Goal: Information Seeking & Learning: Learn about a topic

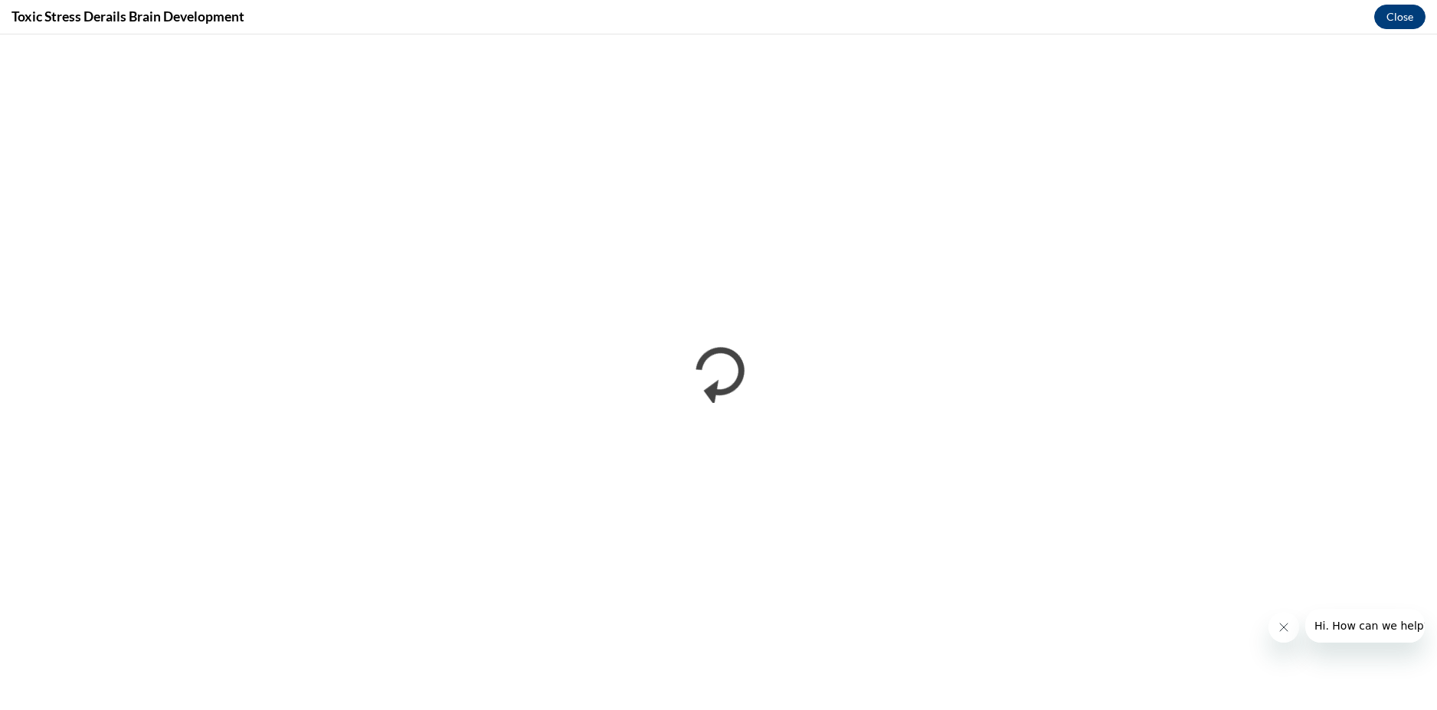
scroll to position [689, 0]
click at [1395, 17] on button "Close" at bounding box center [1399, 17] width 51 height 25
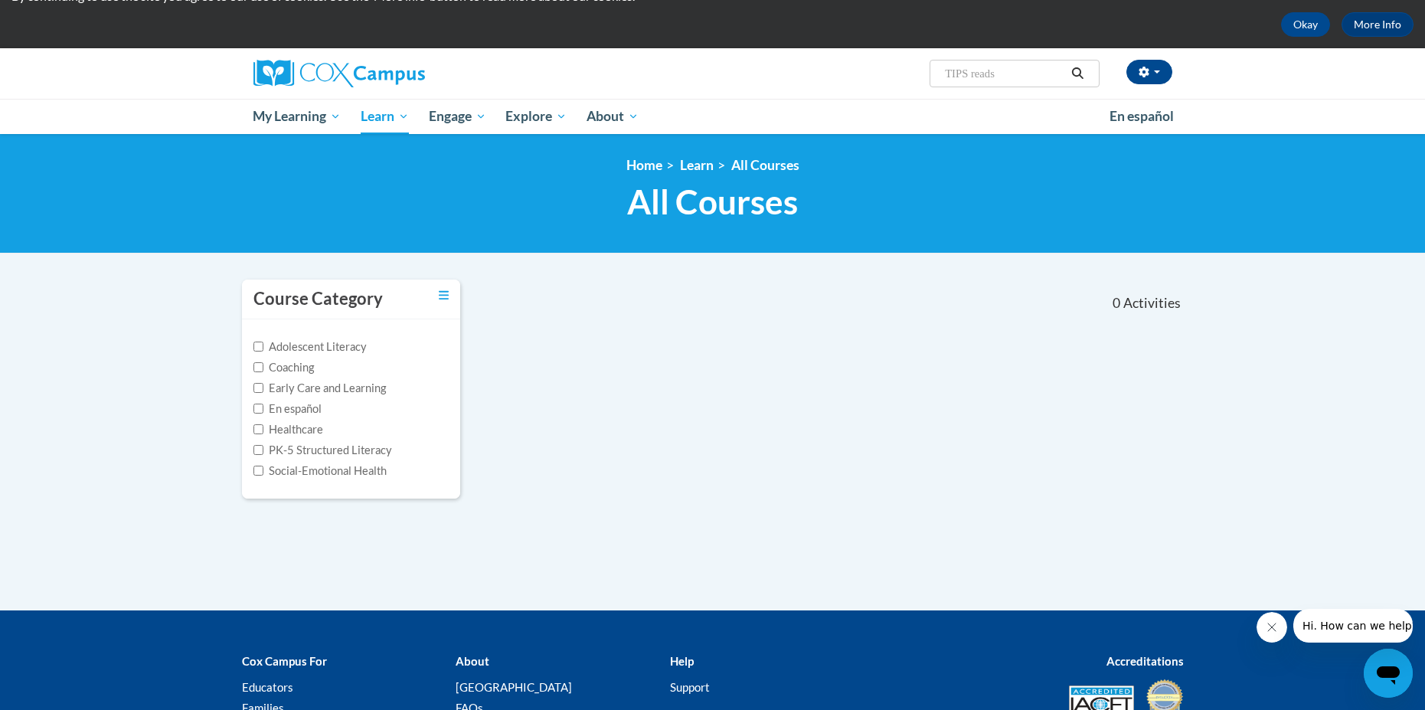
scroll to position [66, 0]
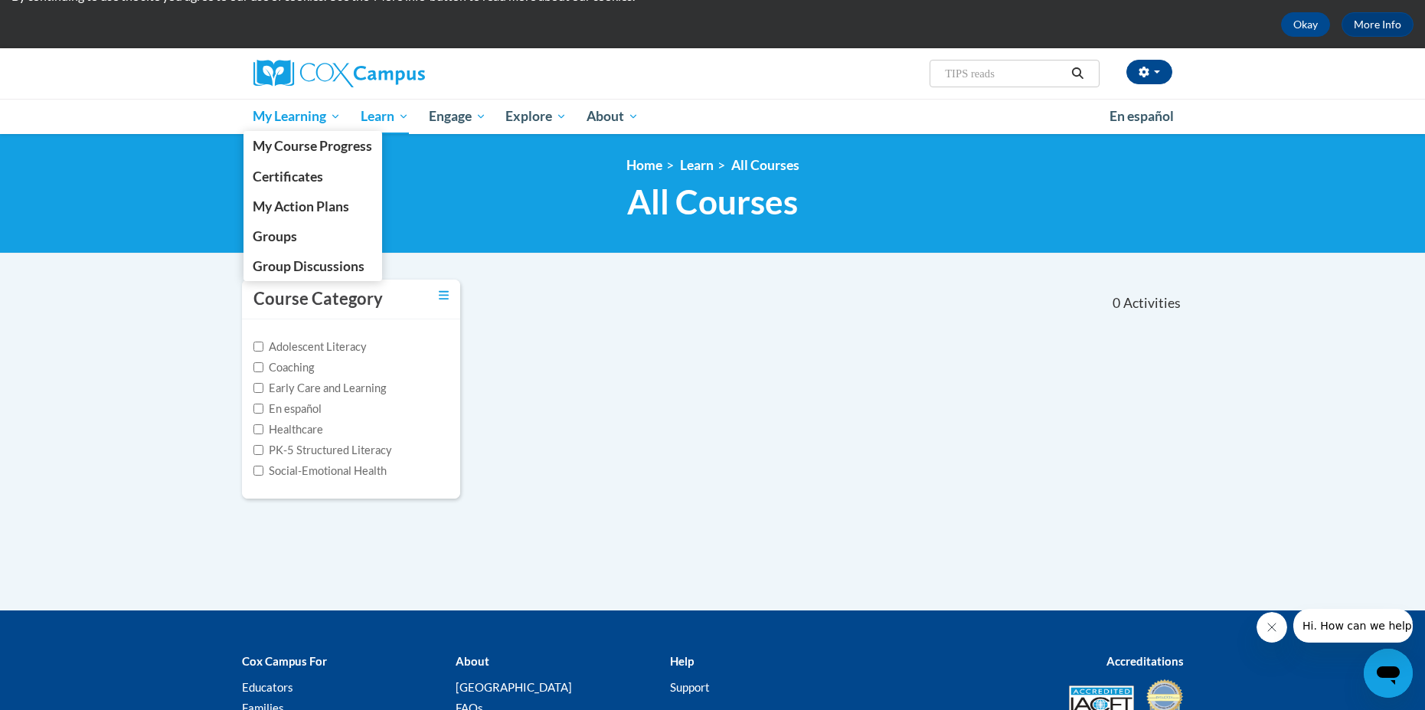
click at [307, 110] on span "My Learning" at bounding box center [297, 116] width 88 height 18
click at [302, 146] on span "My Course Progress" at bounding box center [312, 146] width 119 height 16
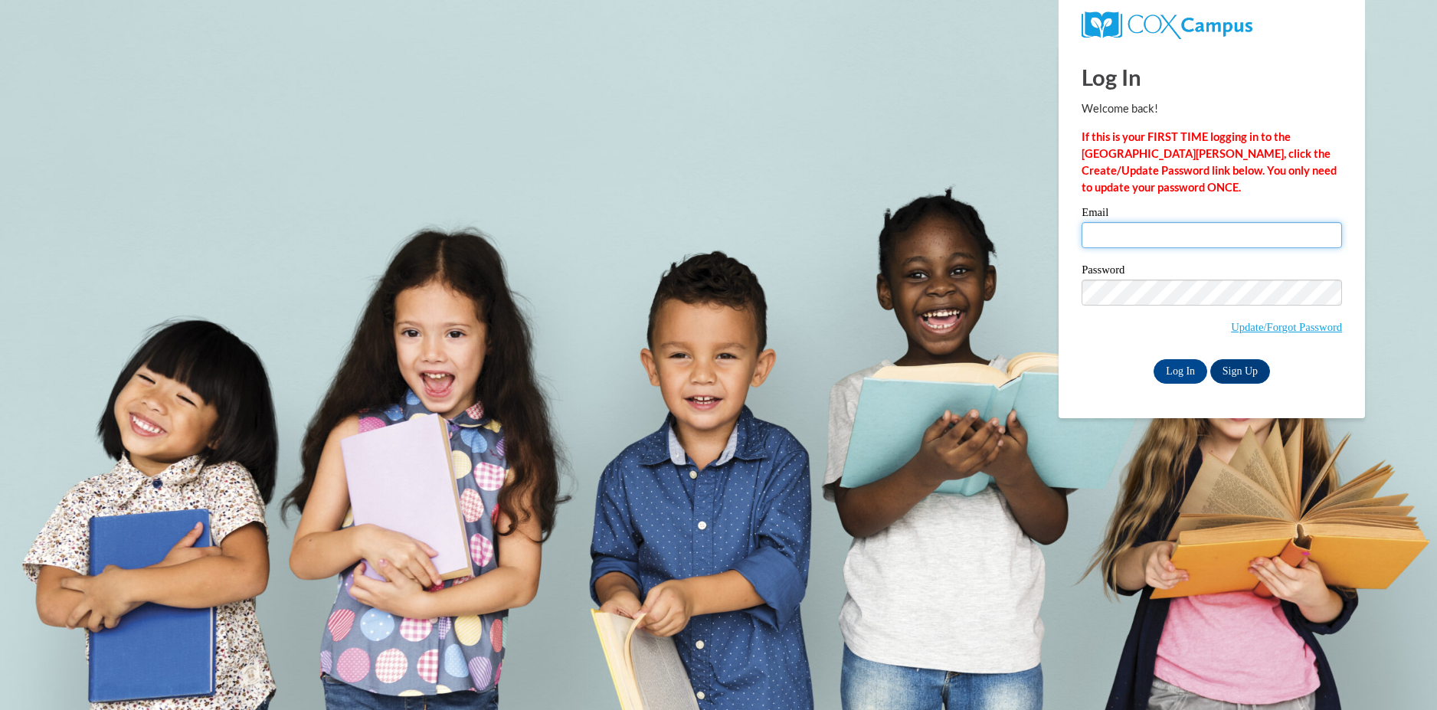
click at [1152, 231] on input "Email" at bounding box center [1211, 235] width 260 height 26
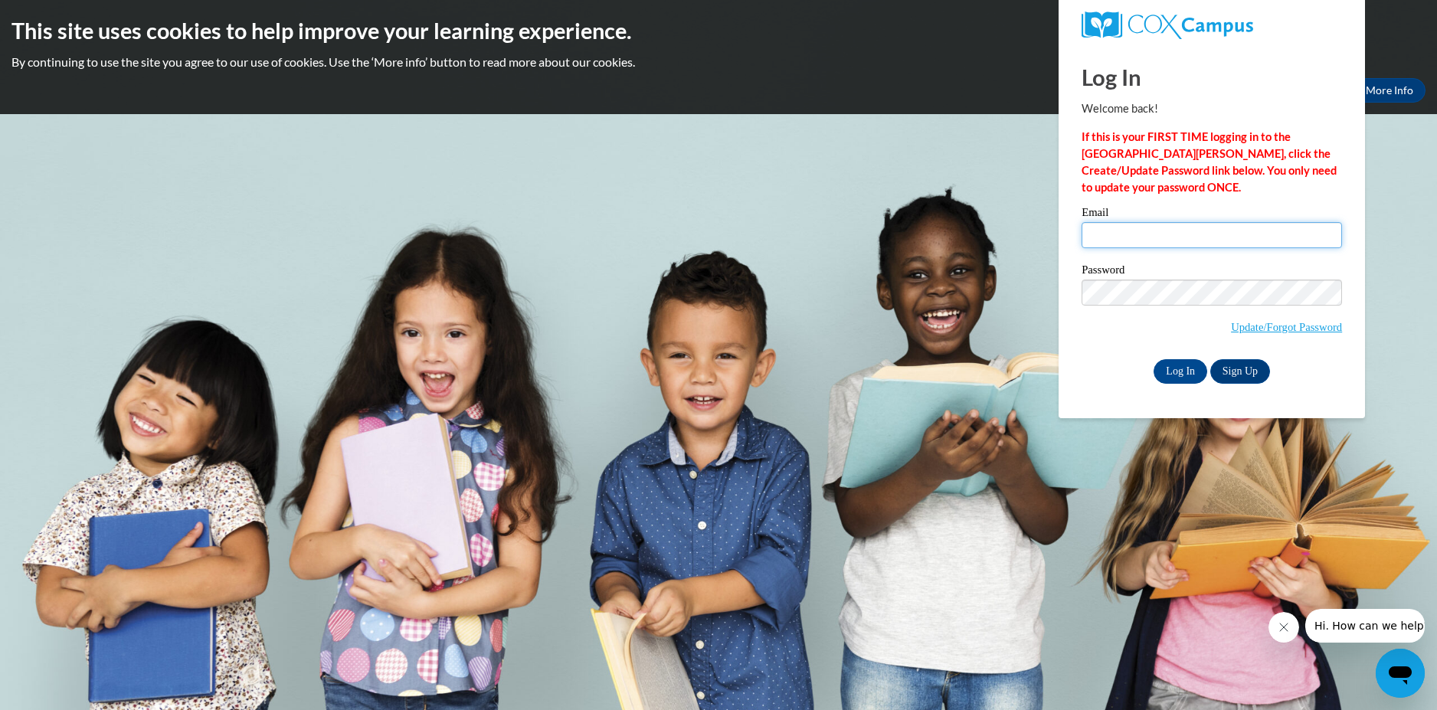
type input "akeele0311@gmail.com"
click at [1153, 359] on input "Log In" at bounding box center [1180, 371] width 54 height 25
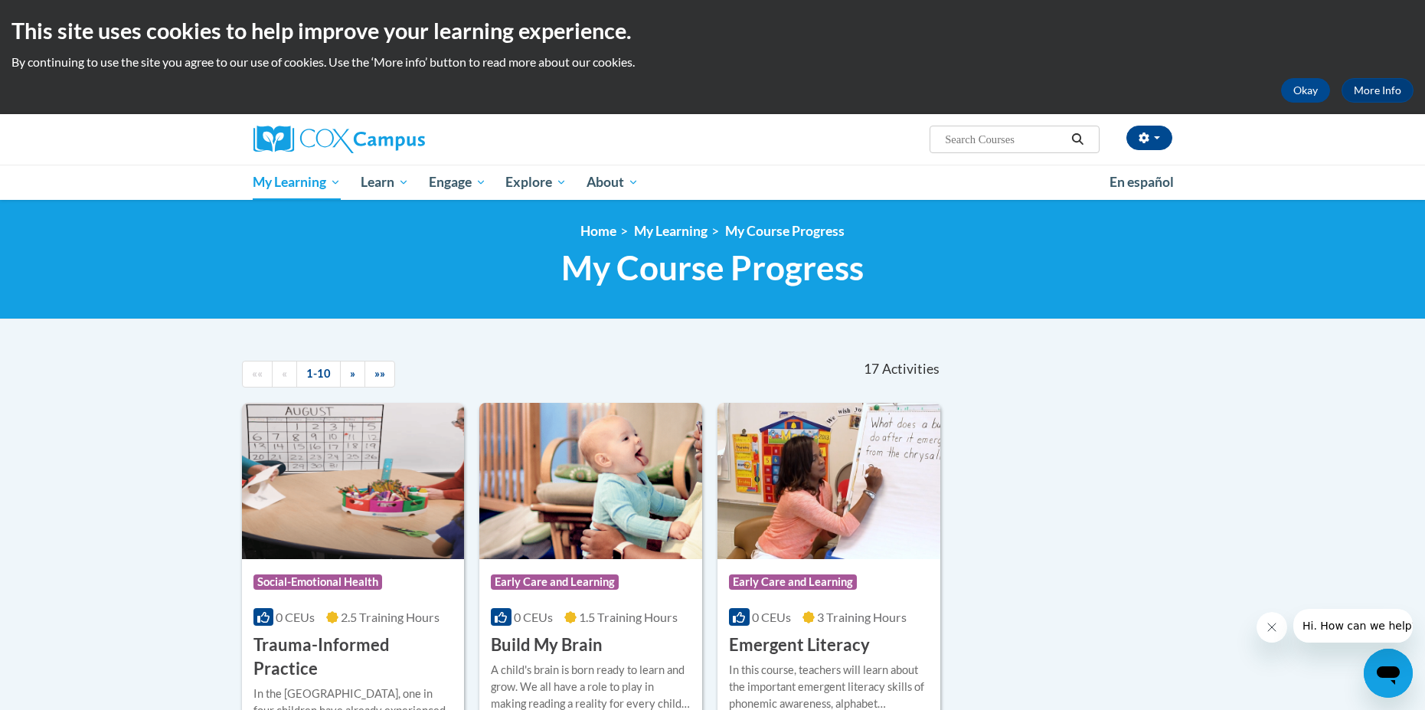
scroll to position [306, 0]
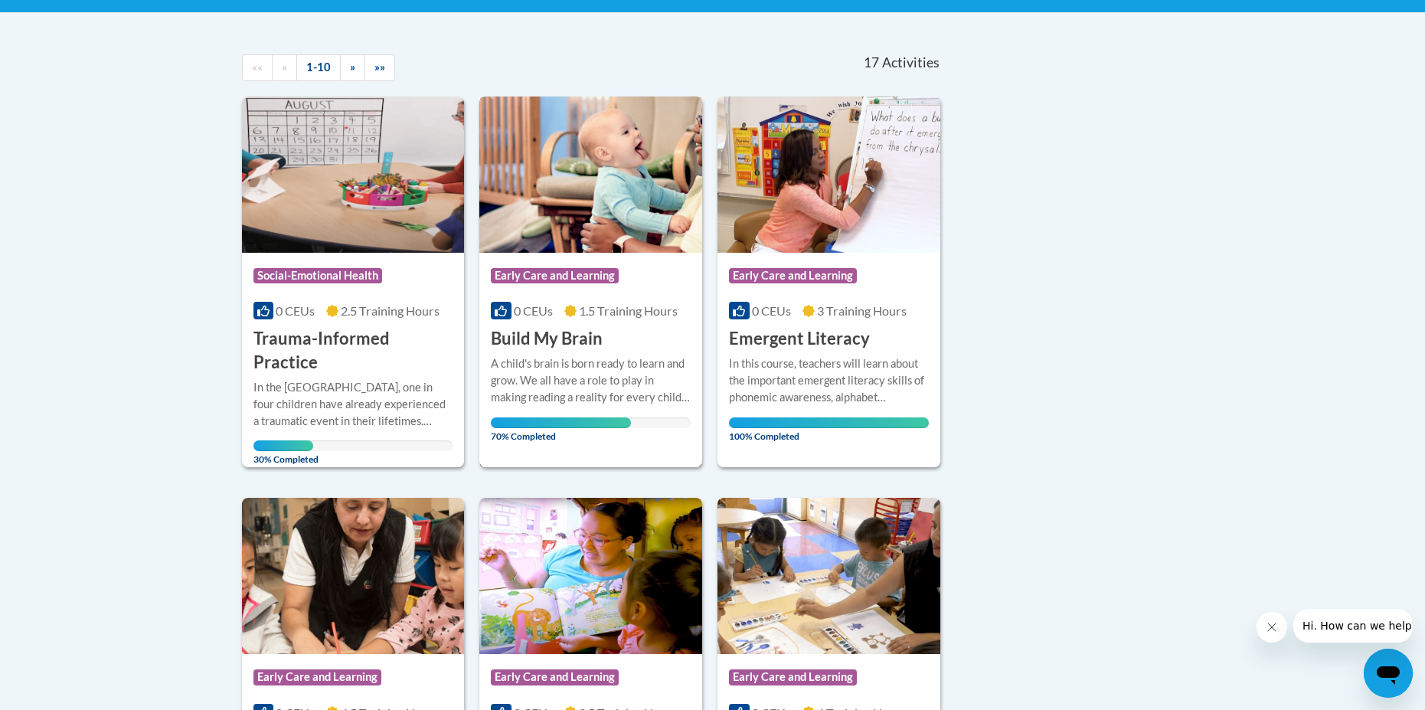
click at [575, 322] on div "Course Category: Early Care and Learning 0 CEUs 1.5 Training Hours COURSE Build…" at bounding box center [590, 302] width 223 height 98
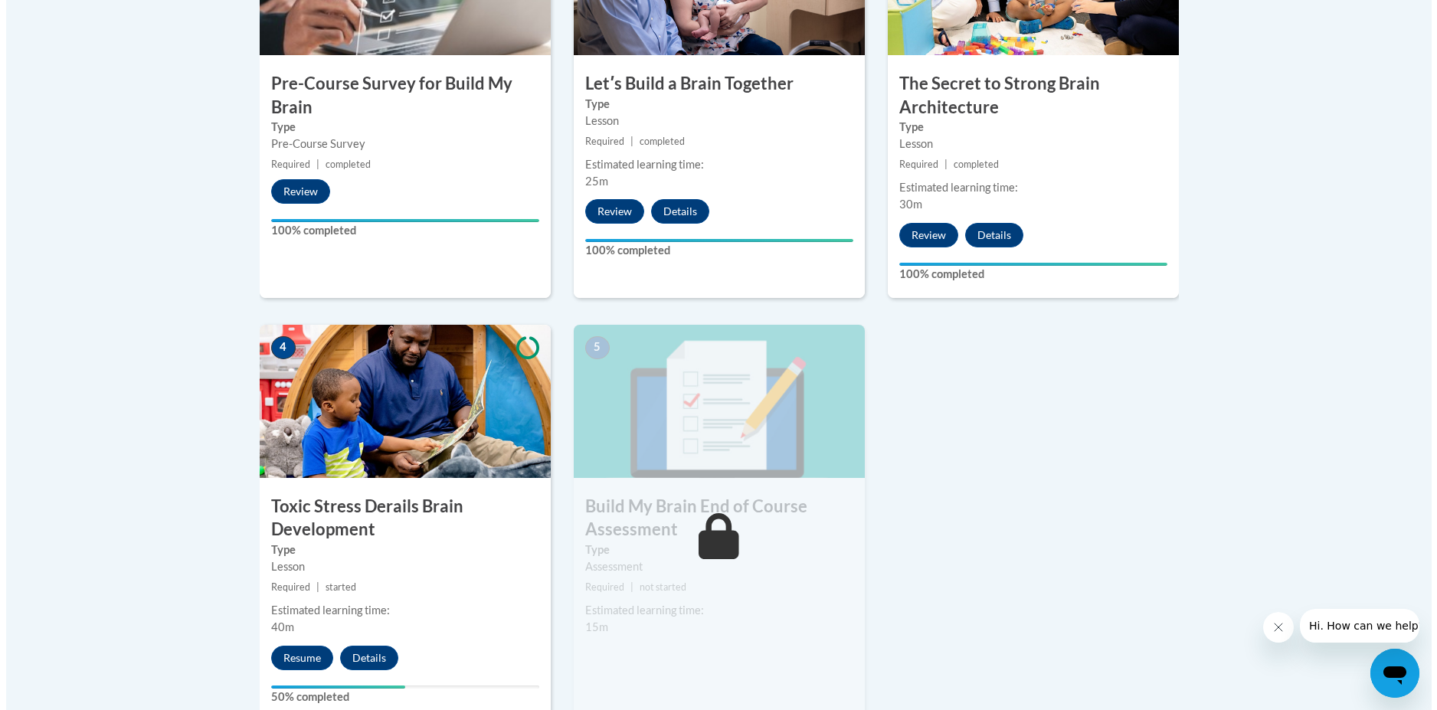
scroll to position [766, 0]
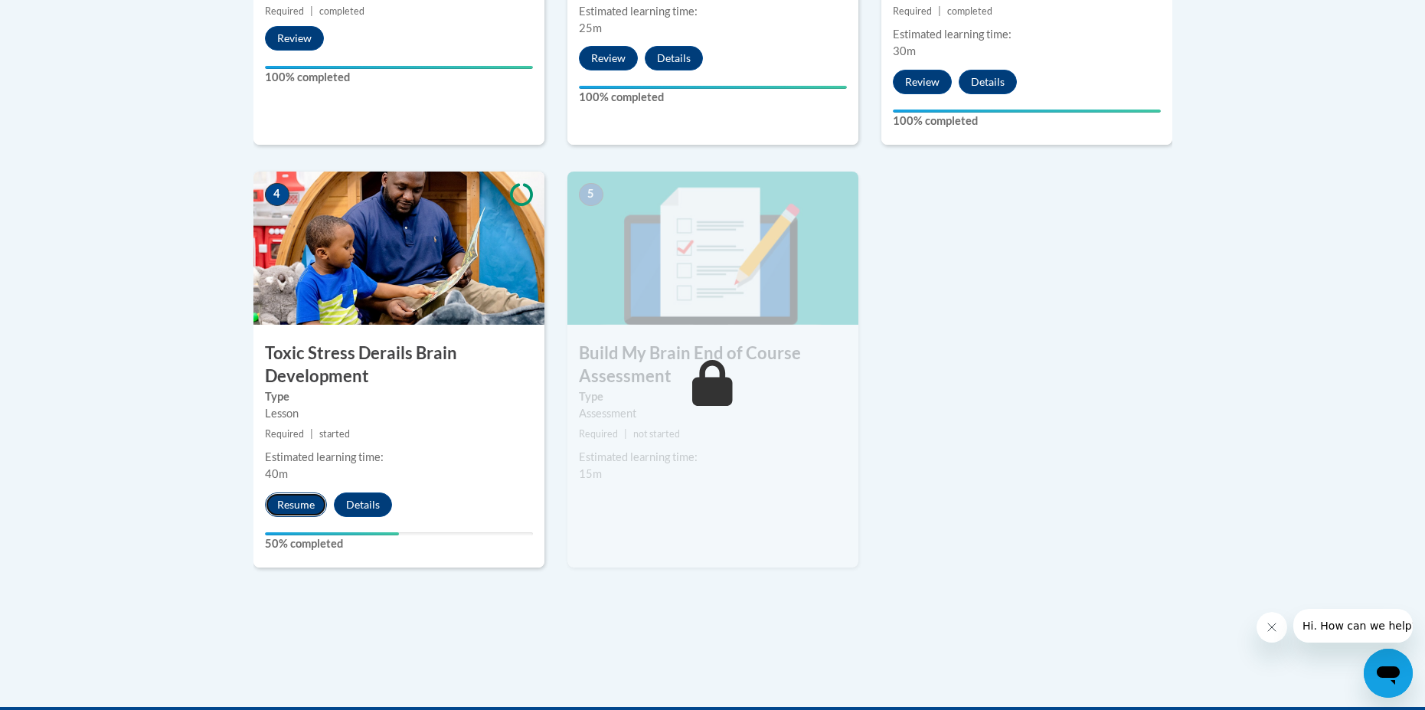
click at [305, 503] on button "Resume" at bounding box center [296, 504] width 62 height 25
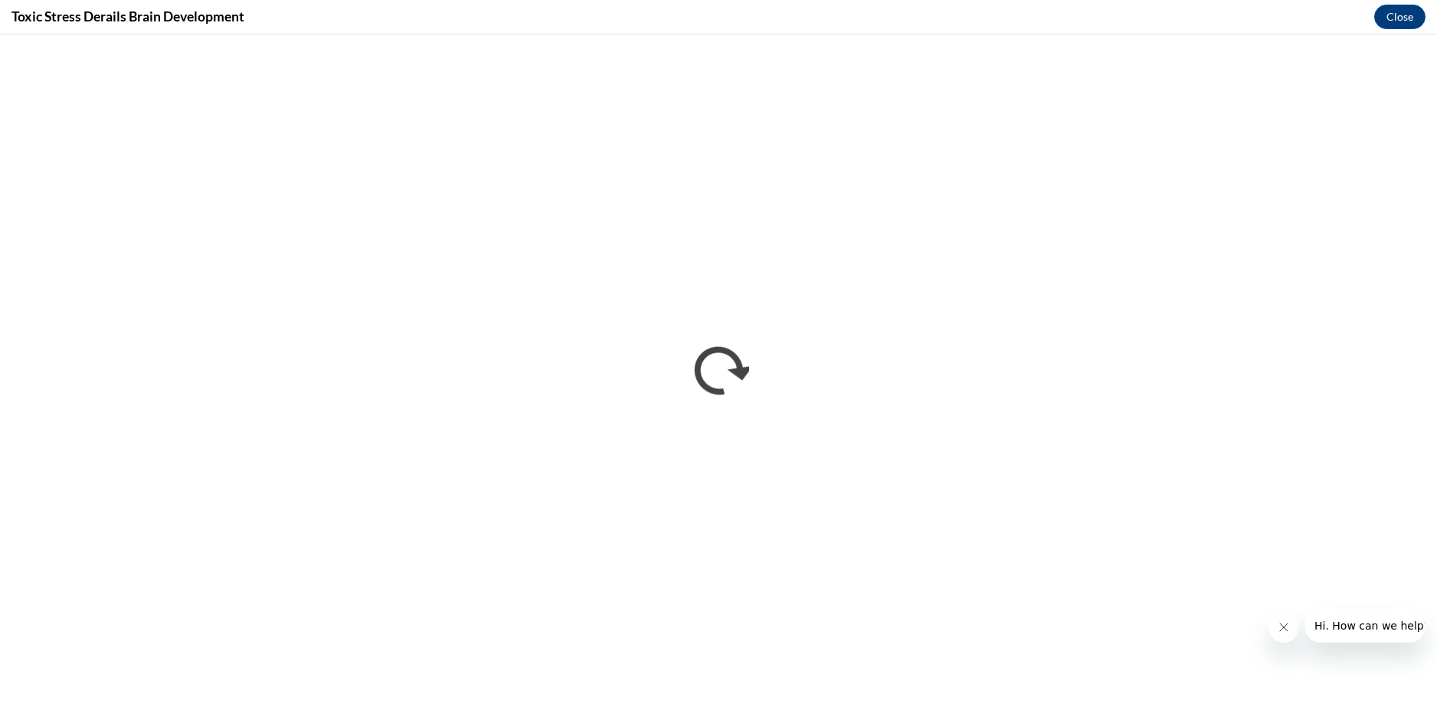
scroll to position [0, 0]
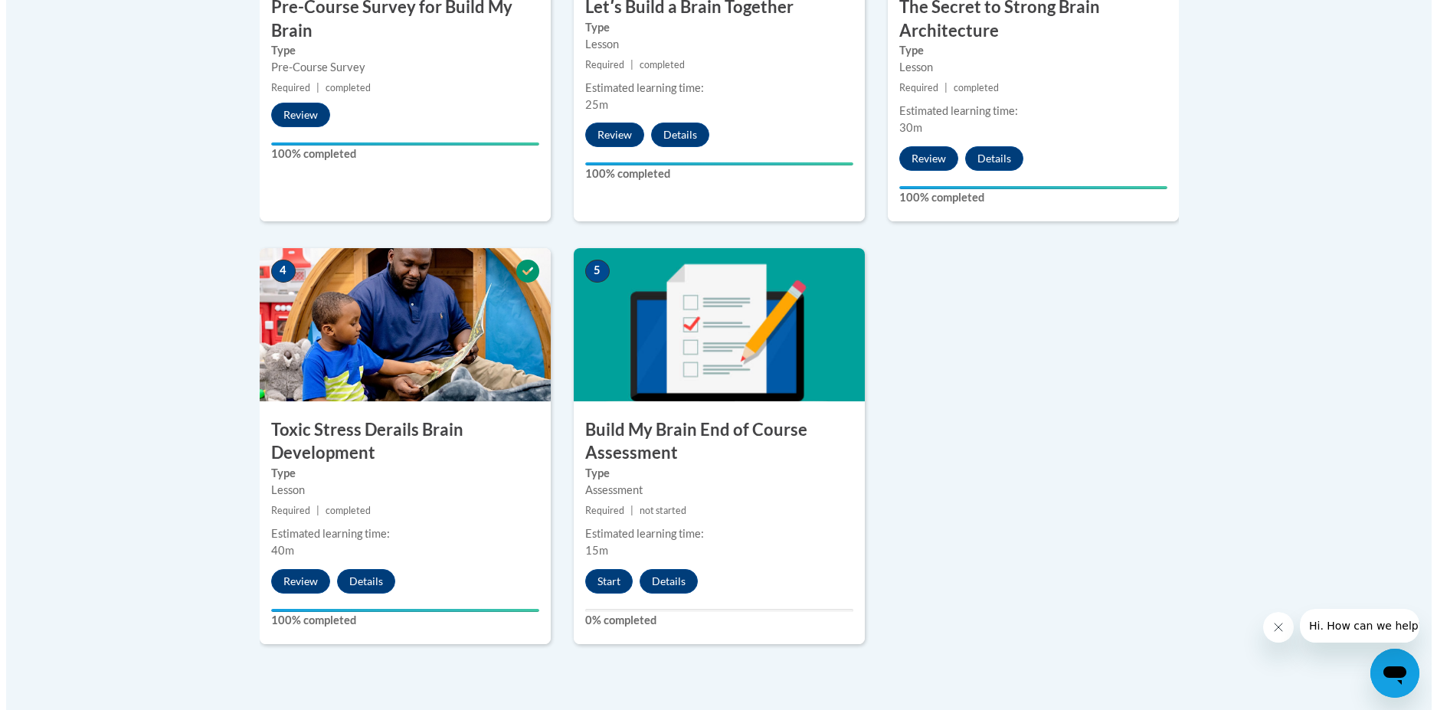
scroll to position [766, 0]
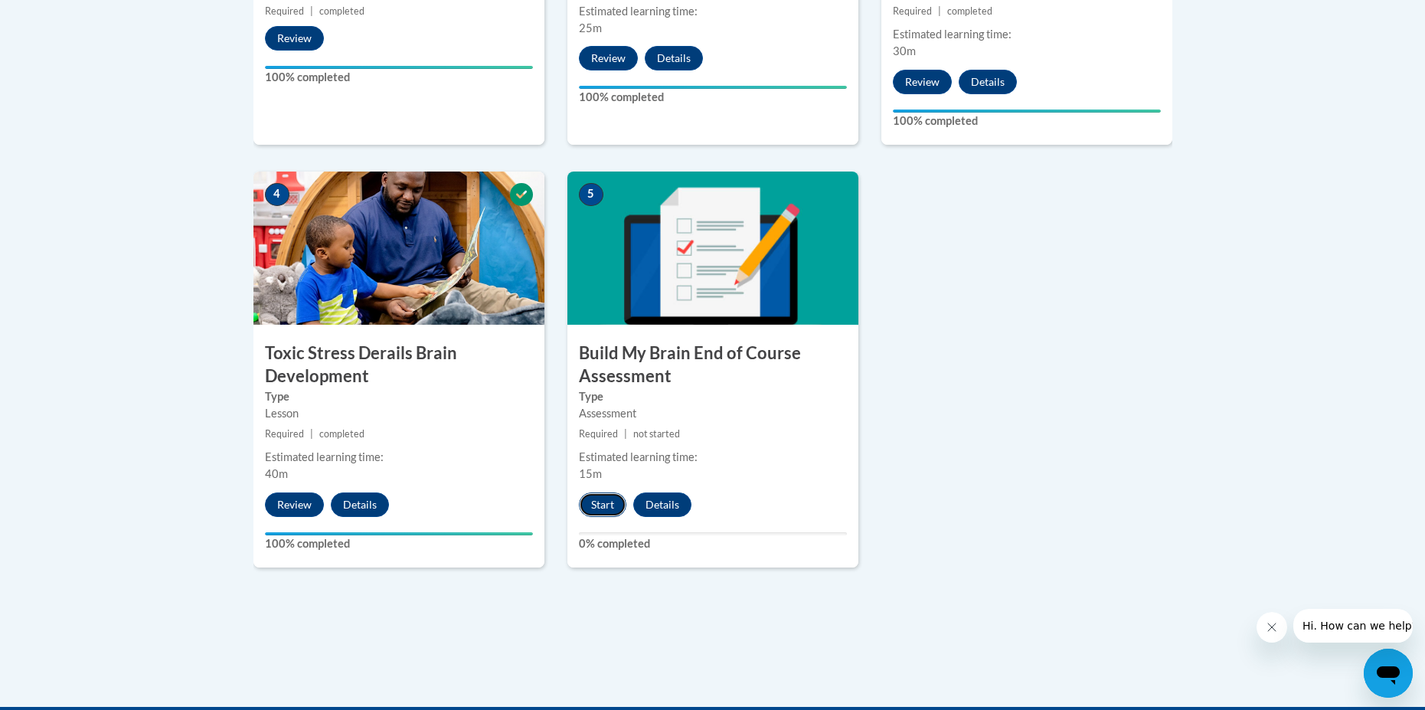
click at [603, 493] on button "Start" at bounding box center [602, 504] width 47 height 25
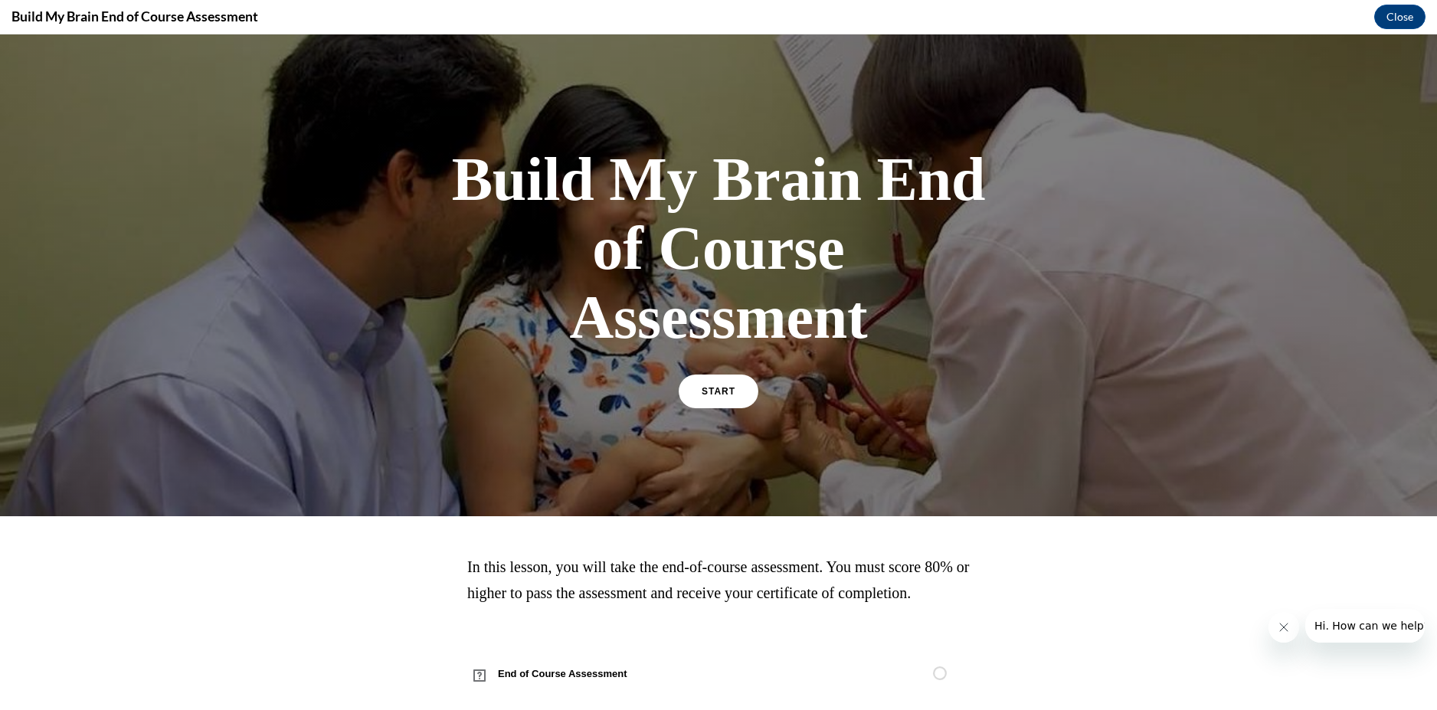
scroll to position [0, 0]
click at [711, 383] on link "START" at bounding box center [717, 391] width 83 height 35
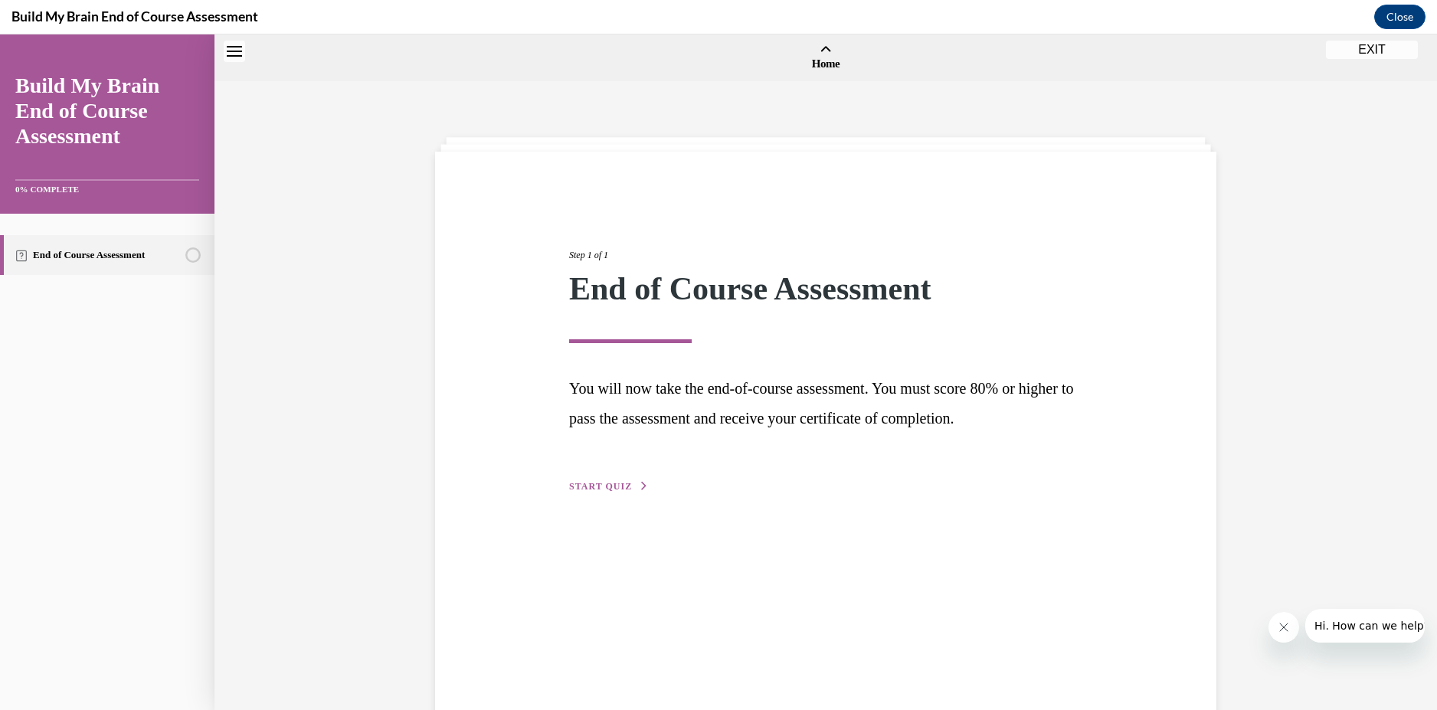
scroll to position [47, 0]
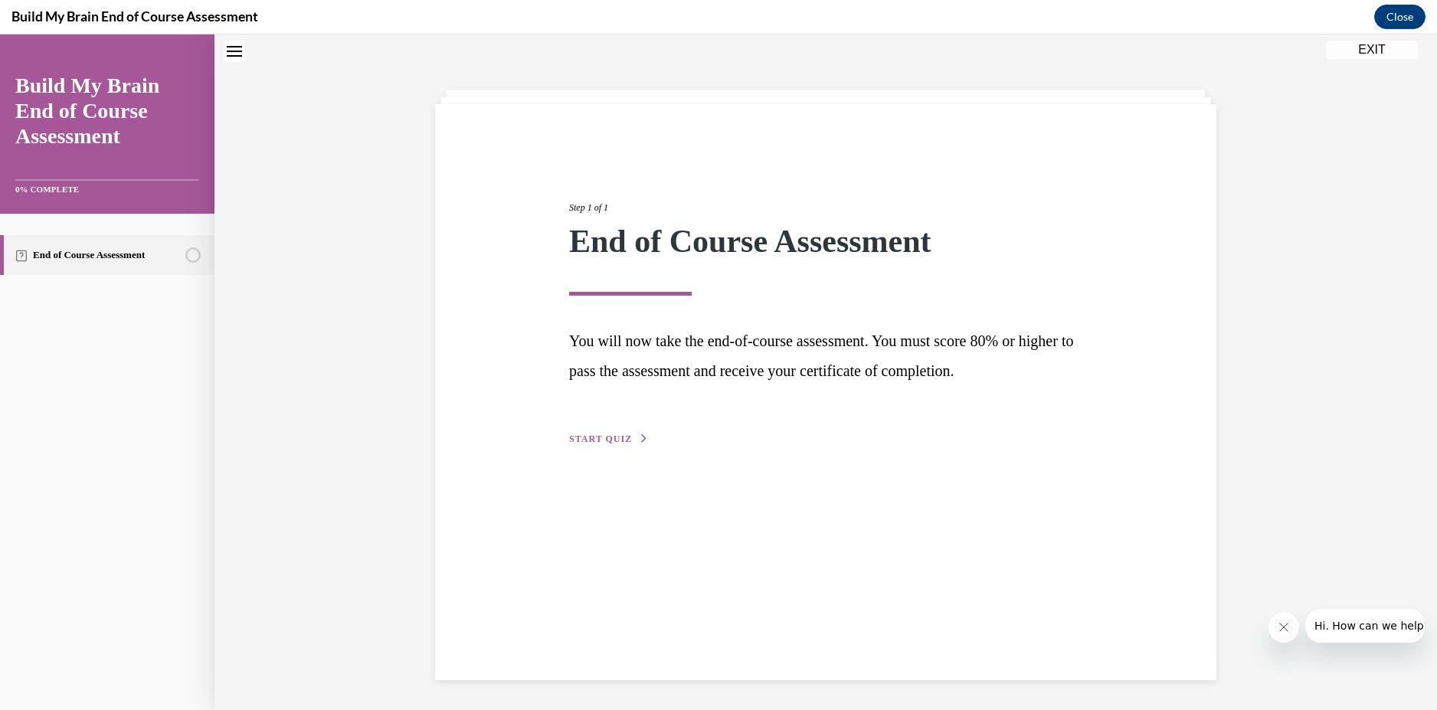
click at [610, 437] on span "START QUIZ" at bounding box center [600, 438] width 63 height 11
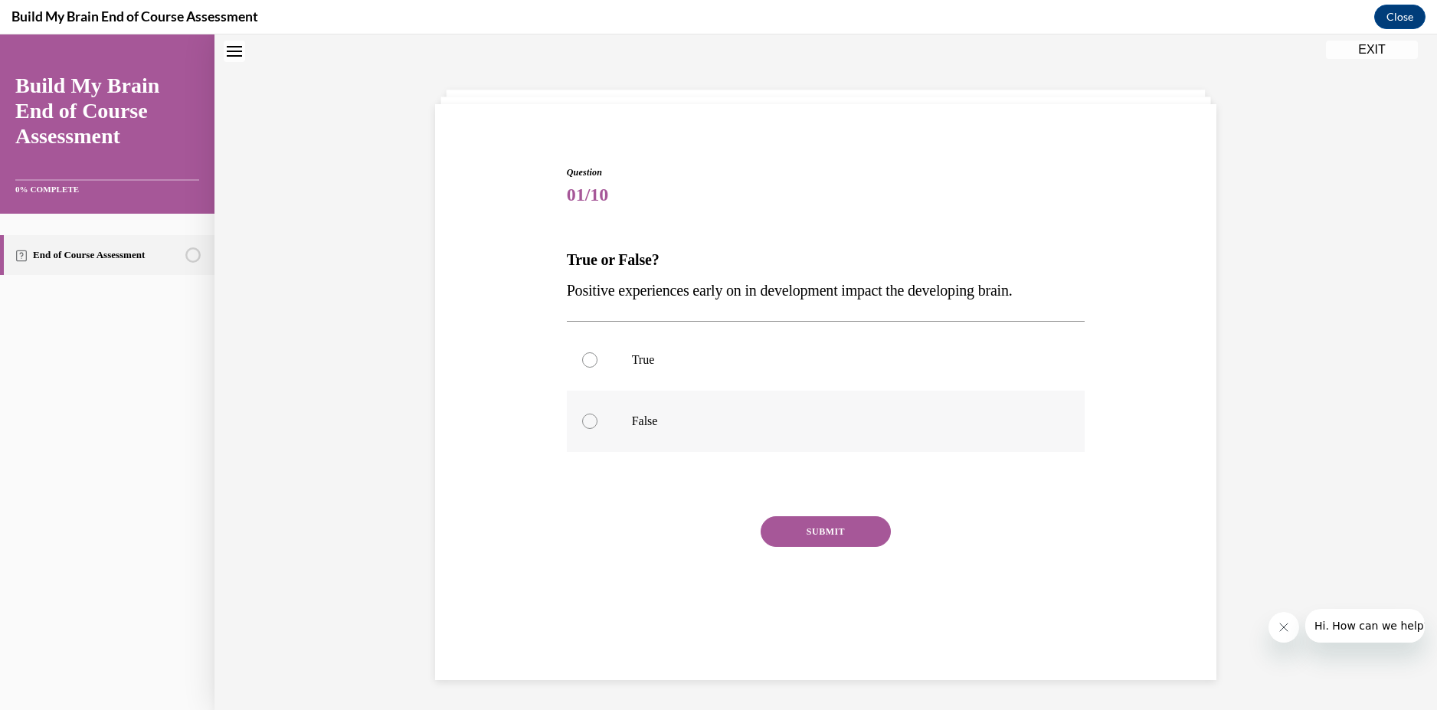
scroll to position [47, 0]
click at [616, 367] on label "True" at bounding box center [826, 360] width 518 height 61
click at [597, 367] on input "True" at bounding box center [589, 360] width 15 height 15
radio input "true"
click at [813, 530] on button "SUBMIT" at bounding box center [825, 532] width 130 height 31
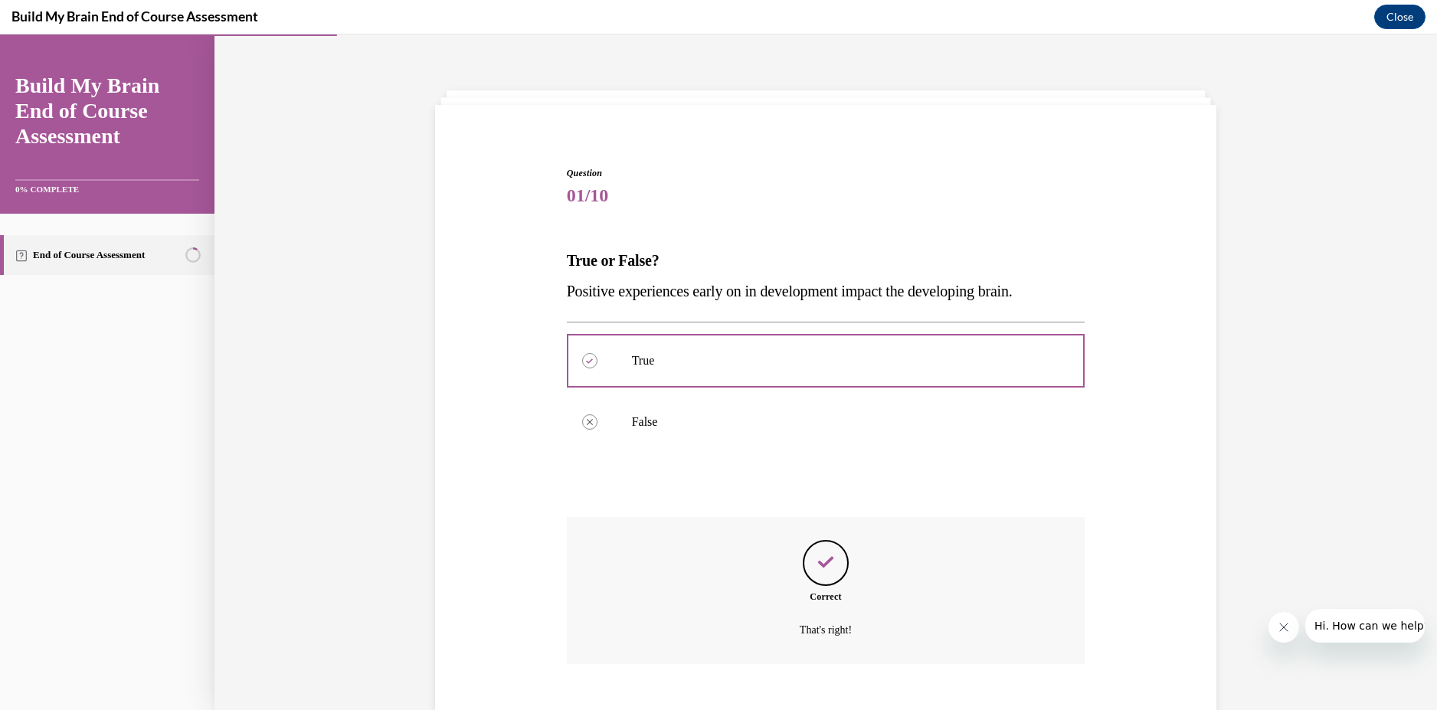
scroll to position [134, 0]
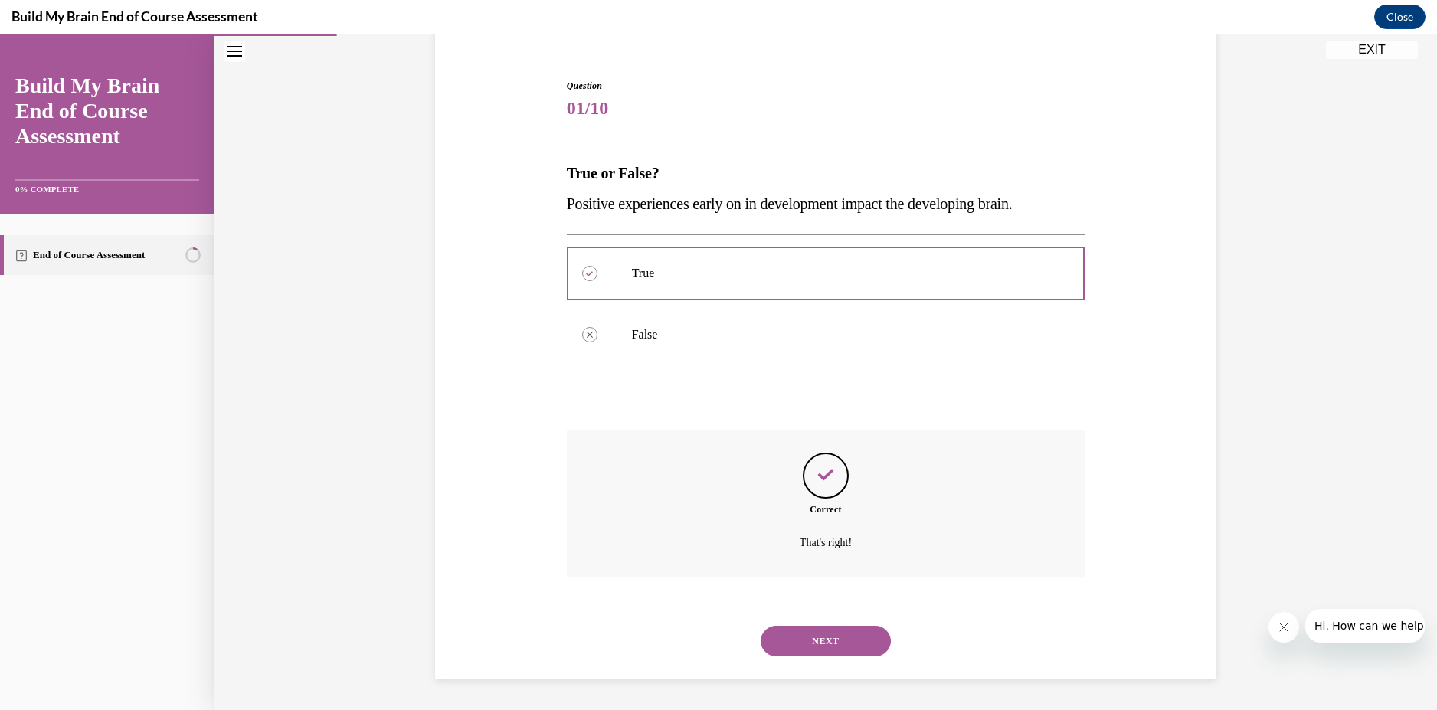
click at [805, 652] on button "NEXT" at bounding box center [825, 641] width 130 height 31
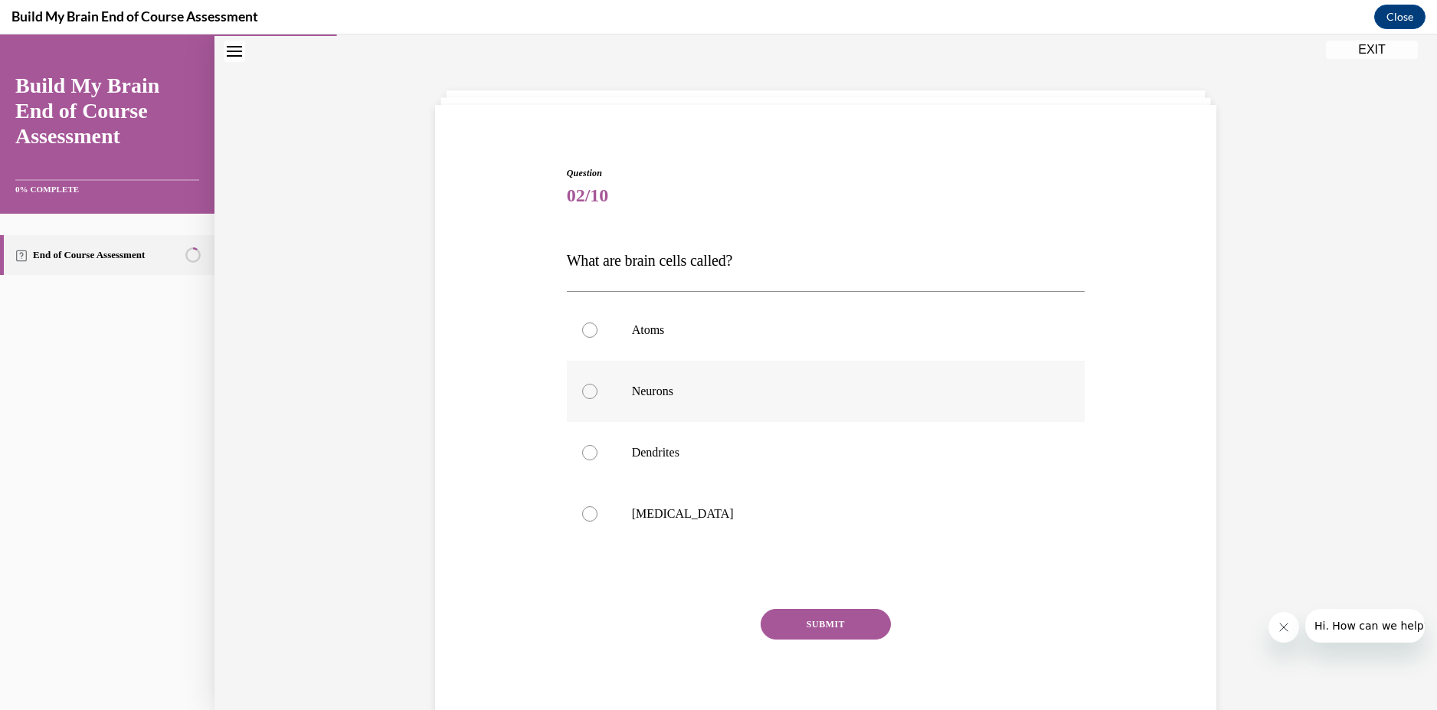
click at [665, 401] on label "Neurons" at bounding box center [826, 391] width 518 height 61
click at [597, 399] on input "Neurons" at bounding box center [589, 391] width 15 height 15
radio input "true"
click at [826, 631] on button "SUBMIT" at bounding box center [825, 624] width 130 height 31
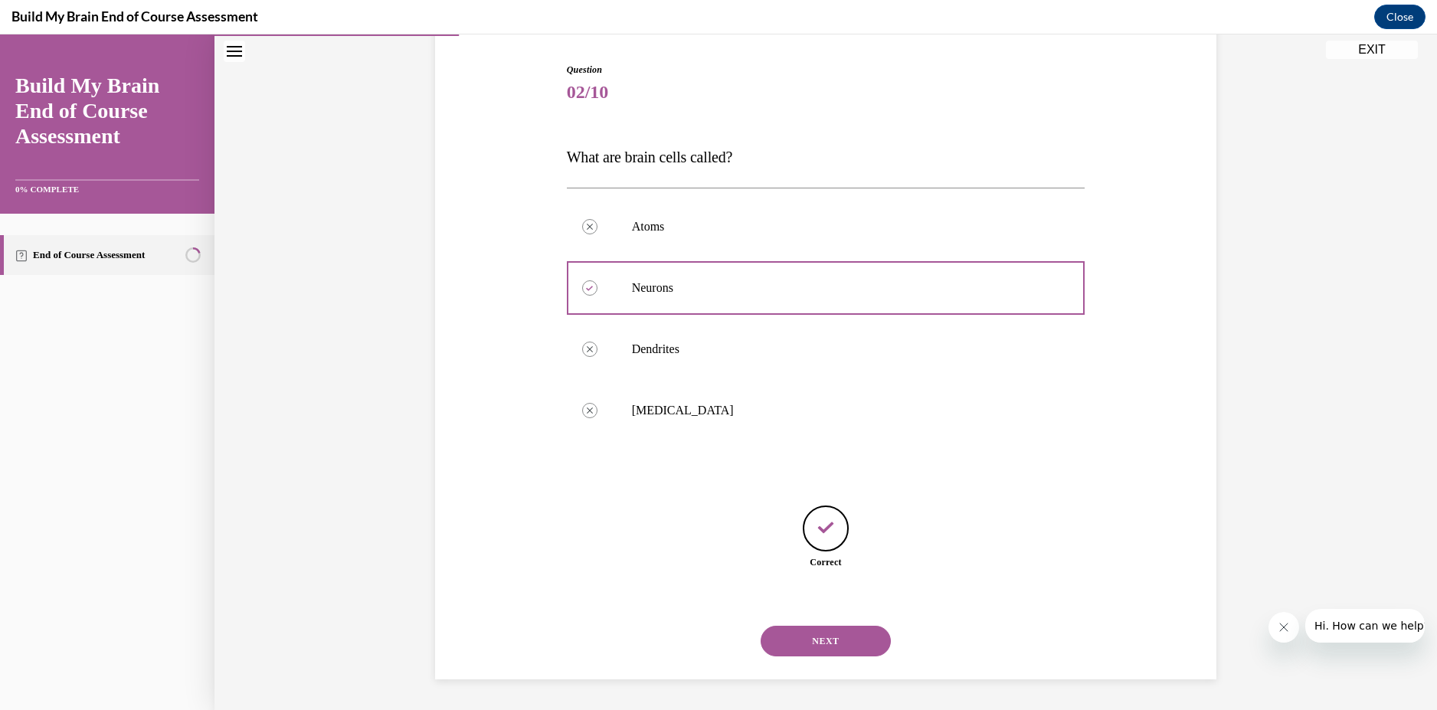
drag, startPoint x: 847, startPoint y: 670, endPoint x: 842, endPoint y: 662, distance: 9.6
click at [843, 663] on div "NEXT" at bounding box center [826, 640] width 518 height 61
click at [837, 652] on button "NEXT" at bounding box center [825, 641] width 130 height 31
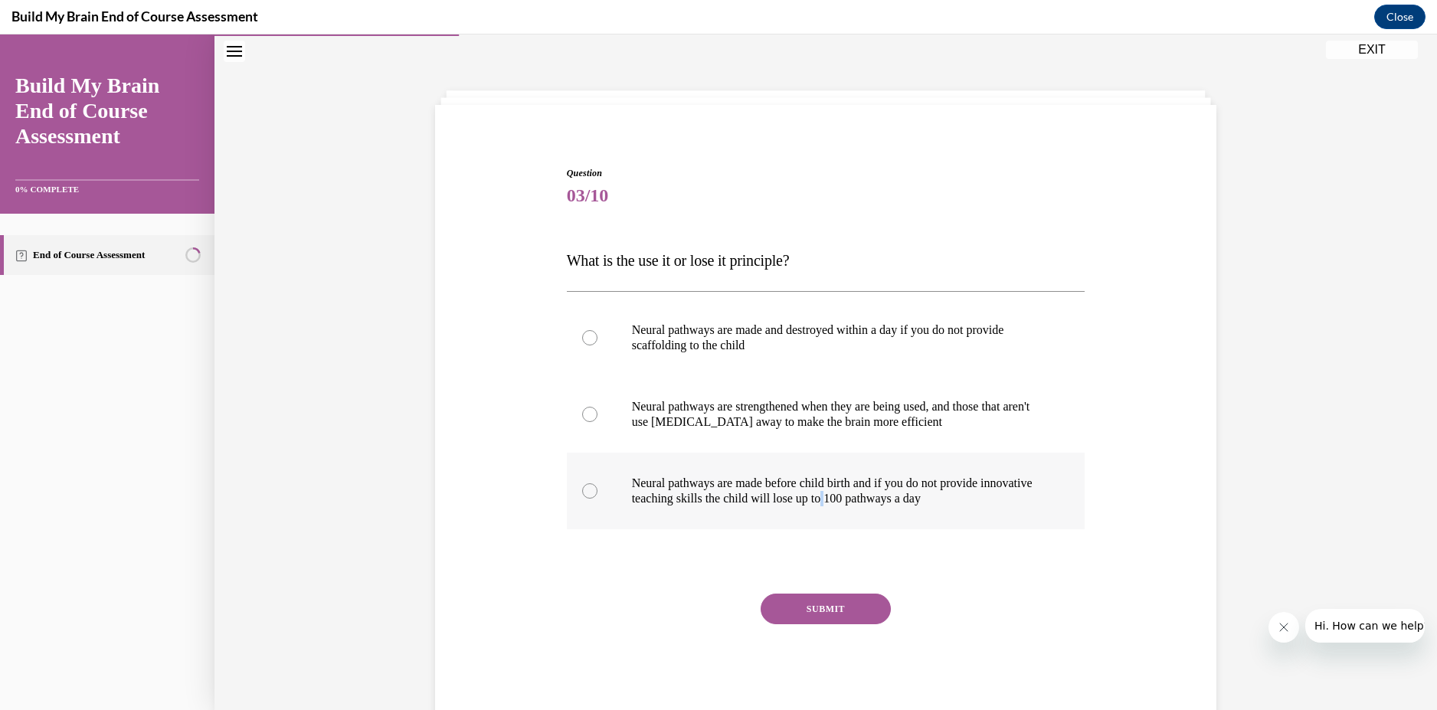
click at [886, 495] on p "Neural pathways are made before child birth and if you do not provide innovativ…" at bounding box center [839, 491] width 415 height 31
click at [588, 493] on div at bounding box center [589, 490] width 15 height 15
click at [588, 493] on input "Neural pathways are made before child birth and if you do not provide innovativ…" at bounding box center [589, 490] width 15 height 15
radio input "true"
drag, startPoint x: 842, startPoint y: 622, endPoint x: 837, endPoint y: 615, distance: 8.7
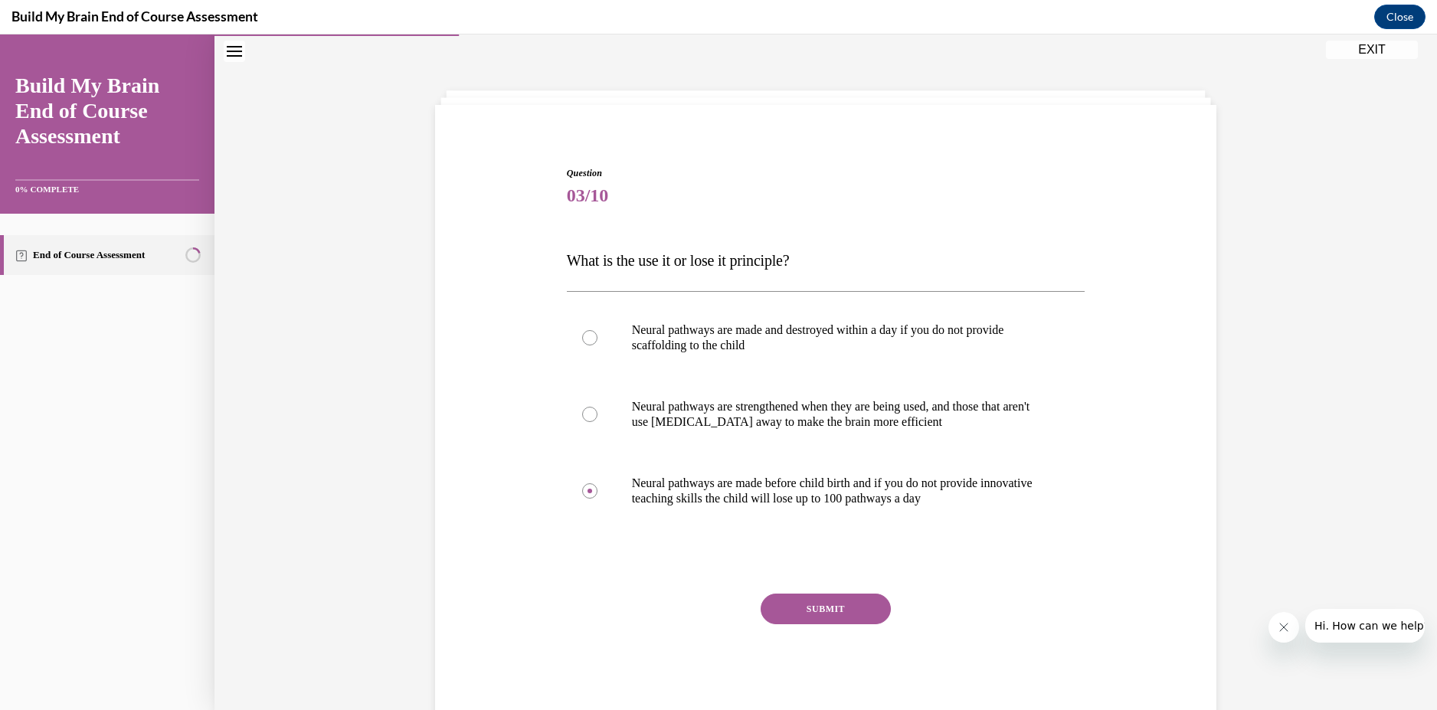
click at [840, 619] on button "SUBMIT" at bounding box center [825, 609] width 130 height 31
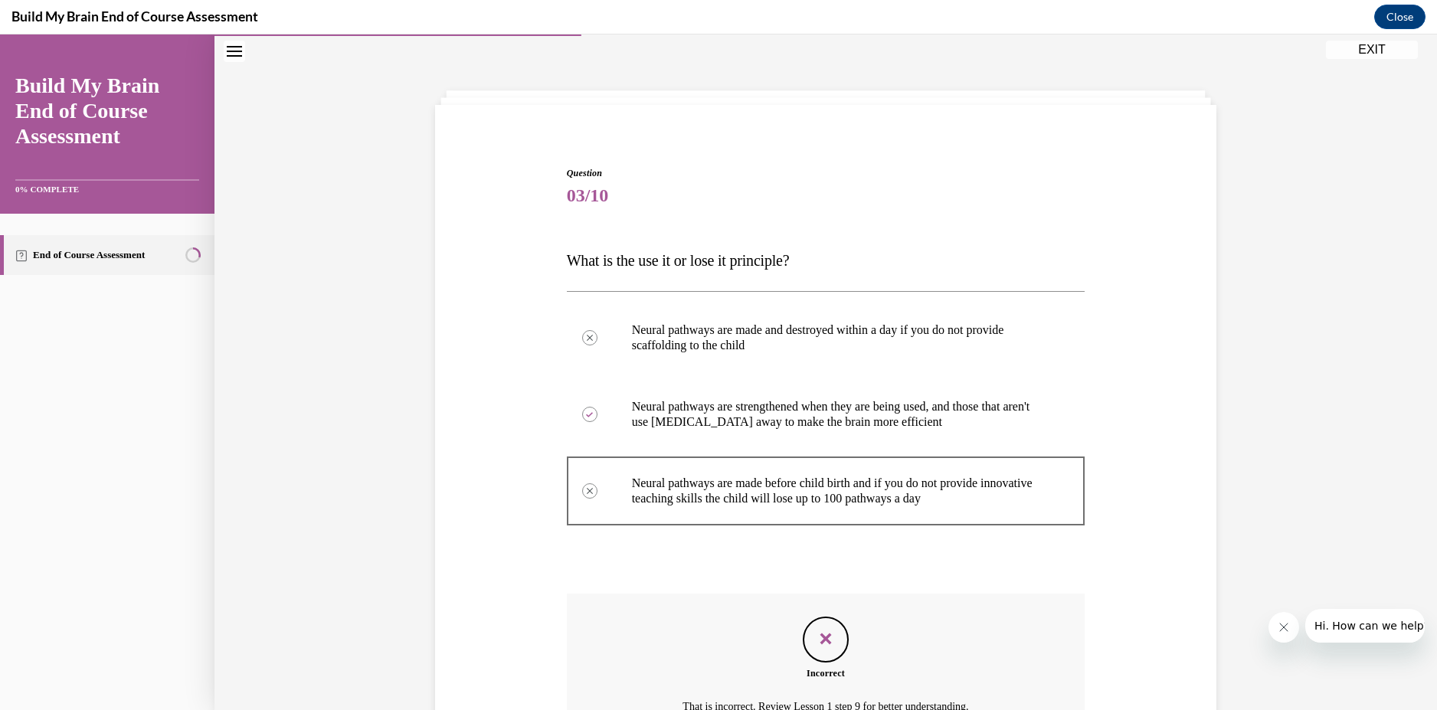
scroll to position [211, 0]
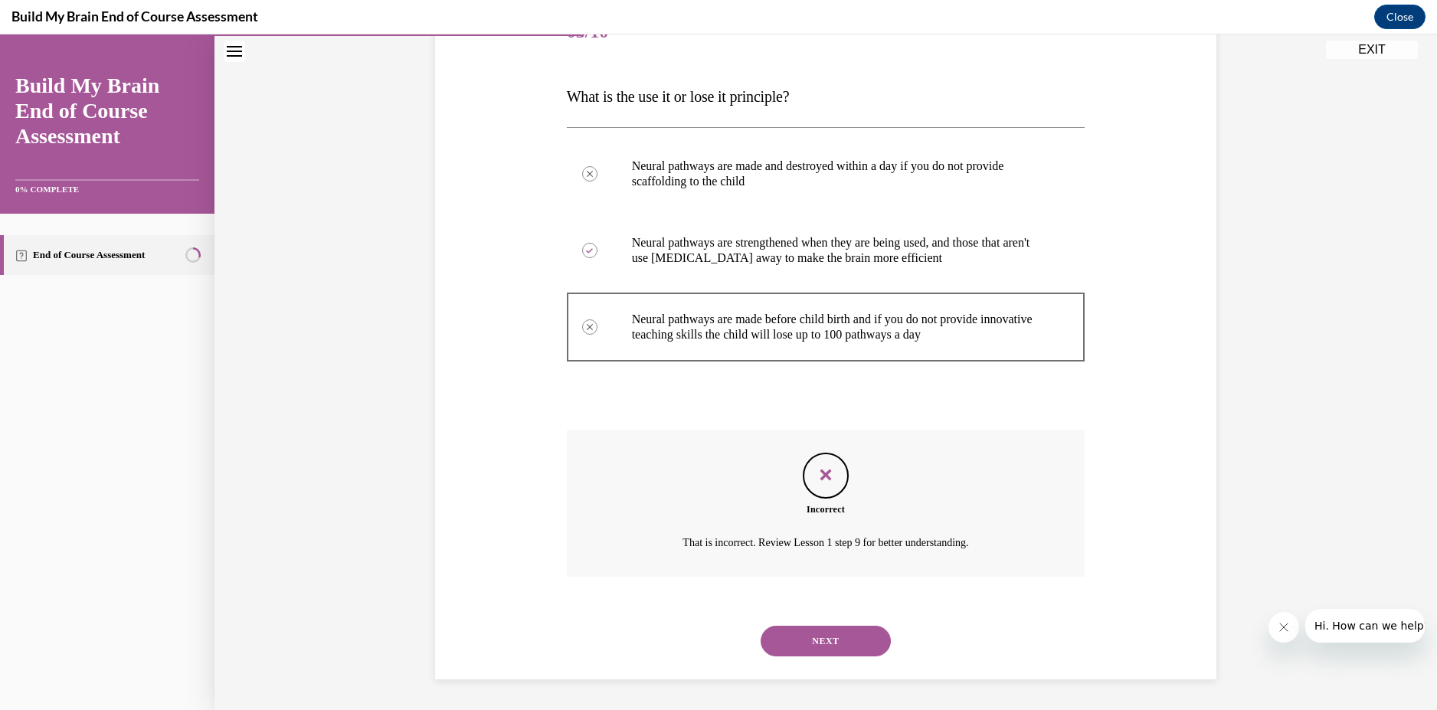
click at [835, 647] on button "NEXT" at bounding box center [825, 641] width 130 height 31
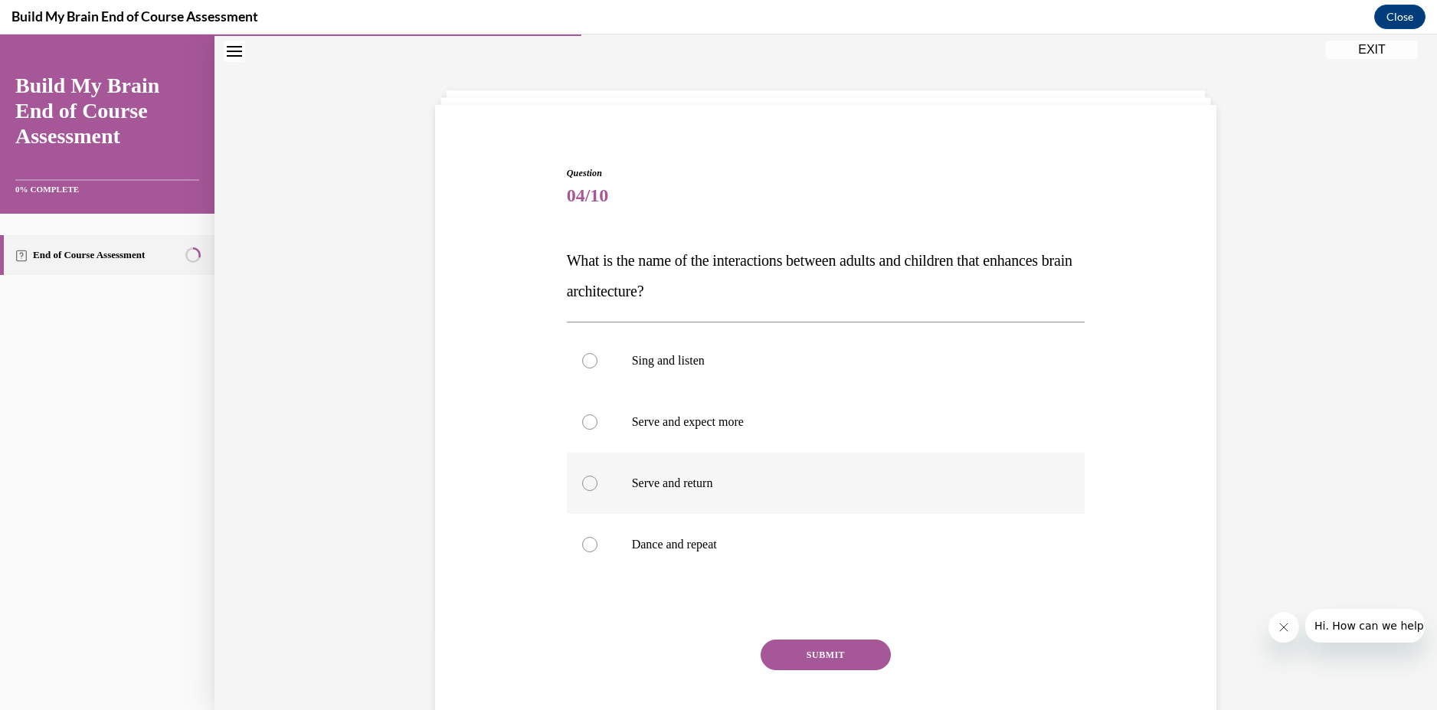
click at [695, 478] on p "Serve and return" at bounding box center [839, 483] width 415 height 15
click at [597, 478] on input "Serve and return" at bounding box center [589, 483] width 15 height 15
radio input "true"
click at [822, 664] on button "SUBMIT" at bounding box center [825, 654] width 130 height 31
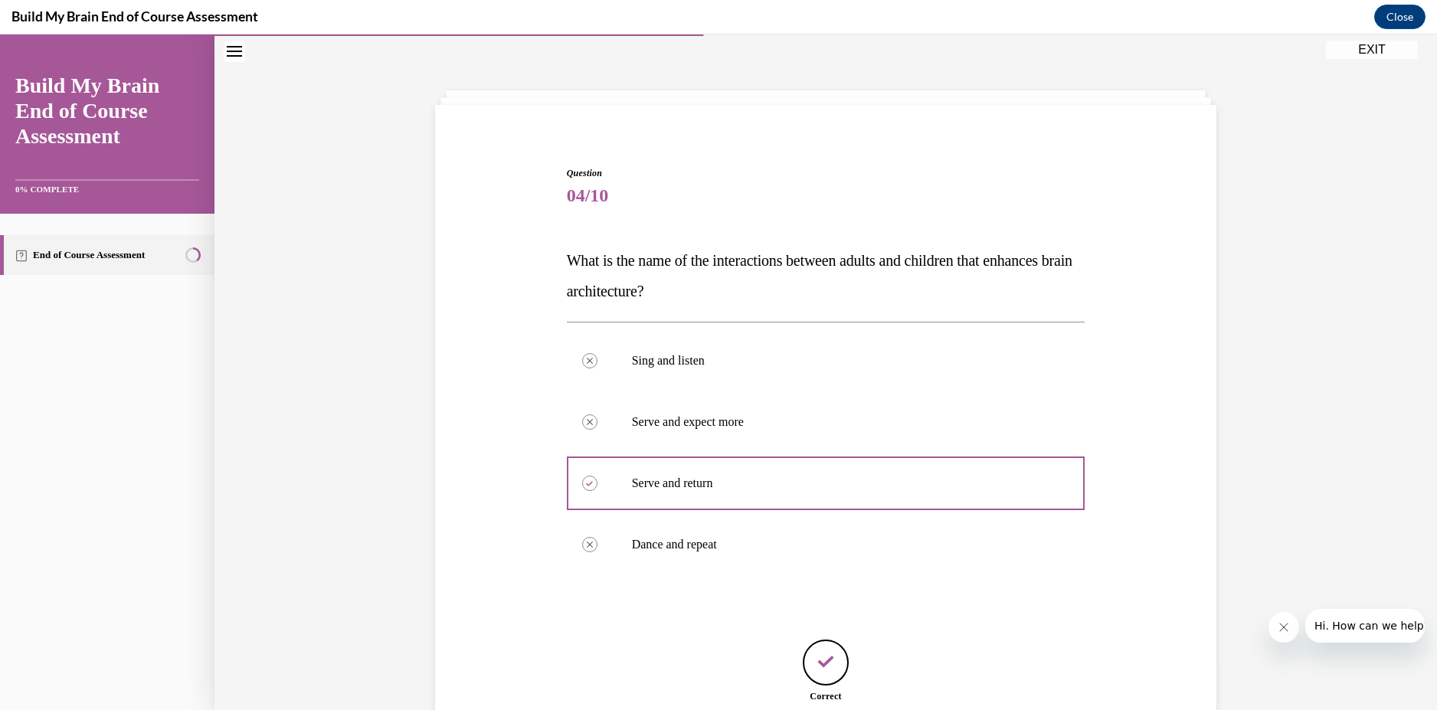
scroll to position [181, 0]
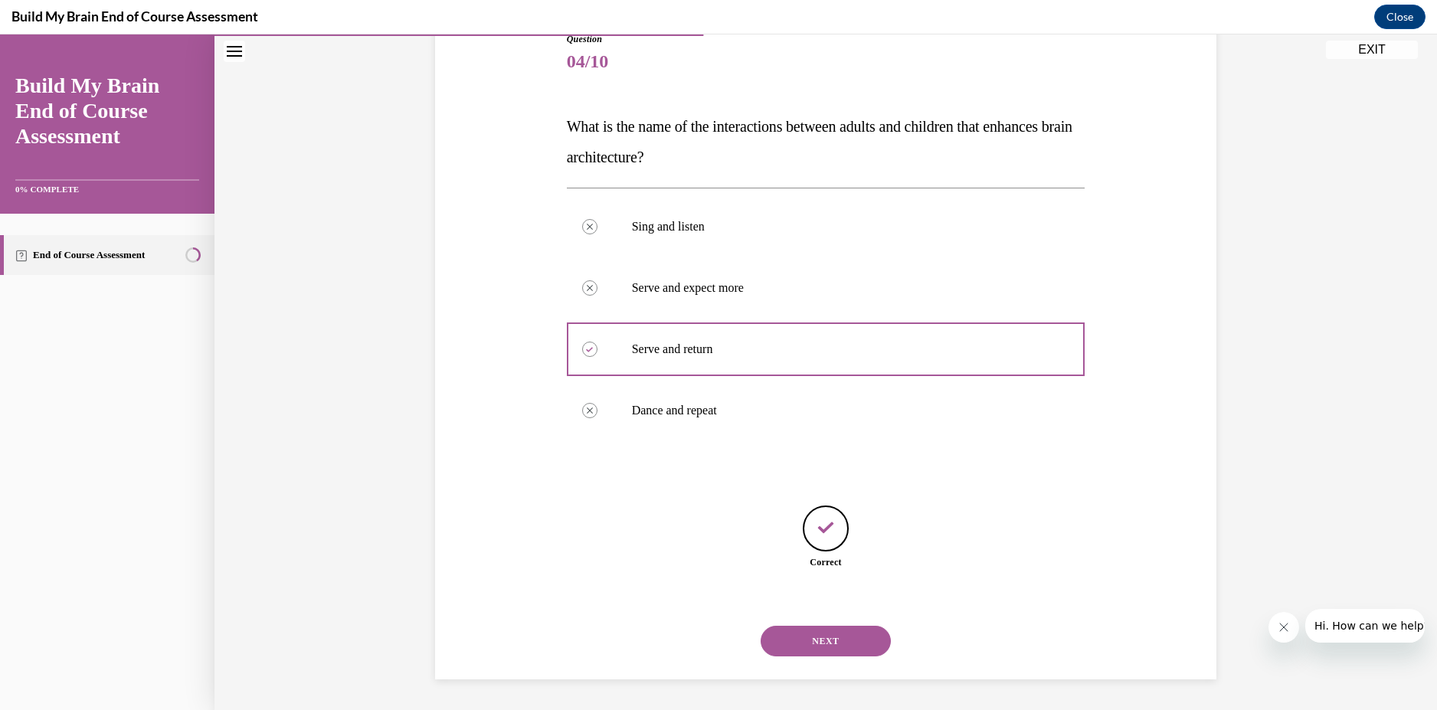
click at [813, 647] on button "NEXT" at bounding box center [825, 641] width 130 height 31
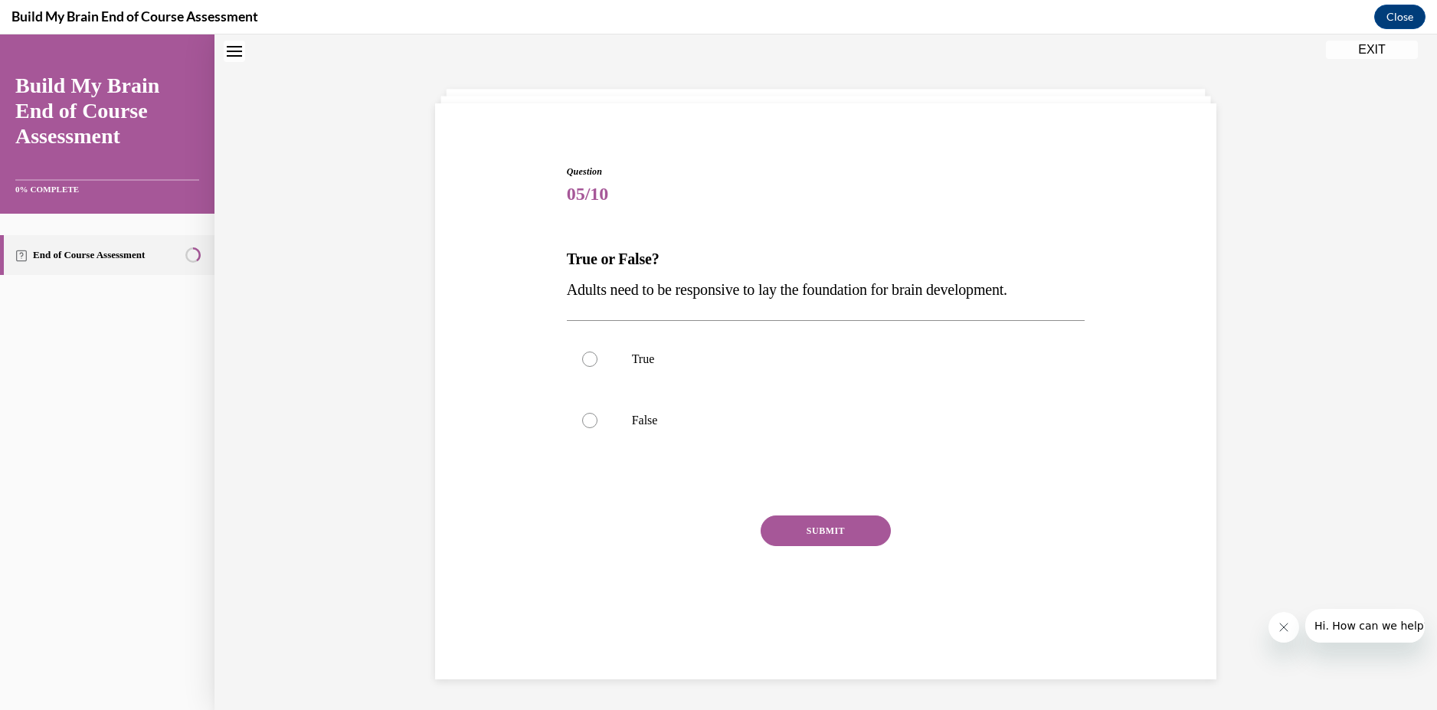
scroll to position [47, 0]
click at [604, 355] on label "True" at bounding box center [826, 360] width 518 height 61
click at [597, 355] on input "True" at bounding box center [589, 360] width 15 height 15
radio input "true"
click at [837, 538] on button "SUBMIT" at bounding box center [825, 532] width 130 height 31
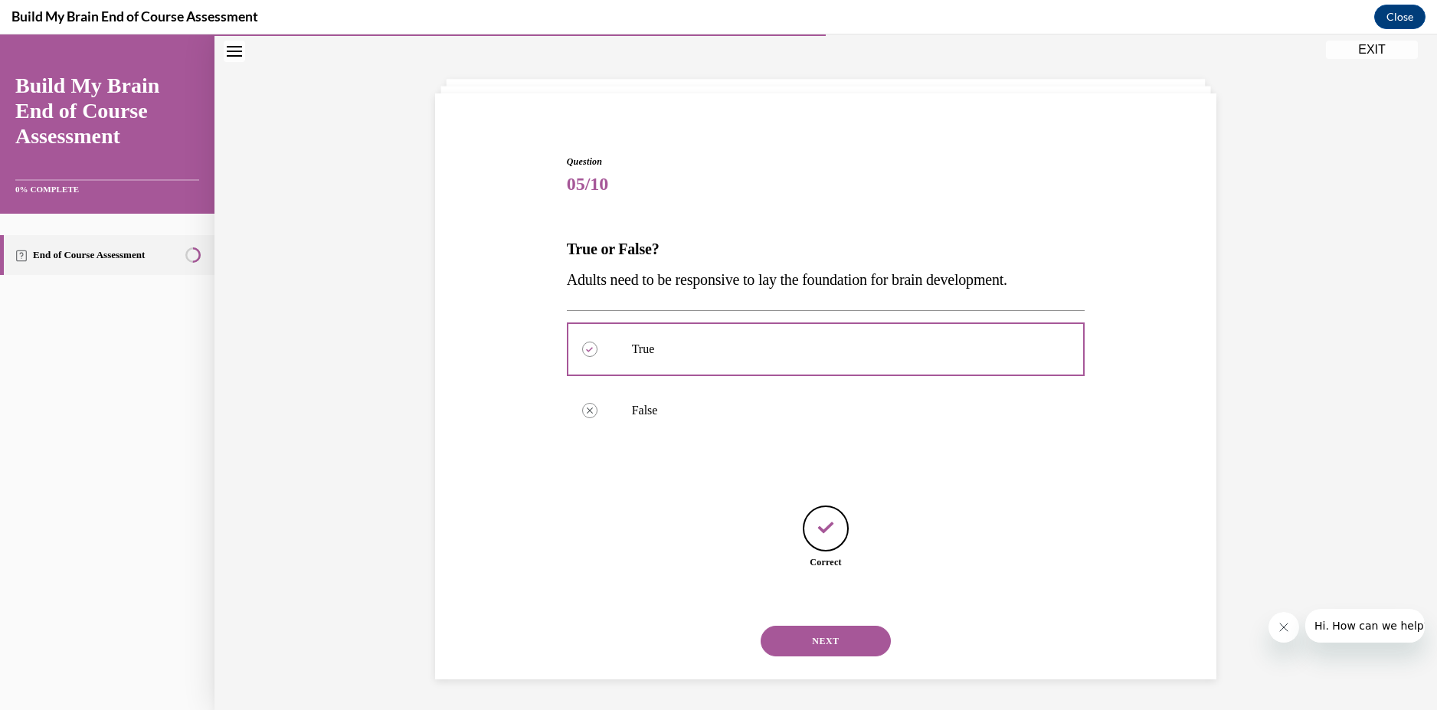
click at [849, 646] on button "NEXT" at bounding box center [825, 641] width 130 height 31
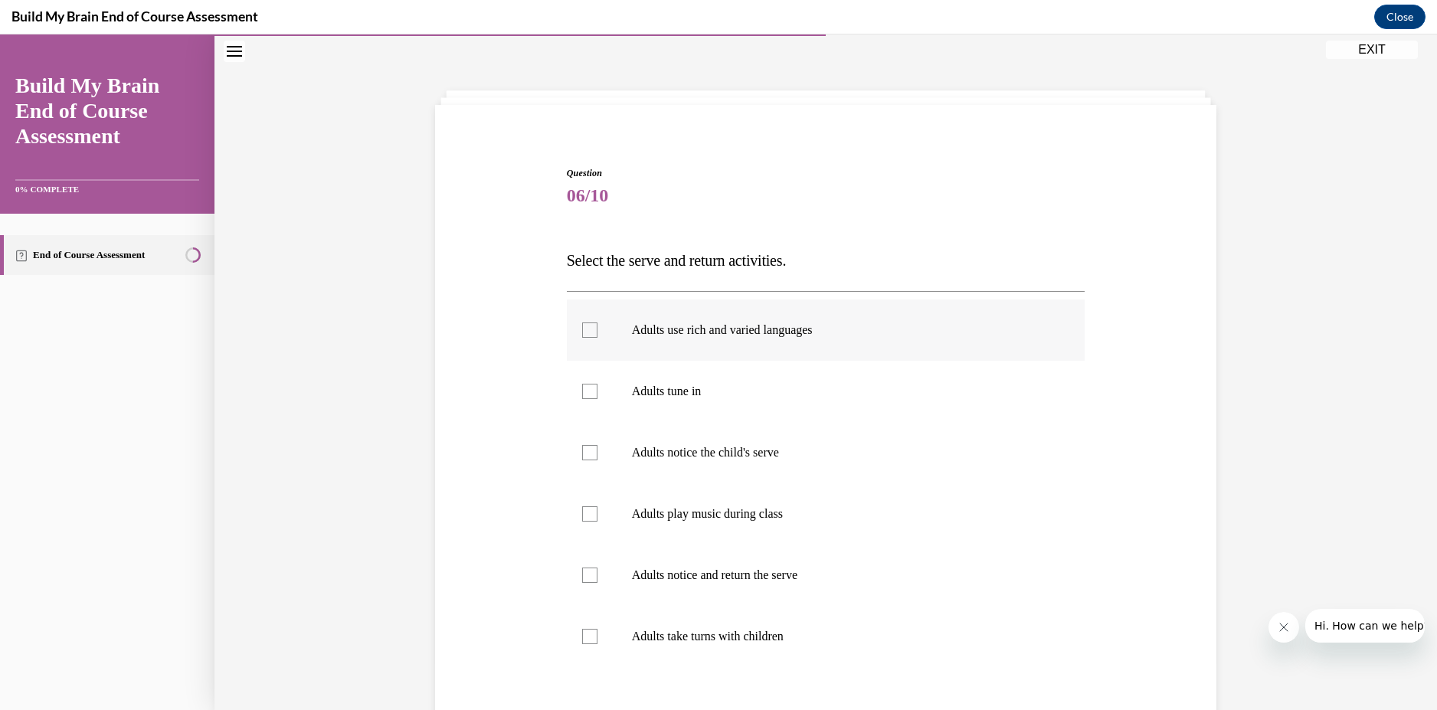
click at [691, 335] on p "Adults use rich and varied languages" at bounding box center [839, 329] width 415 height 15
click at [597, 335] on input "Adults use rich and varied languages" at bounding box center [589, 329] width 15 height 15
checkbox input "true"
click at [669, 401] on label "Adults tune in" at bounding box center [826, 391] width 518 height 61
click at [597, 399] on input "Adults tune in" at bounding box center [589, 391] width 15 height 15
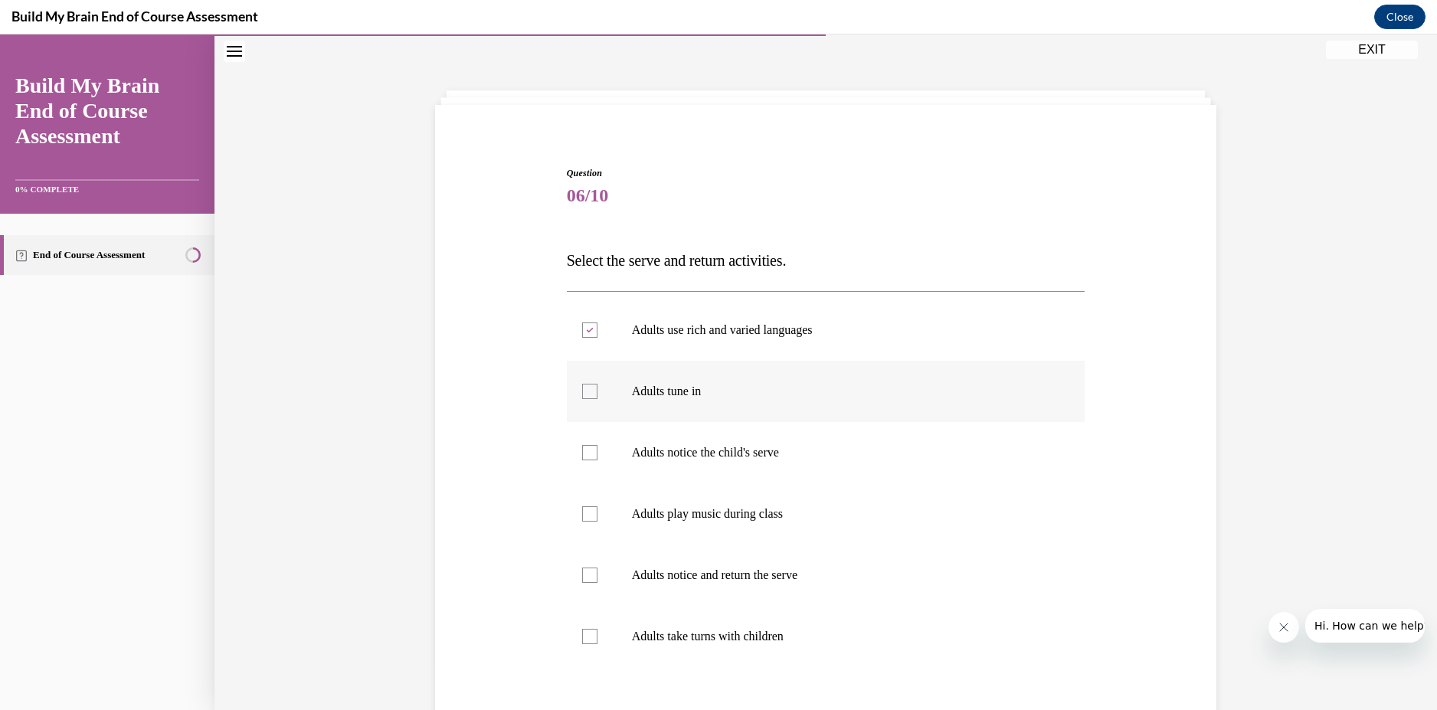
checkbox input "true"
click at [665, 456] on p "Adults notice the child's serve" at bounding box center [839, 452] width 415 height 15
click at [597, 456] on input "Adults notice the child's serve" at bounding box center [589, 452] width 15 height 15
checkbox input "true"
click at [652, 575] on p "Adults notice and return the serve" at bounding box center [839, 574] width 415 height 15
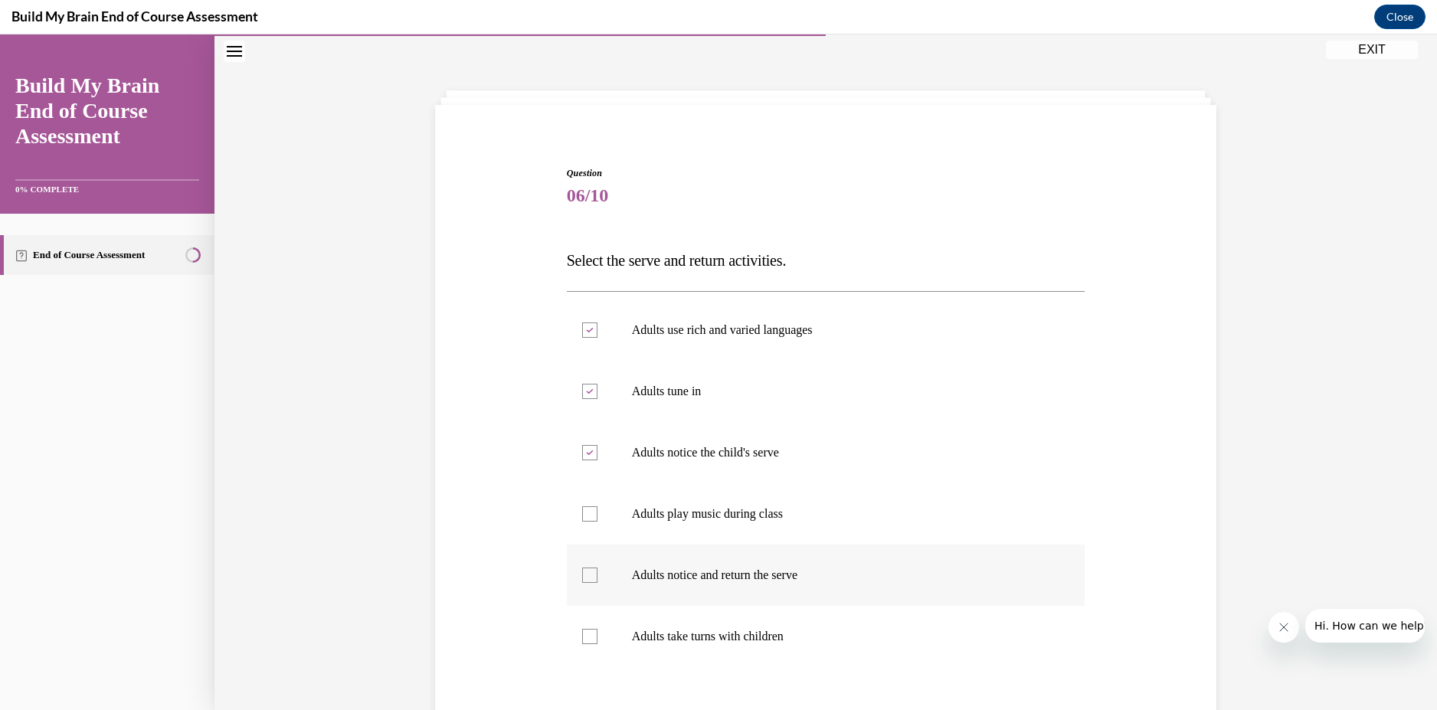
click at [597, 575] on input "Adults notice and return the serve" at bounding box center [589, 574] width 15 height 15
checkbox input "true"
click at [700, 638] on p "Adults take turns with children" at bounding box center [839, 636] width 415 height 15
click at [597, 638] on input "Adults take turns with children" at bounding box center [589, 636] width 15 height 15
checkbox input "true"
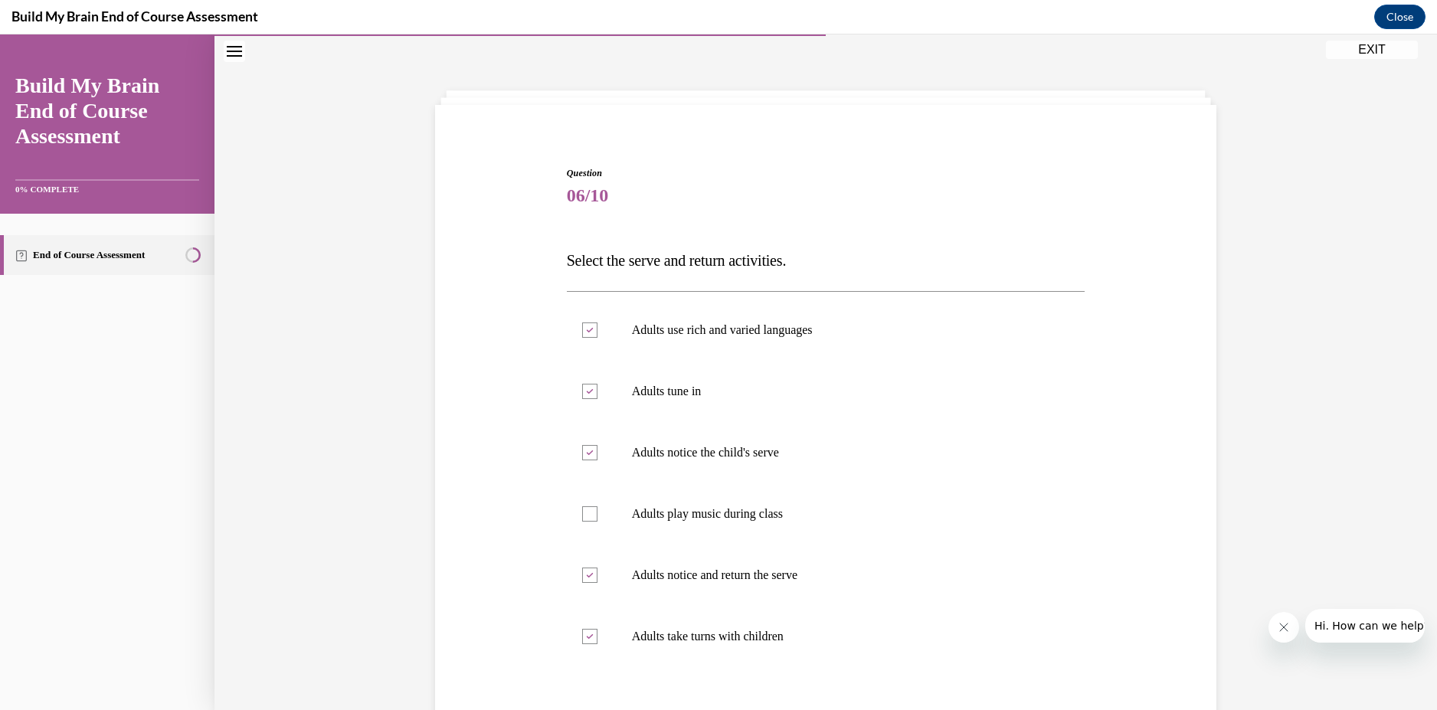
scroll to position [178, 0]
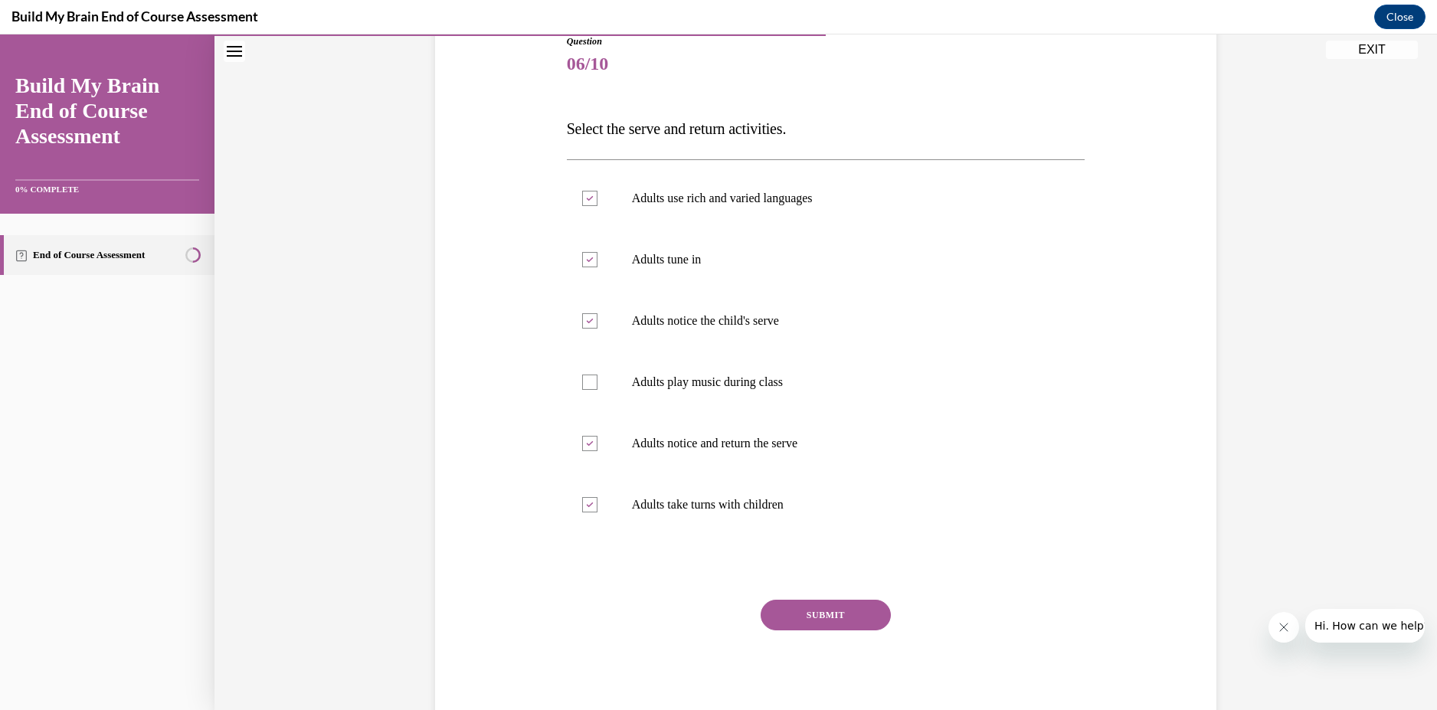
click at [800, 619] on button "SUBMIT" at bounding box center [825, 615] width 130 height 31
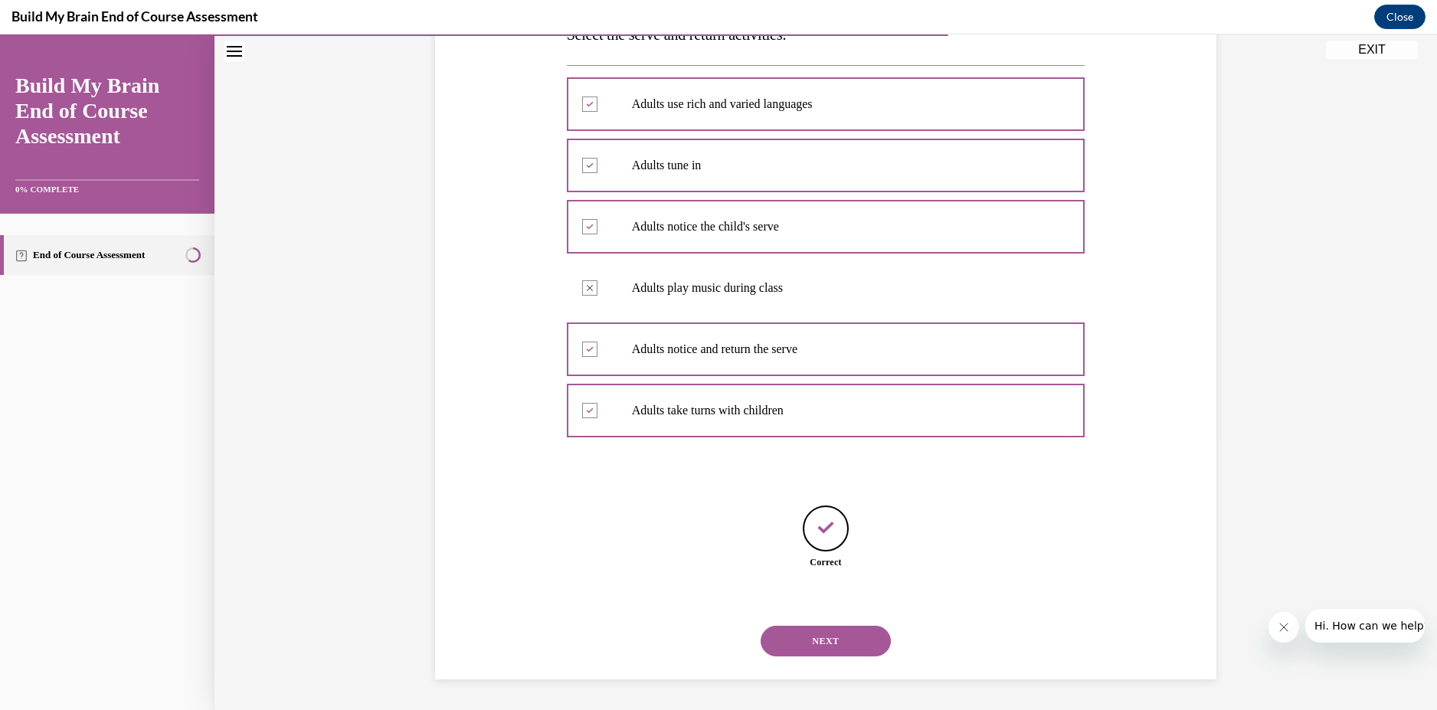
click at [837, 631] on button "NEXT" at bounding box center [825, 641] width 130 height 31
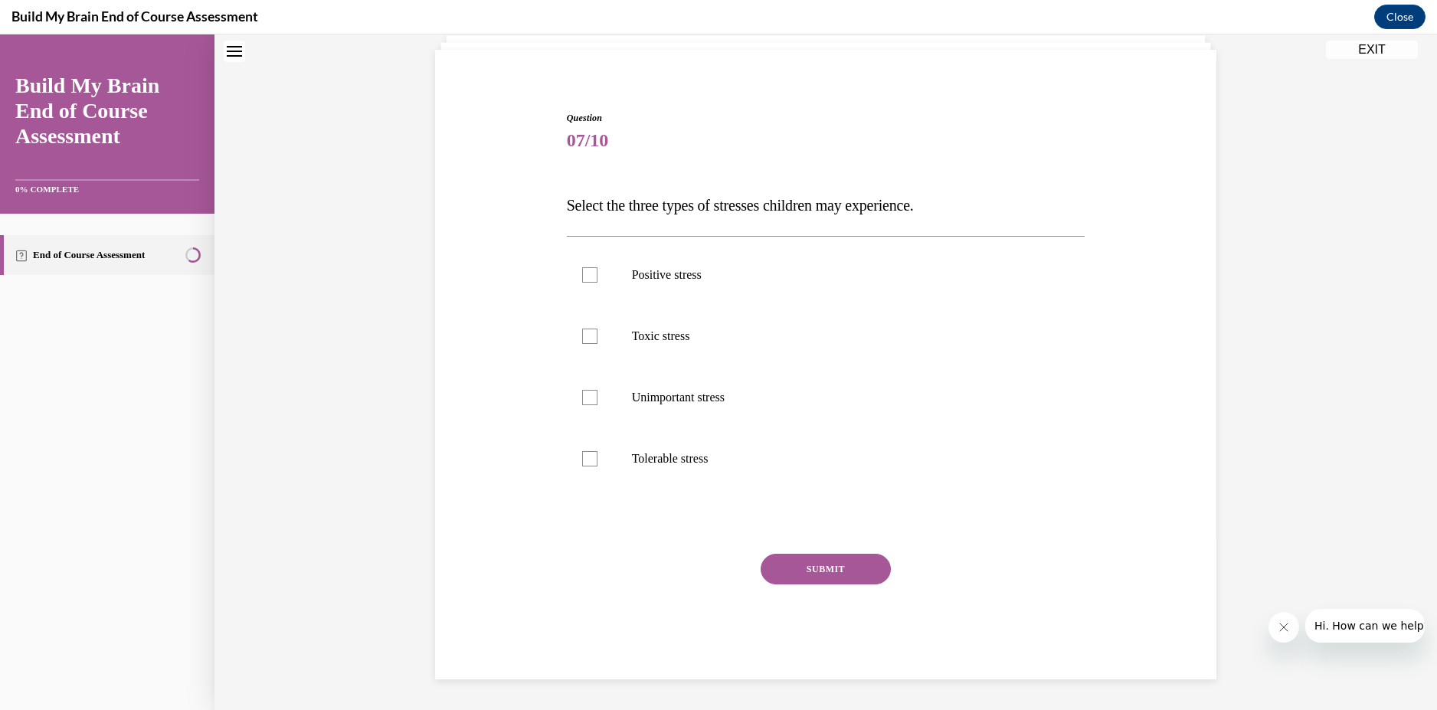
scroll to position [47, 0]
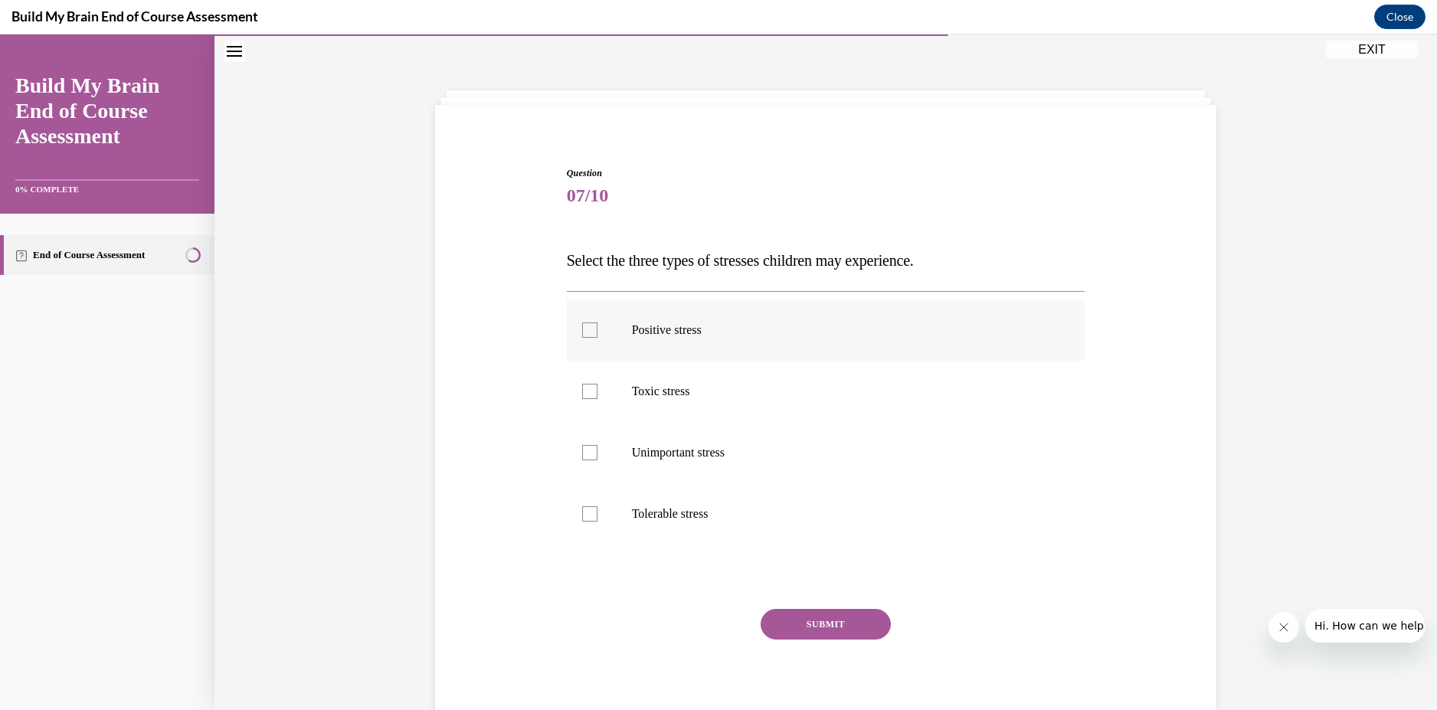
click at [582, 332] on div at bounding box center [589, 329] width 15 height 15
click at [582, 332] on input "Positive stress" at bounding box center [589, 329] width 15 height 15
checkbox input "true"
drag, startPoint x: 575, startPoint y: 394, endPoint x: 584, endPoint y: 393, distance: 9.2
click at [579, 394] on label "Toxic stress" at bounding box center [826, 391] width 518 height 61
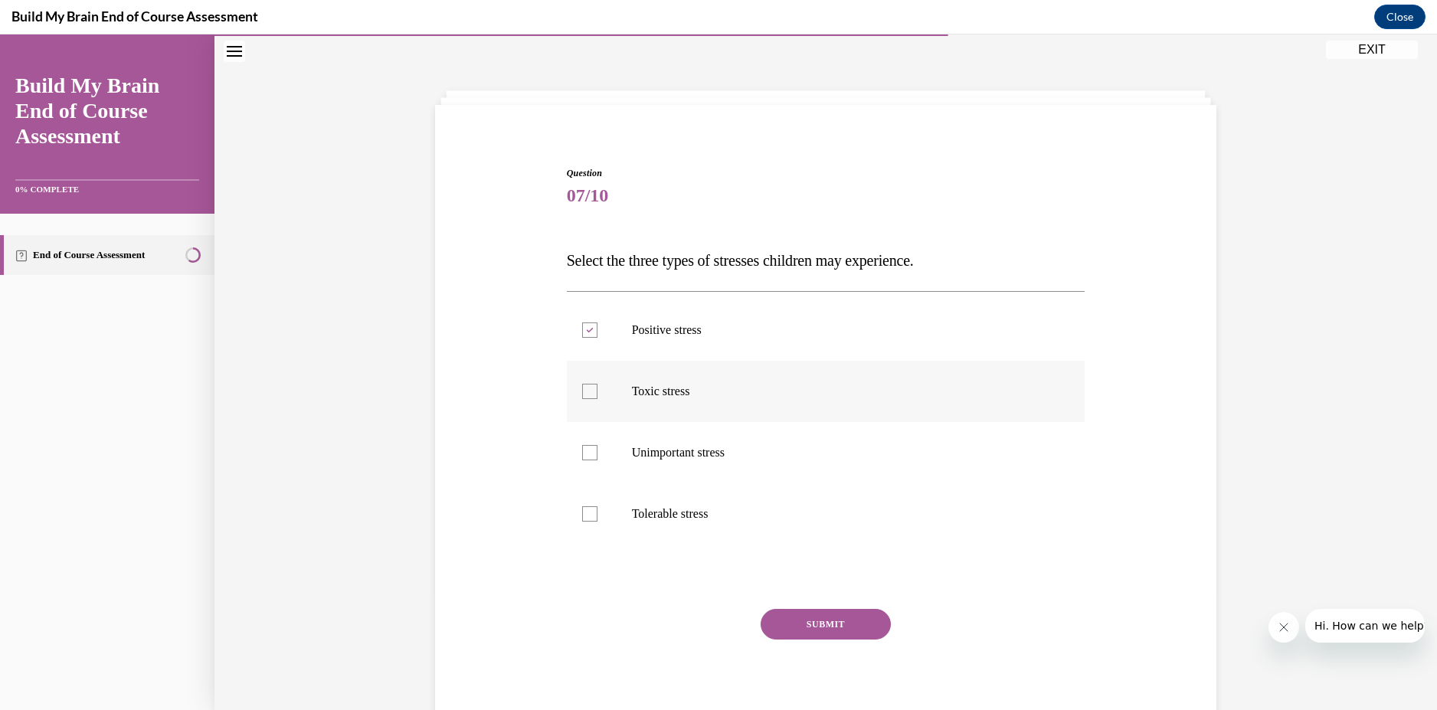
click at [582, 394] on input "Toxic stress" at bounding box center [589, 391] width 15 height 15
checkbox input "true"
click at [595, 512] on label "Tolerable stress" at bounding box center [826, 513] width 518 height 61
click at [595, 512] on input "Tolerable stress" at bounding box center [589, 513] width 15 height 15
checkbox input "true"
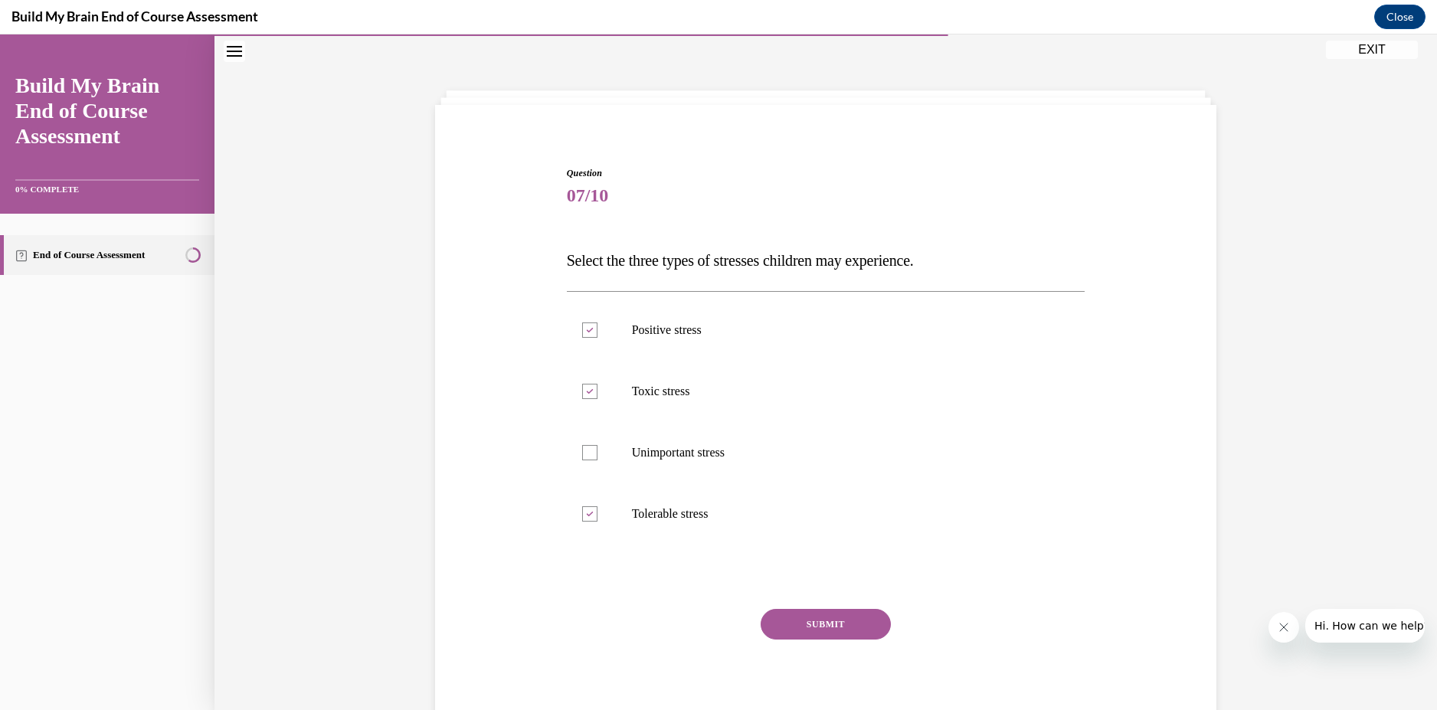
drag, startPoint x: 819, startPoint y: 622, endPoint x: 814, endPoint y: 613, distance: 9.6
click at [814, 616] on button "SUBMIT" at bounding box center [825, 624] width 130 height 31
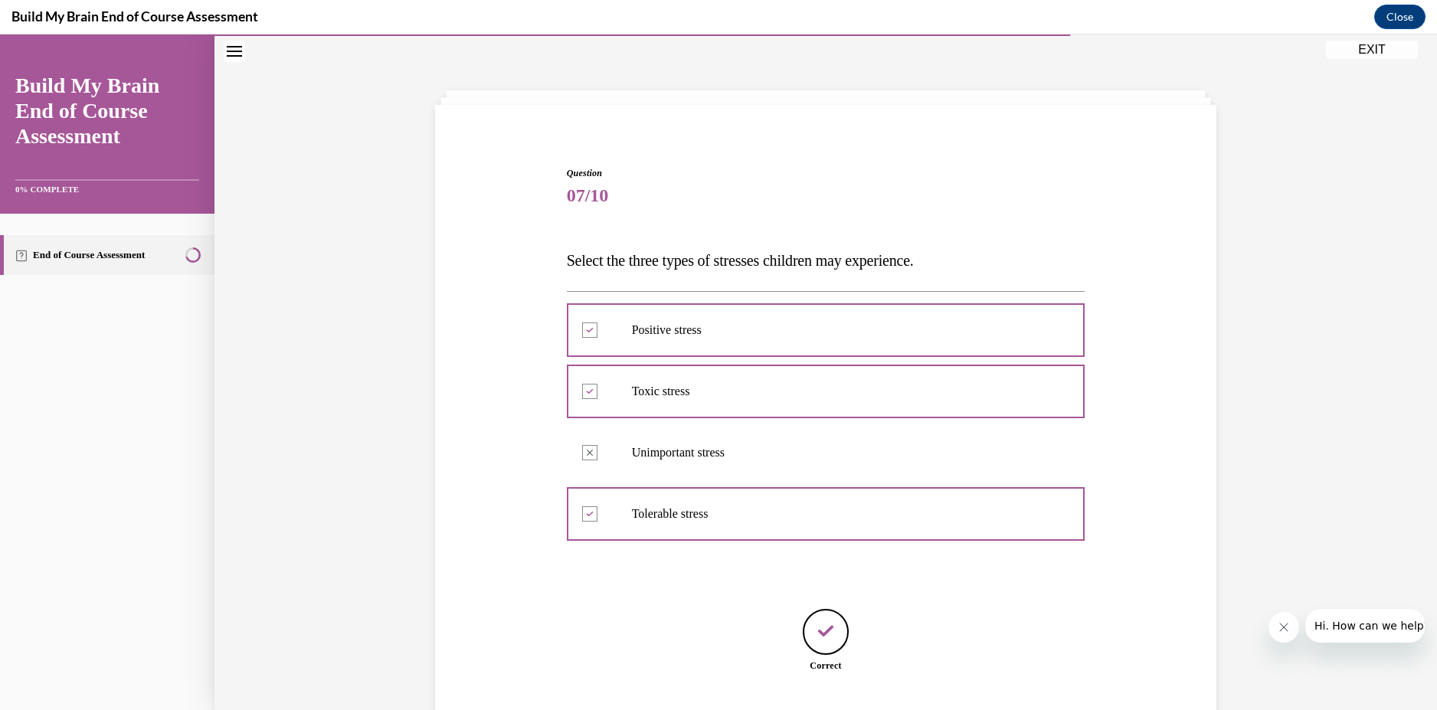
scroll to position [150, 0]
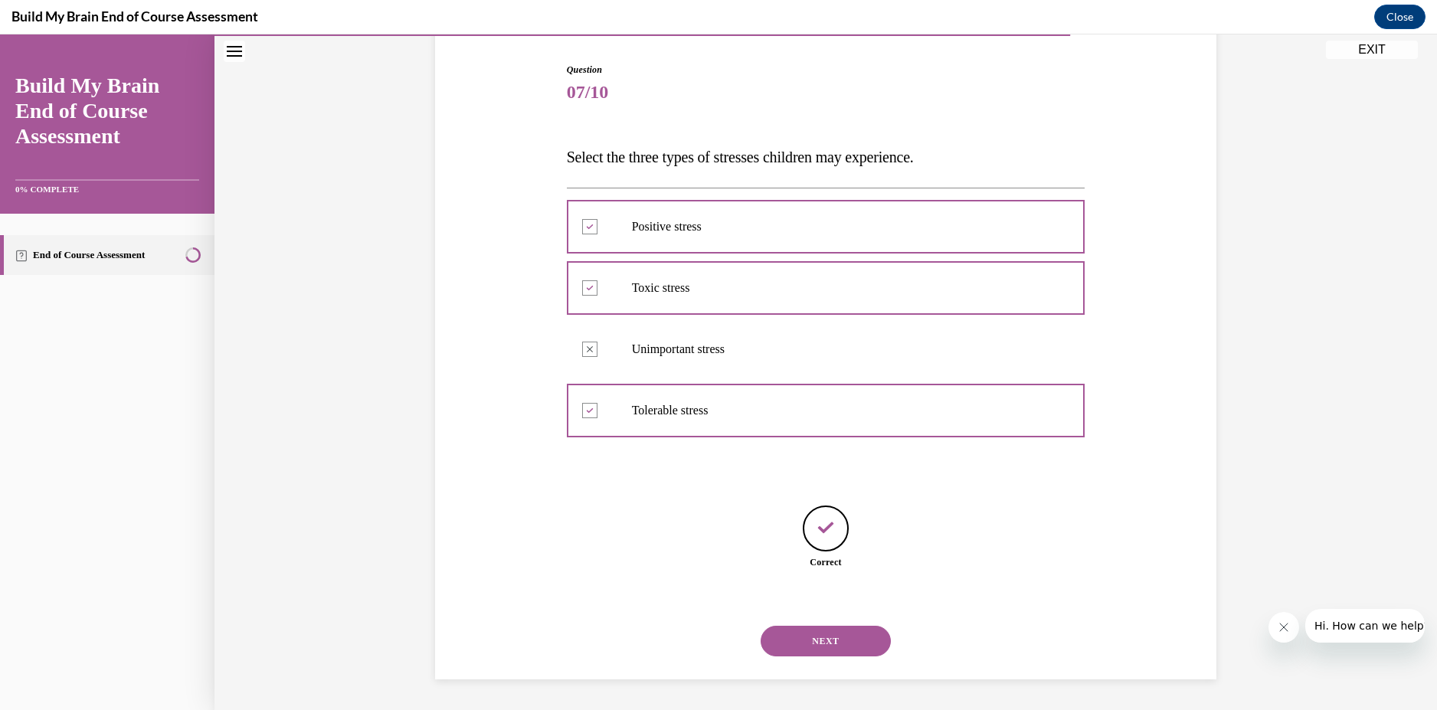
click at [865, 637] on button "NEXT" at bounding box center [825, 641] width 130 height 31
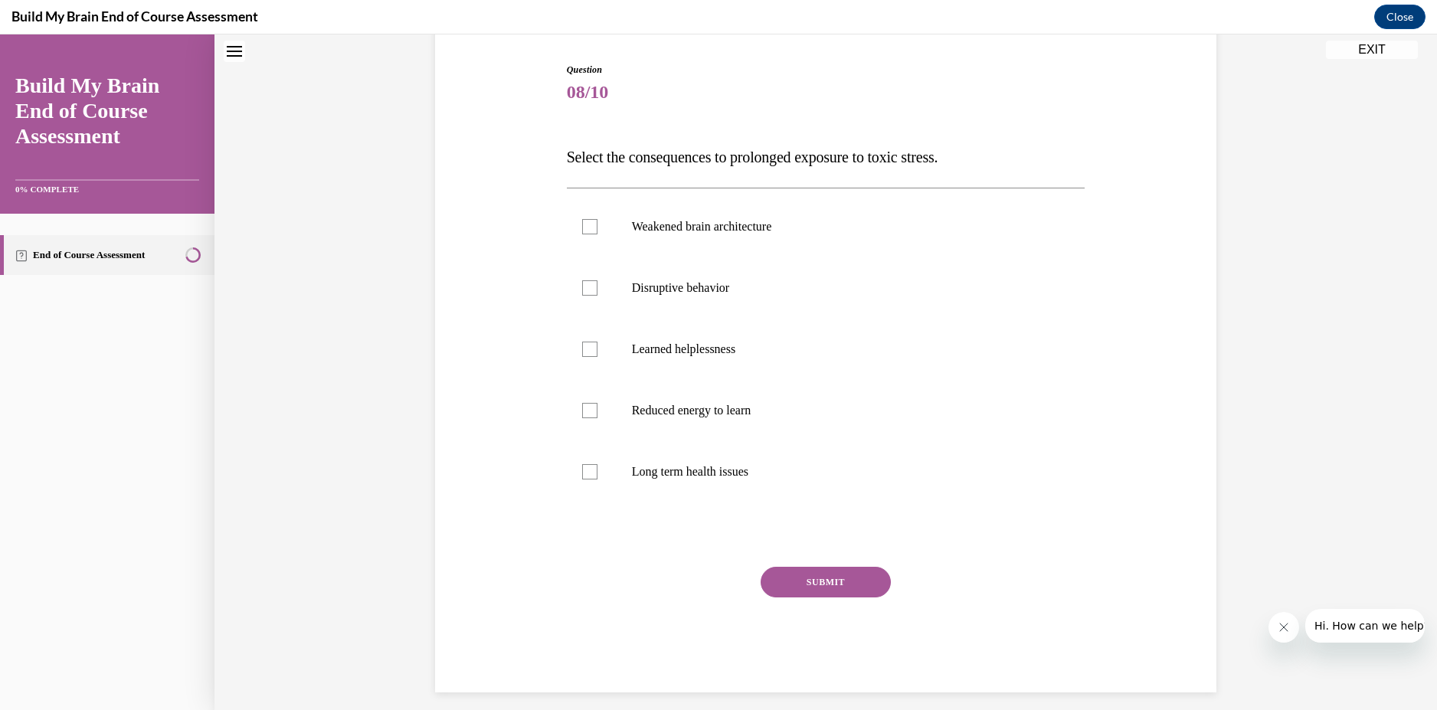
scroll to position [47, 0]
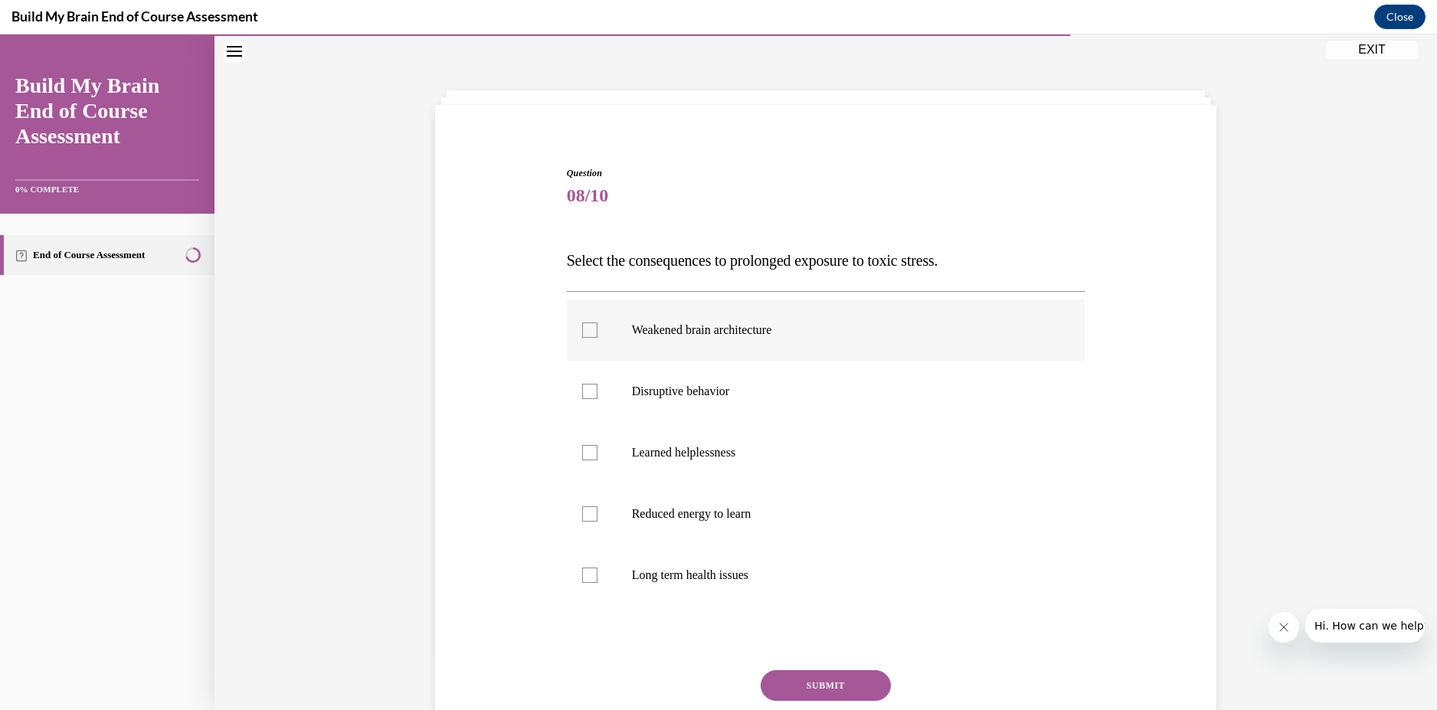
click at [717, 336] on p "Weakened brain architecture" at bounding box center [839, 329] width 415 height 15
click at [597, 336] on input "Weakened brain architecture" at bounding box center [589, 329] width 15 height 15
checkbox input "true"
click at [702, 378] on label "Disruptive behavior" at bounding box center [826, 391] width 518 height 61
click at [597, 384] on input "Disruptive behavior" at bounding box center [589, 391] width 15 height 15
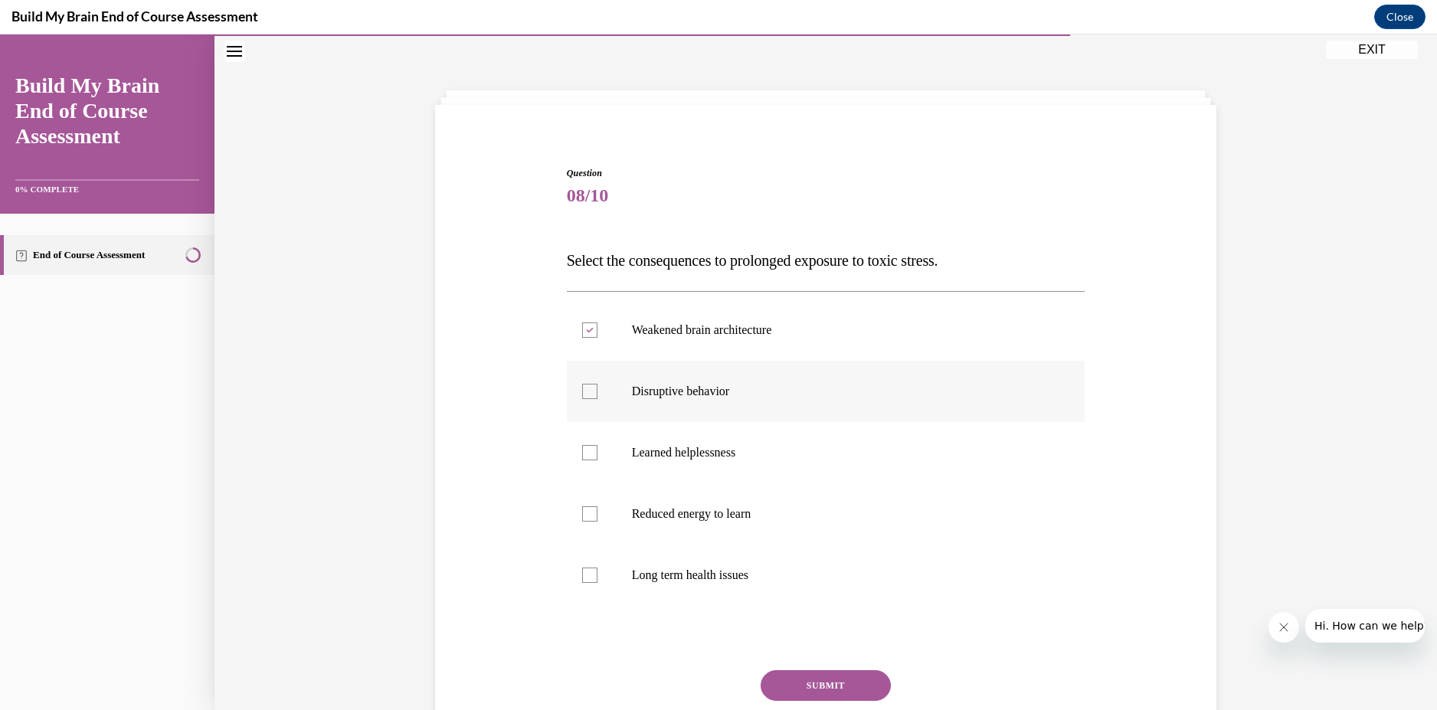
checkbox input "true"
click at [715, 465] on label "Learned helplessness" at bounding box center [826, 452] width 518 height 61
click at [597, 460] on input "Learned helplessness" at bounding box center [589, 452] width 15 height 15
checkbox input "true"
click at [720, 514] on p "Reduced energy to learn" at bounding box center [839, 513] width 415 height 15
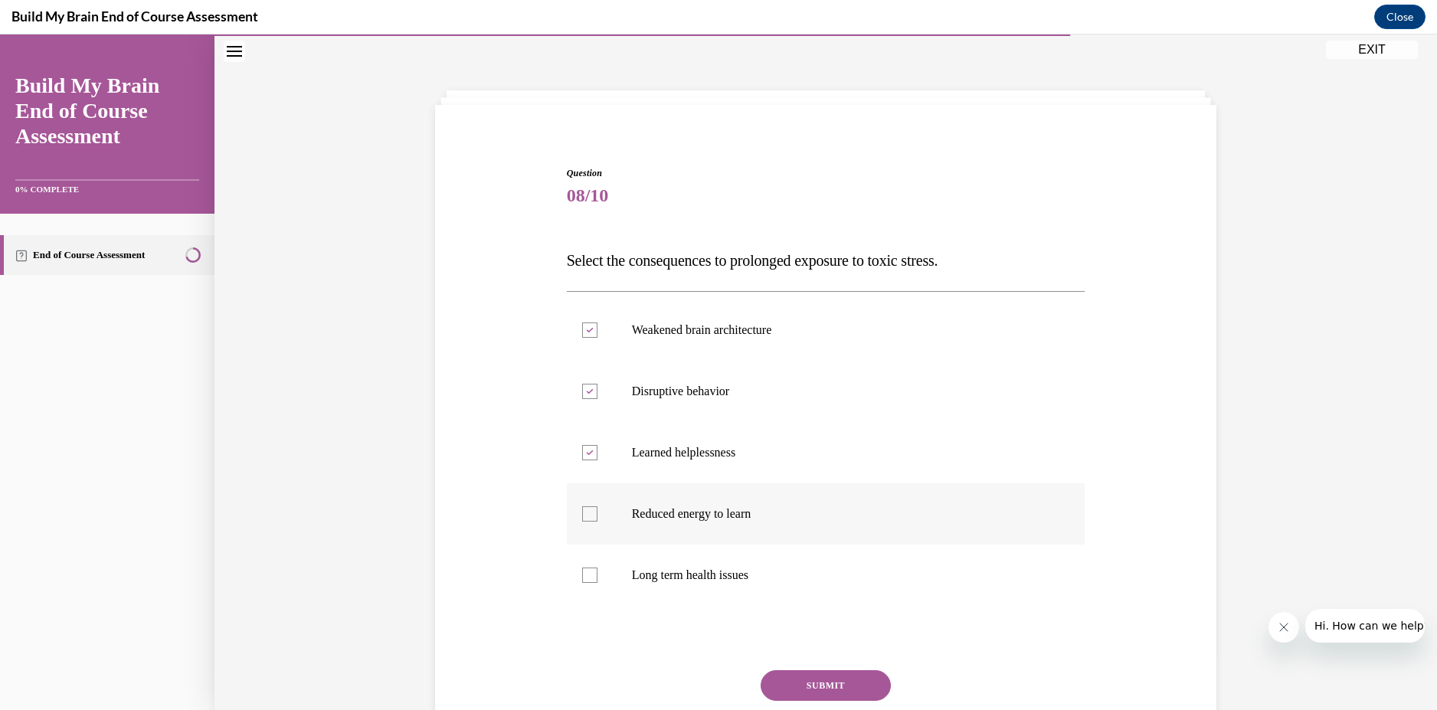
click at [597, 514] on input "Reduced energy to learn" at bounding box center [589, 513] width 15 height 15
checkbox input "true"
click at [725, 581] on label "Long term health issues" at bounding box center [826, 574] width 518 height 61
click at [597, 581] on input "Long term health issues" at bounding box center [589, 574] width 15 height 15
checkbox input "true"
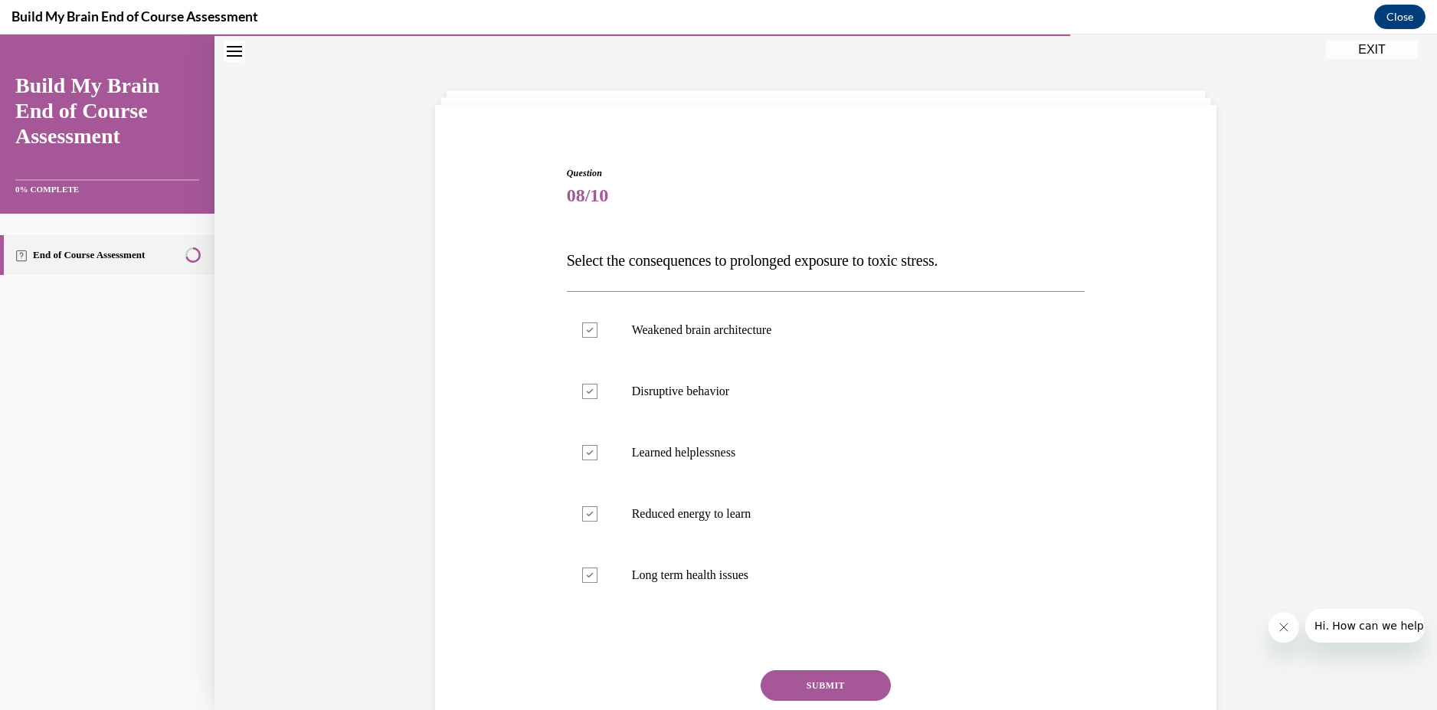
click at [816, 678] on button "SUBMIT" at bounding box center [825, 685] width 130 height 31
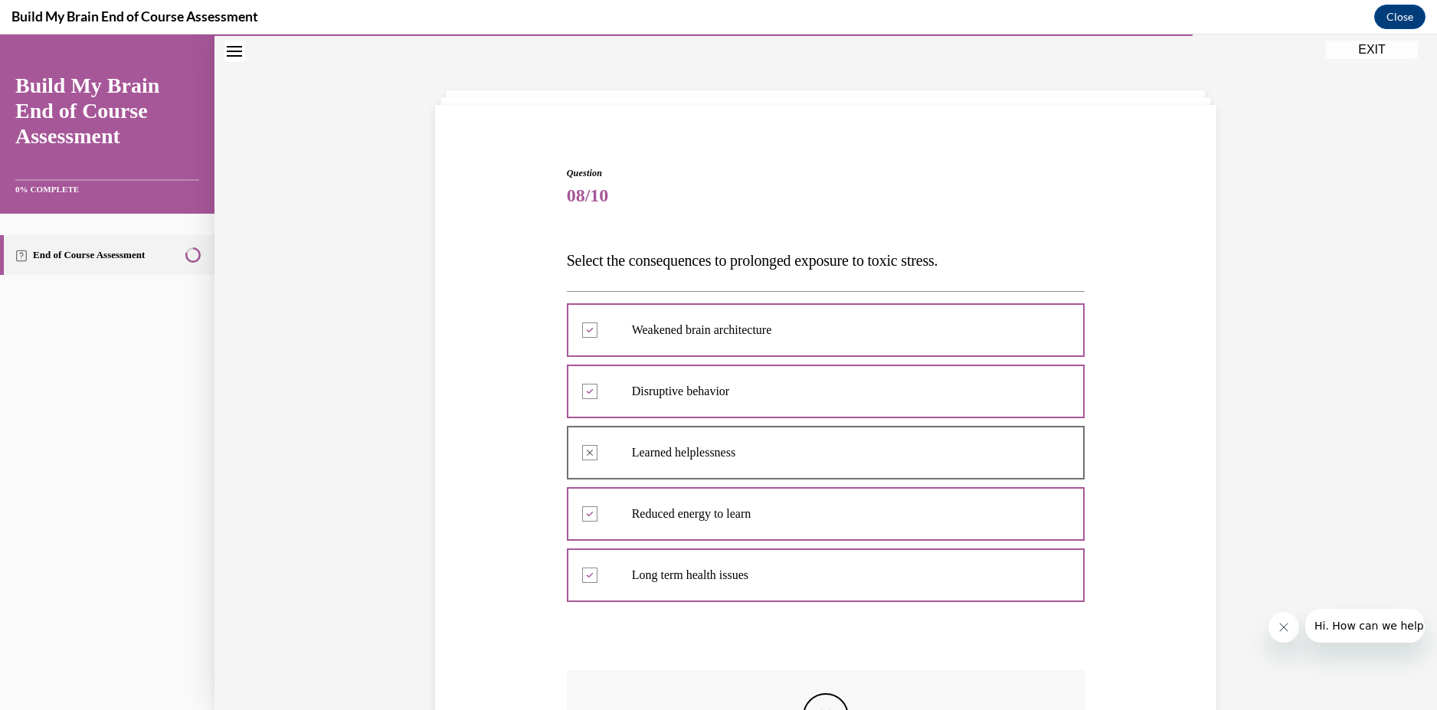
scroll to position [276, 0]
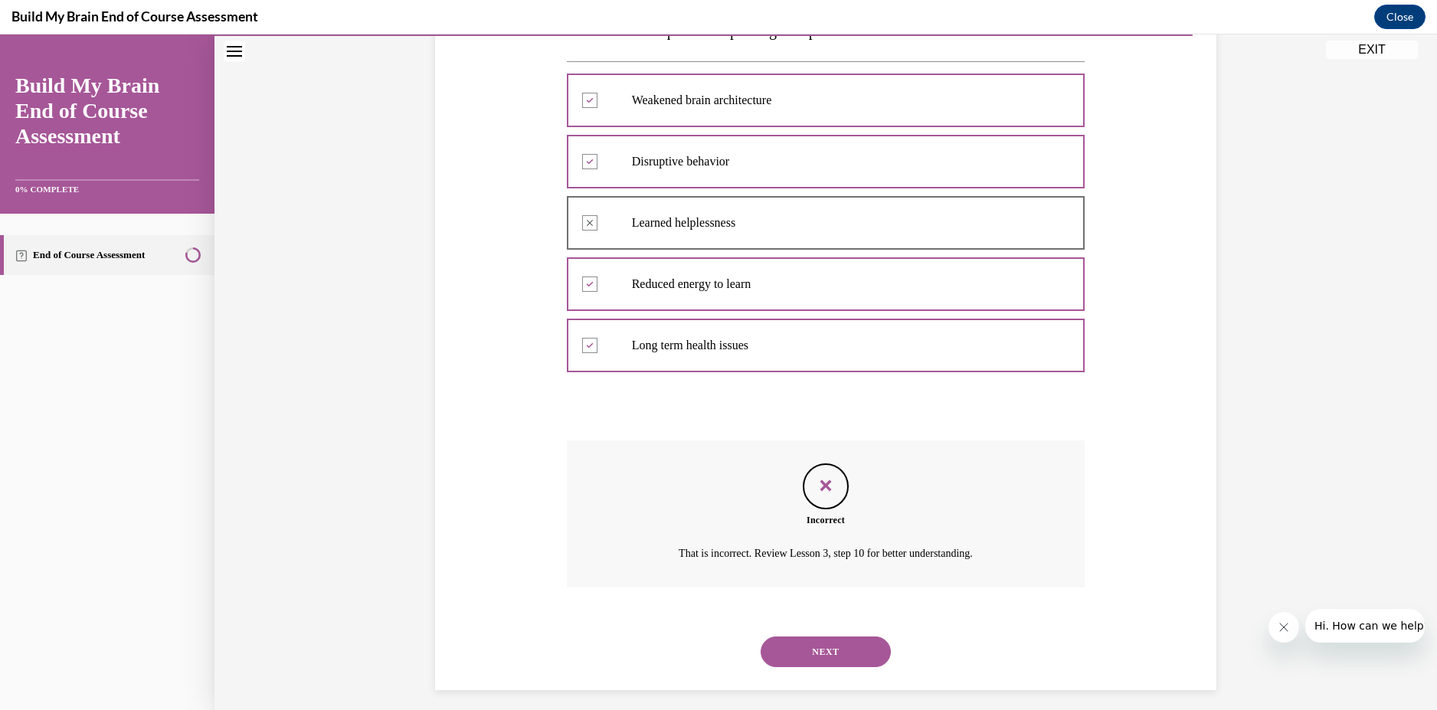
click at [828, 643] on button "NEXT" at bounding box center [825, 651] width 130 height 31
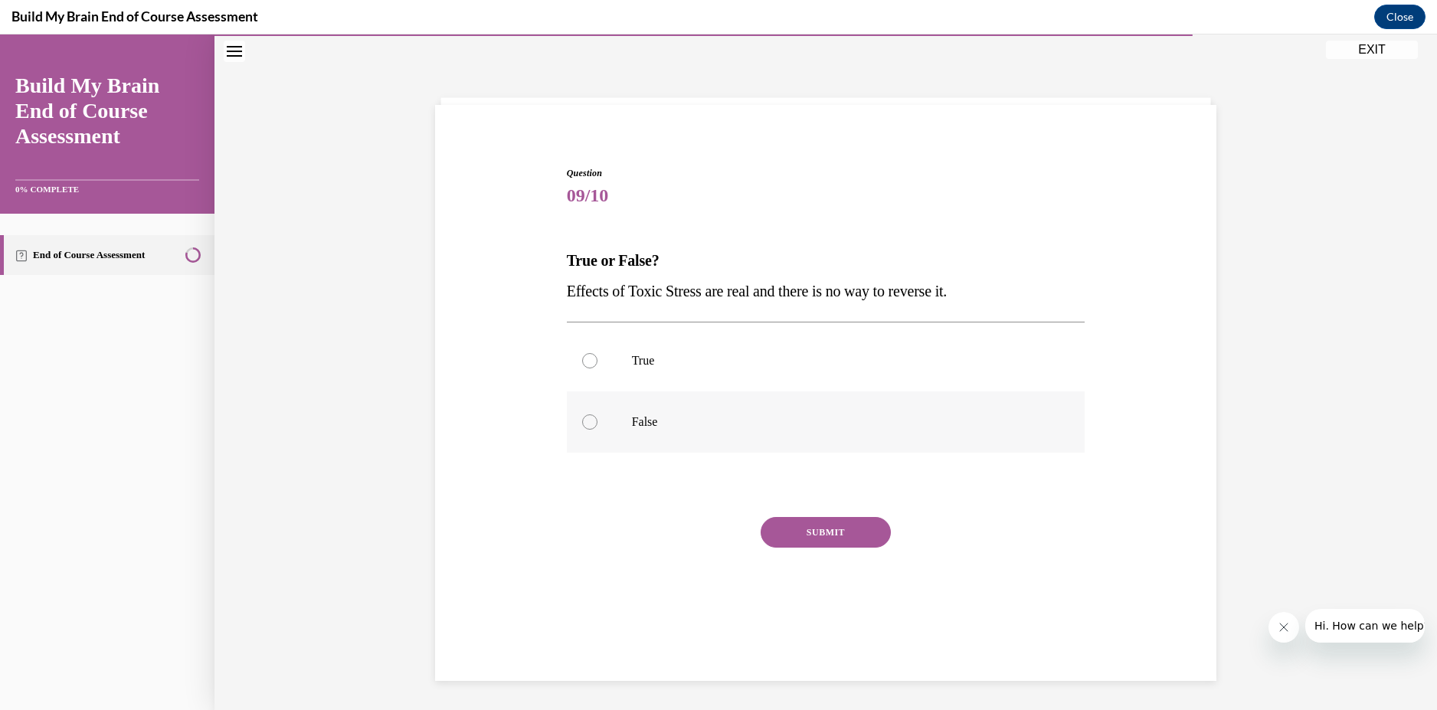
click at [662, 423] on p "False" at bounding box center [839, 421] width 415 height 15
click at [597, 423] on input "False" at bounding box center [589, 421] width 15 height 15
radio input "true"
click at [810, 544] on button "SUBMIT" at bounding box center [825, 532] width 130 height 31
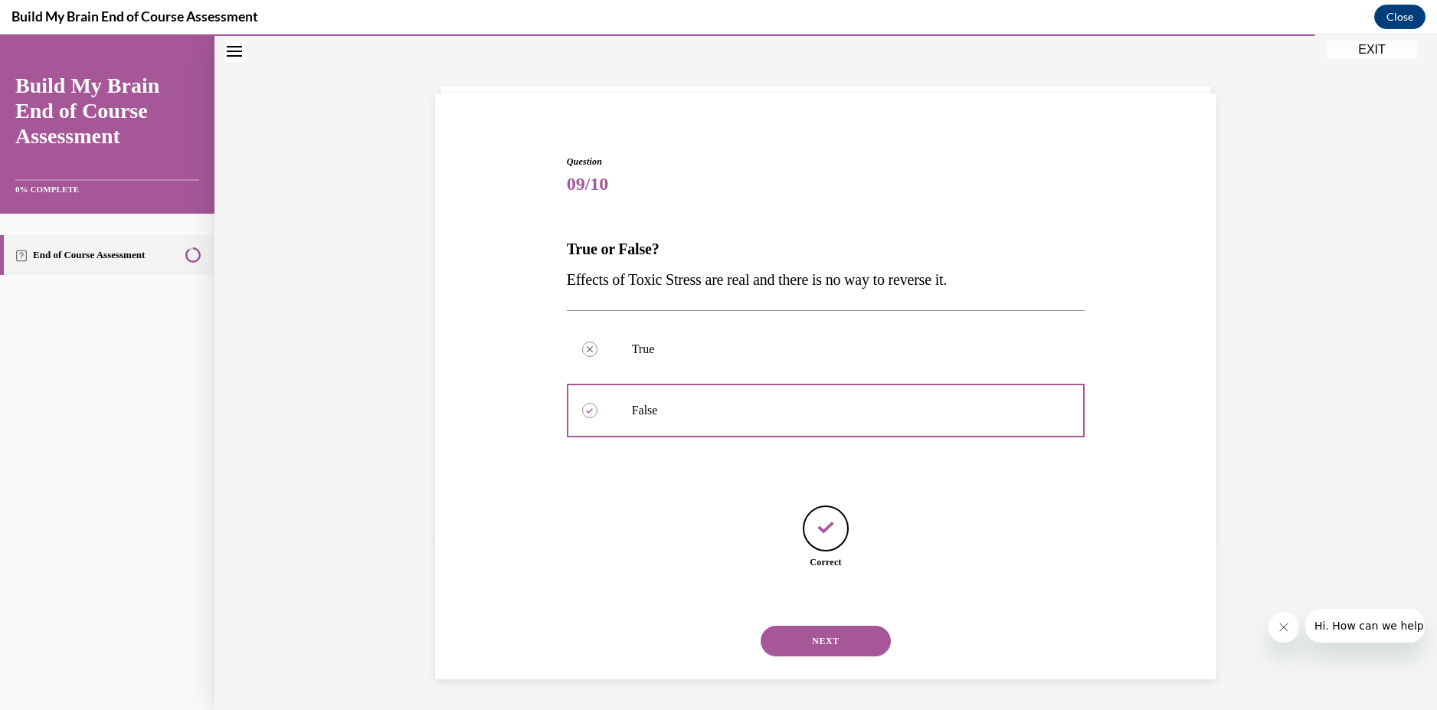
click at [828, 645] on button "NEXT" at bounding box center [825, 641] width 130 height 31
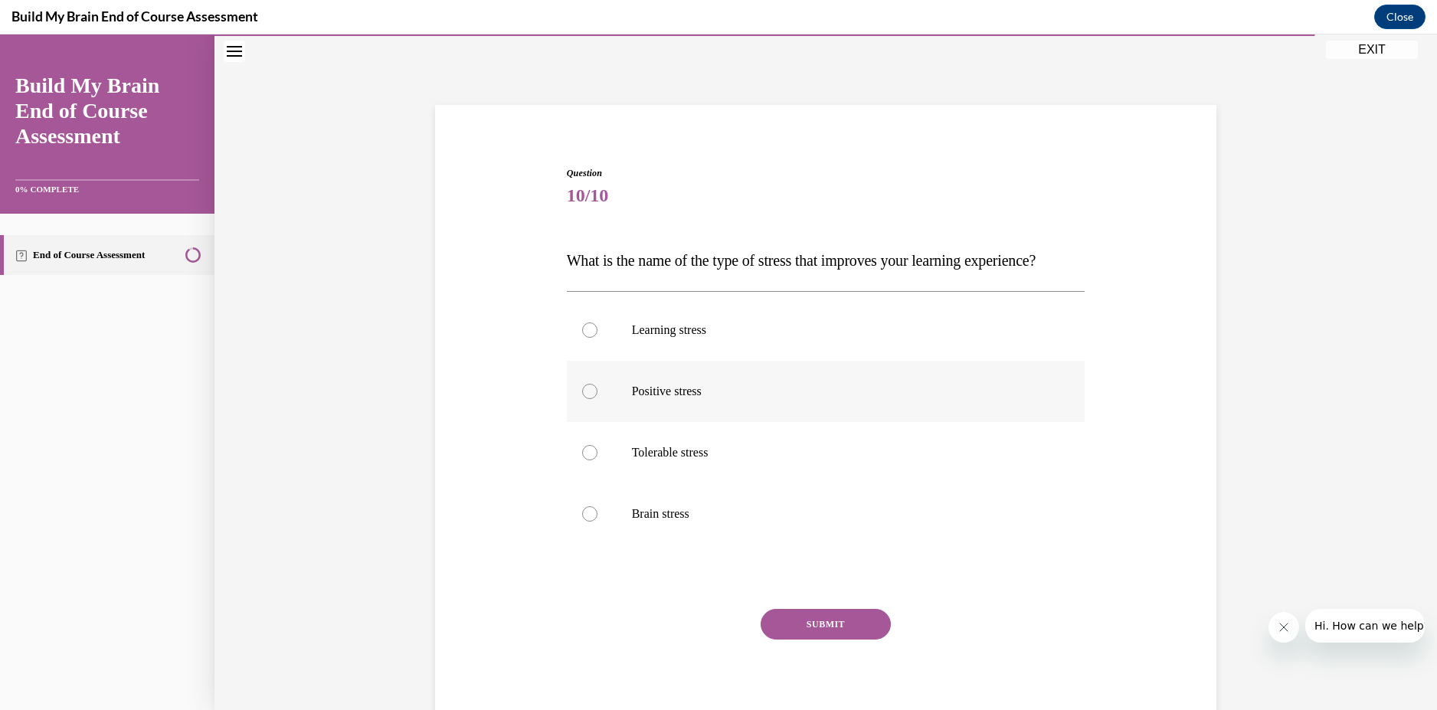
click at [649, 399] on p "Positive stress" at bounding box center [839, 391] width 415 height 15
click at [597, 399] on input "Positive stress" at bounding box center [589, 391] width 15 height 15
radio input "true"
click at [826, 639] on button "SUBMIT" at bounding box center [825, 624] width 130 height 31
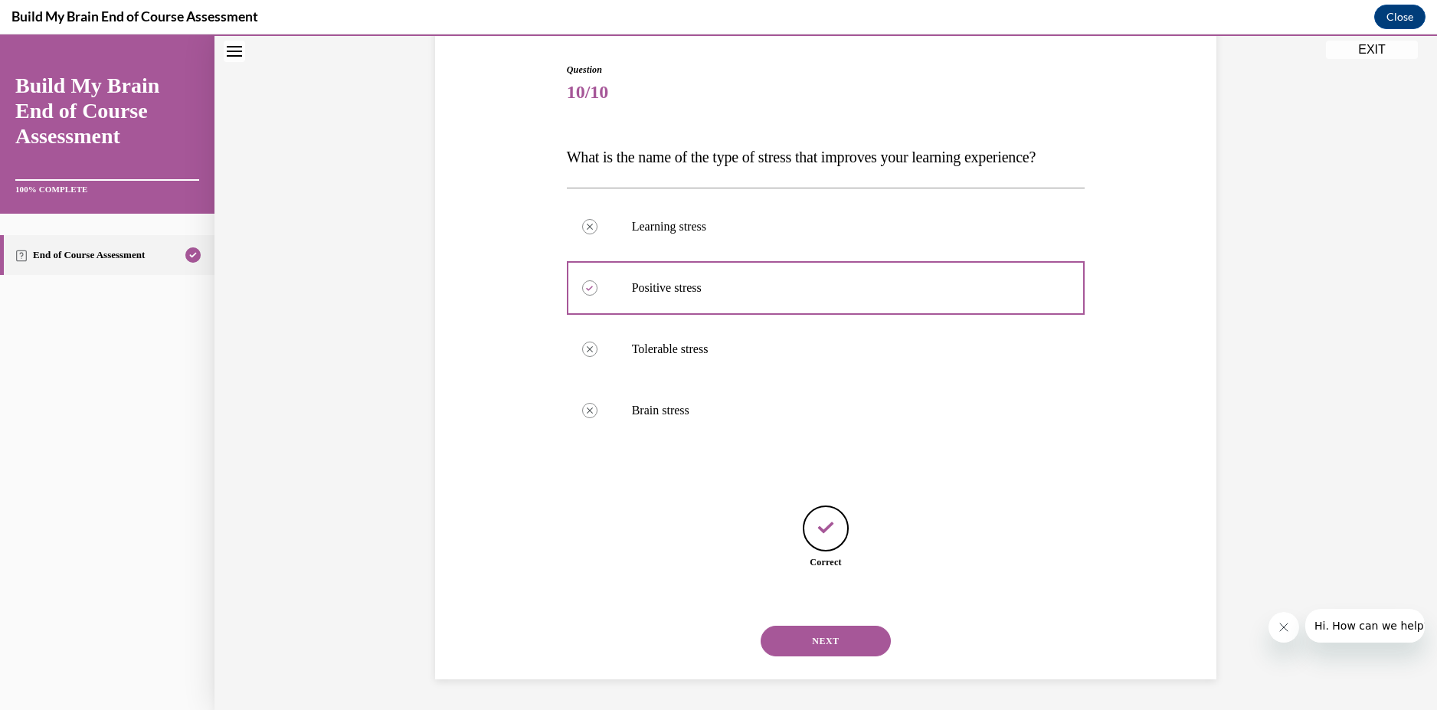
click at [830, 654] on button "NEXT" at bounding box center [825, 641] width 130 height 31
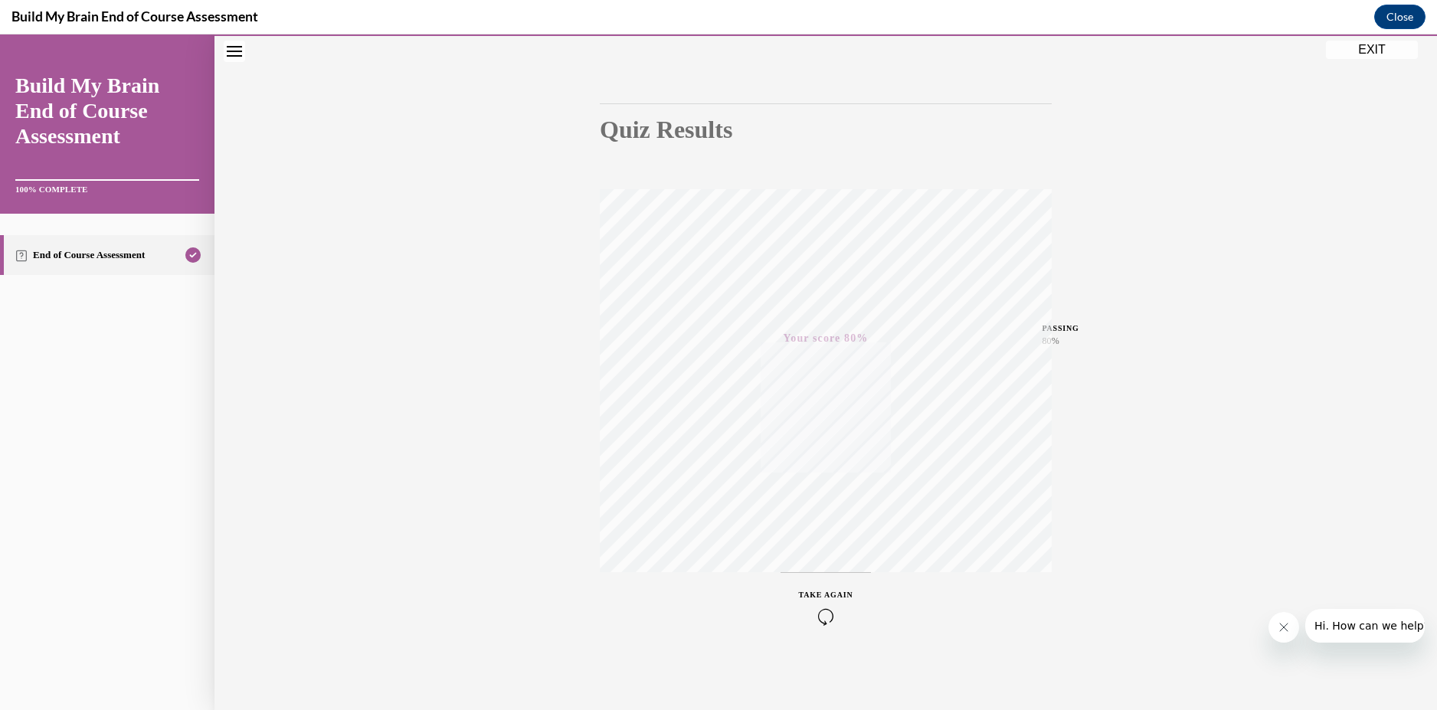
click at [1362, 52] on button "EXIT" at bounding box center [1372, 50] width 92 height 18
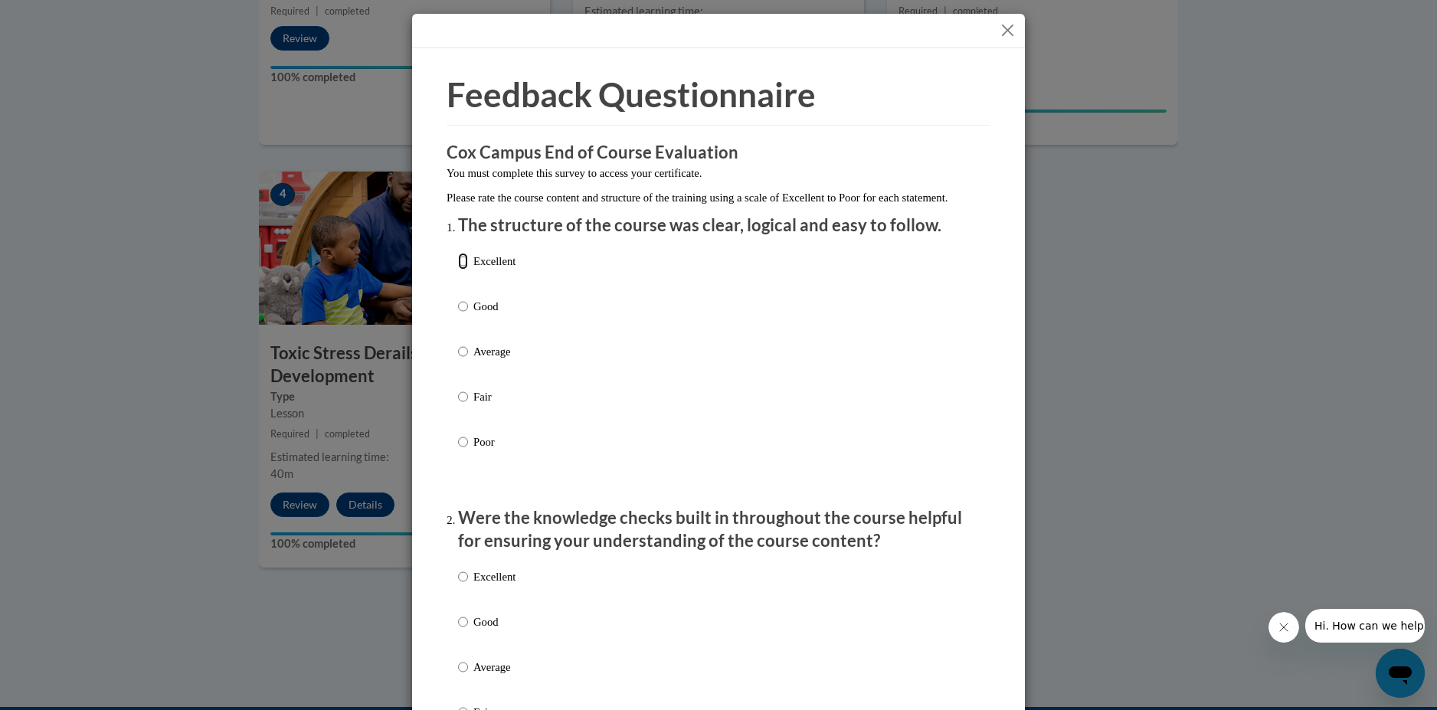
click at [462, 270] on input "Excellent" at bounding box center [463, 261] width 10 height 17
radio input "true"
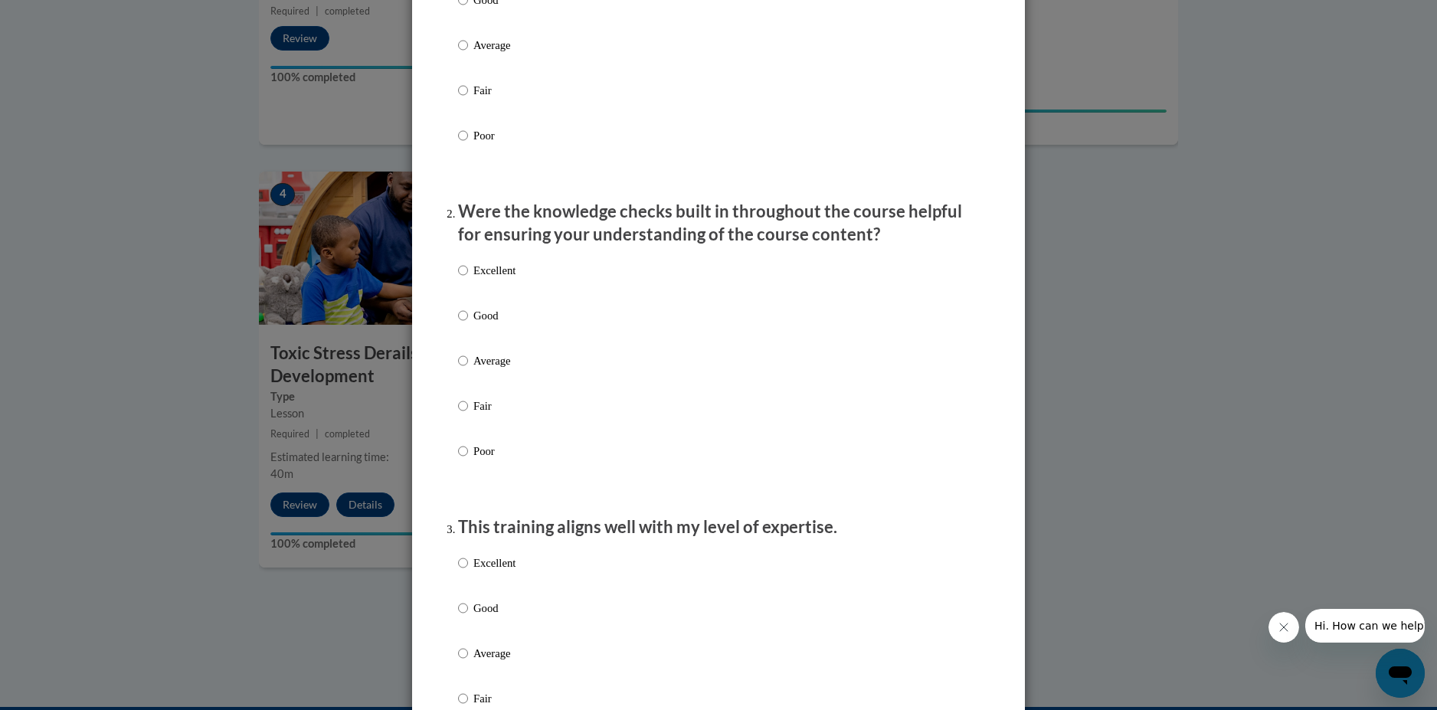
scroll to position [77, 0]
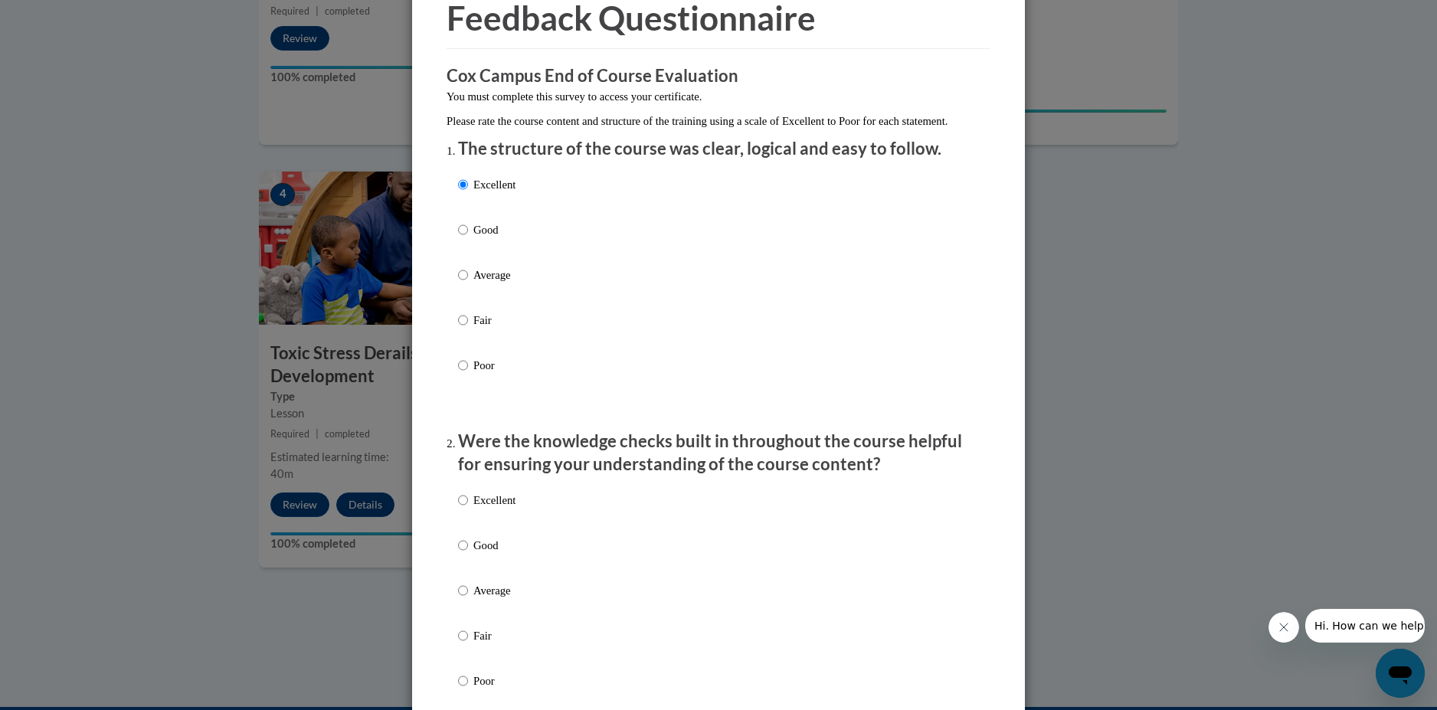
click at [464, 248] on label "Good" at bounding box center [486, 241] width 57 height 41
click at [464, 238] on input "Good" at bounding box center [463, 229] width 10 height 17
radio input "true"
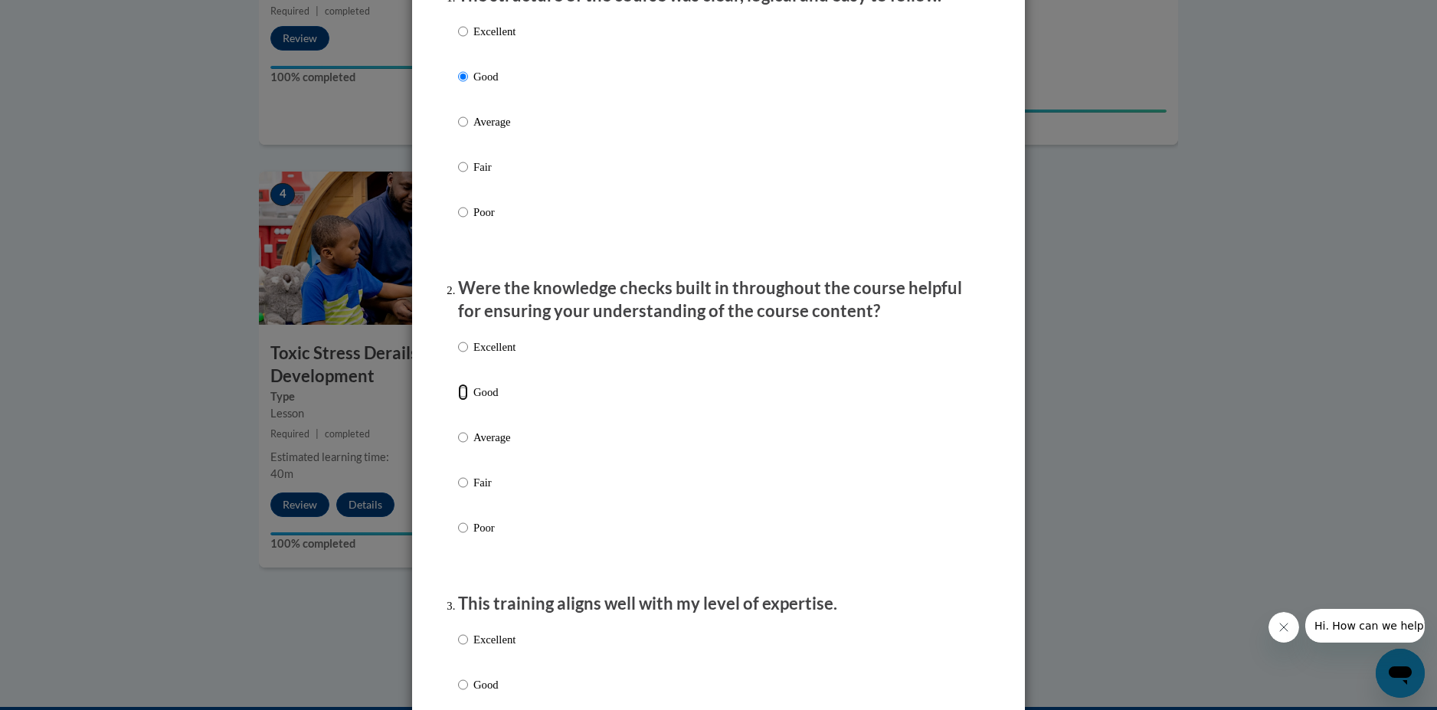
drag, startPoint x: 455, startPoint y: 404, endPoint x: 494, endPoint y: 408, distance: 39.3
click at [460, 401] on input "Good" at bounding box center [463, 392] width 10 height 17
radio input "true"
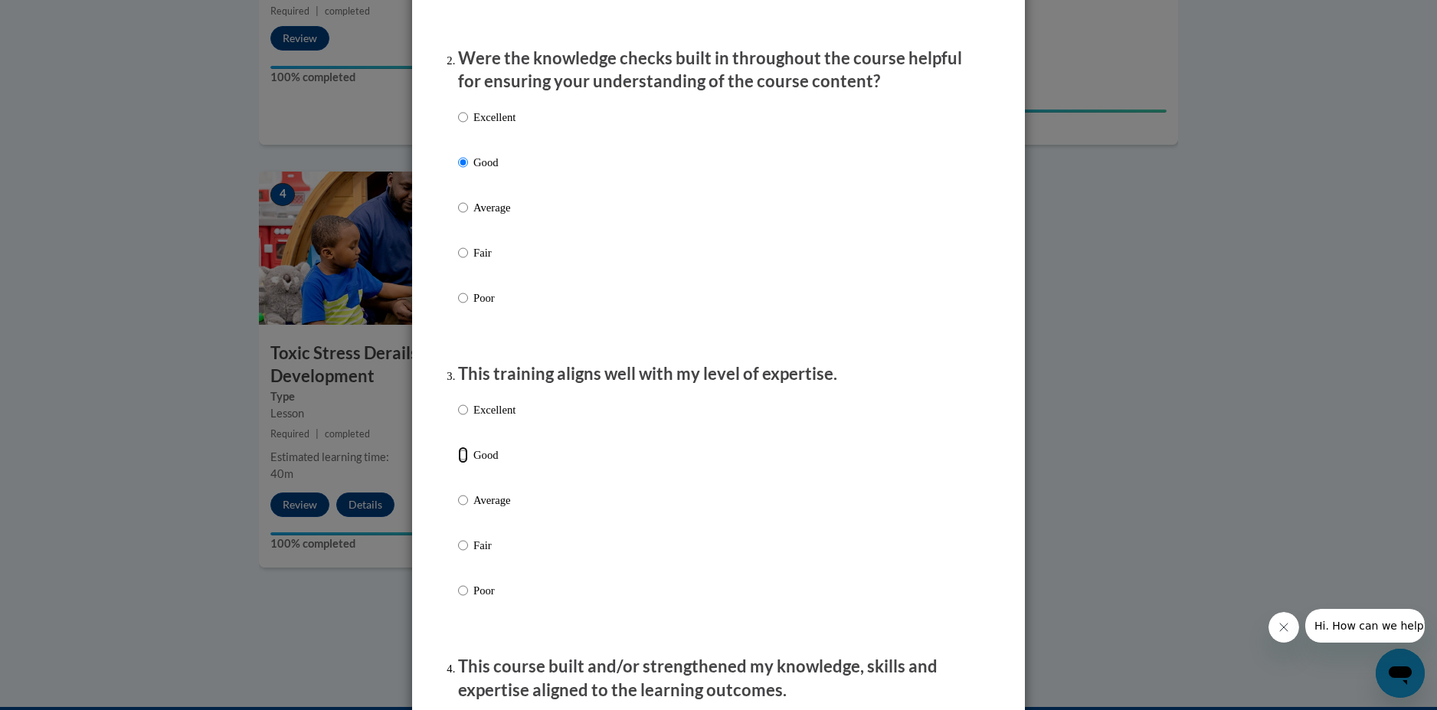
click at [459, 463] on input "Good" at bounding box center [463, 454] width 10 height 17
radio input "true"
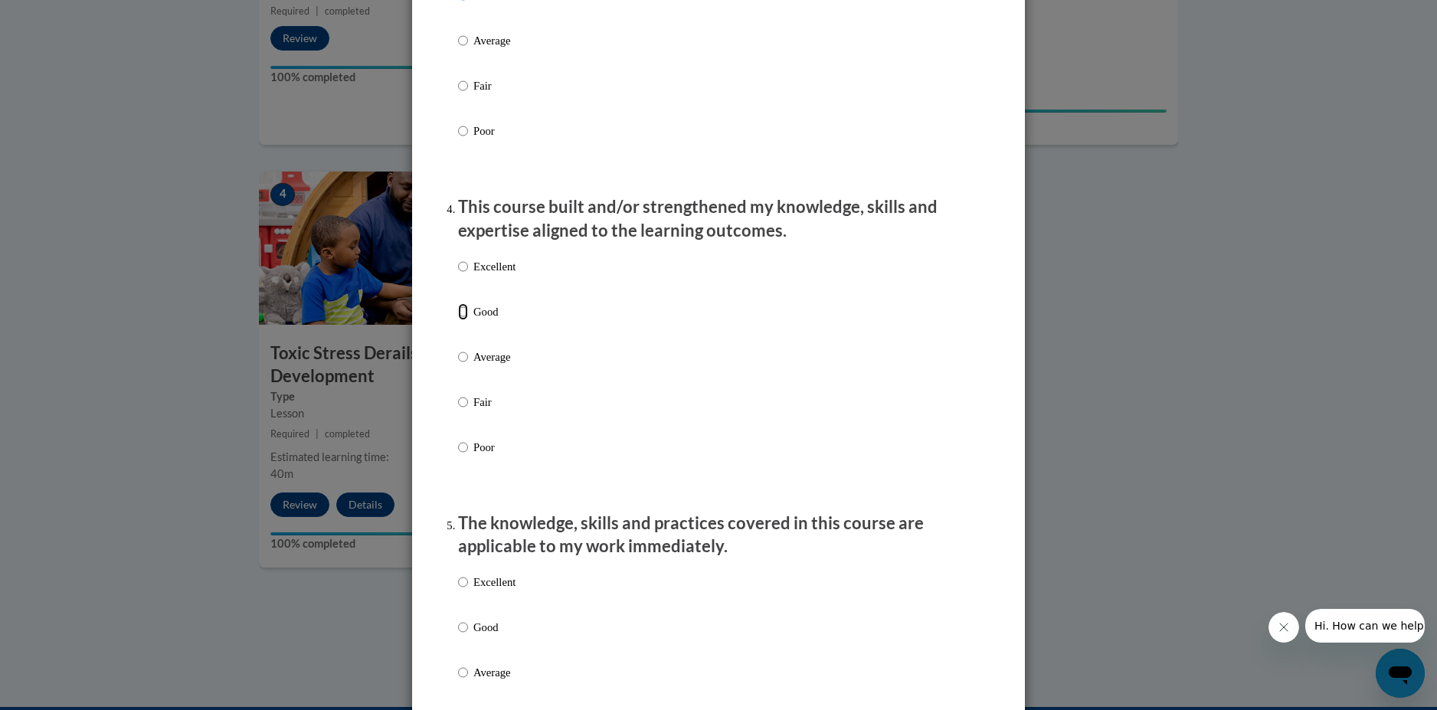
click at [459, 335] on label "Good" at bounding box center [486, 323] width 57 height 41
click at [459, 320] on input "Good" at bounding box center [463, 311] width 10 height 17
radio input "true"
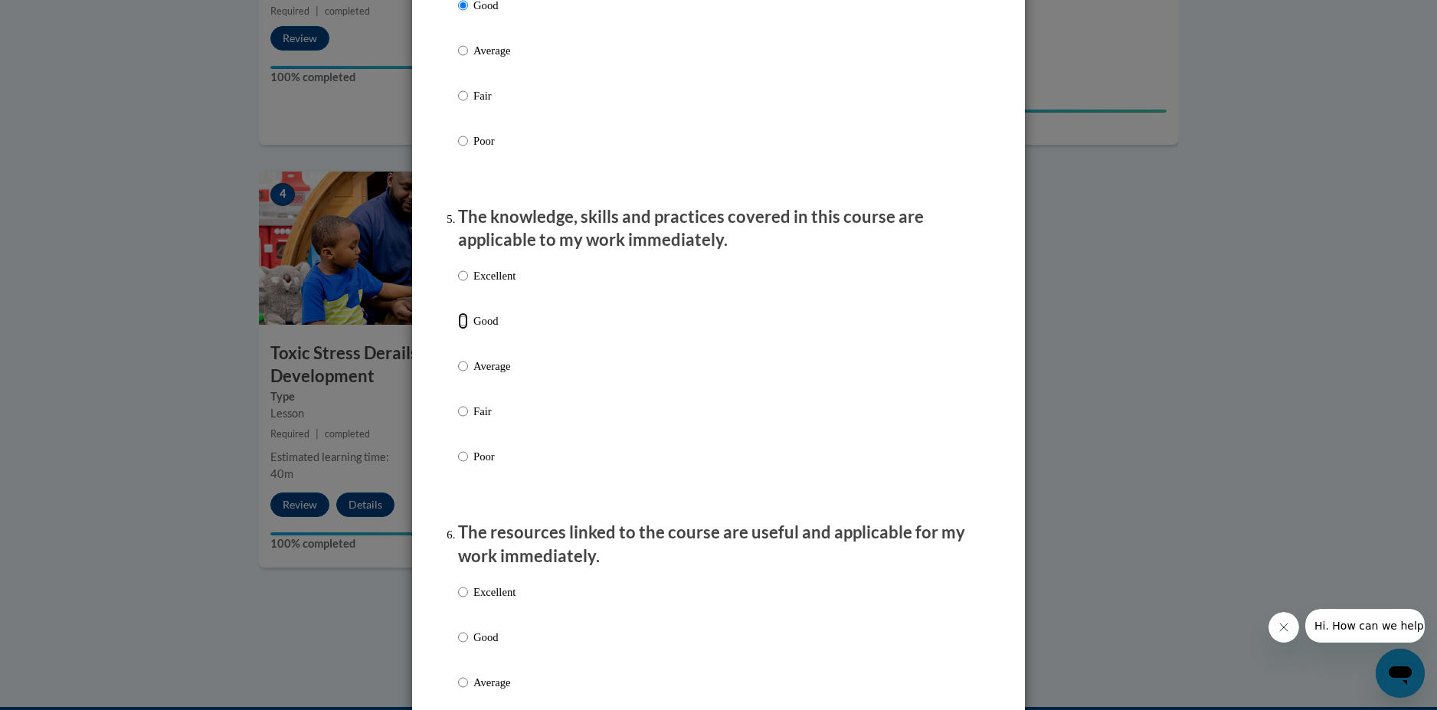
click at [458, 329] on input "Good" at bounding box center [463, 320] width 10 height 17
radio input "true"
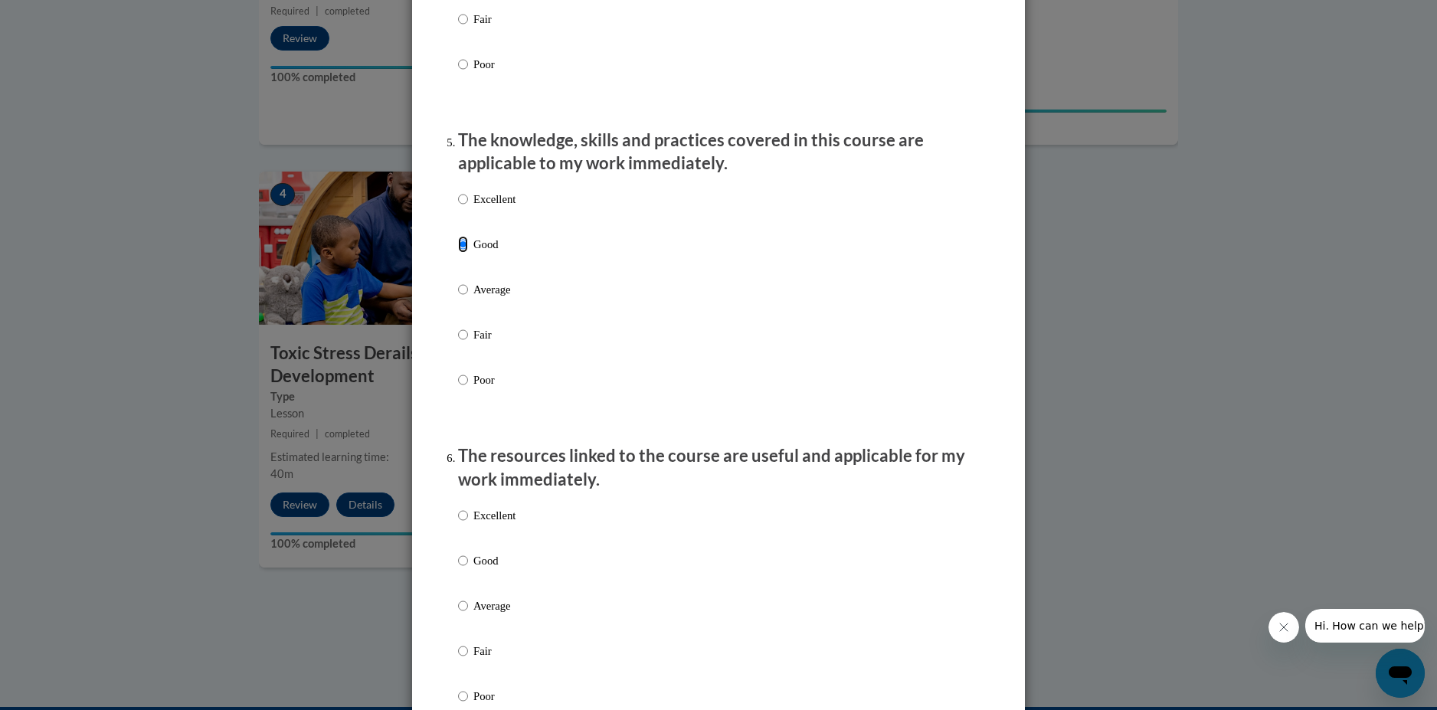
scroll to position [1532, 0]
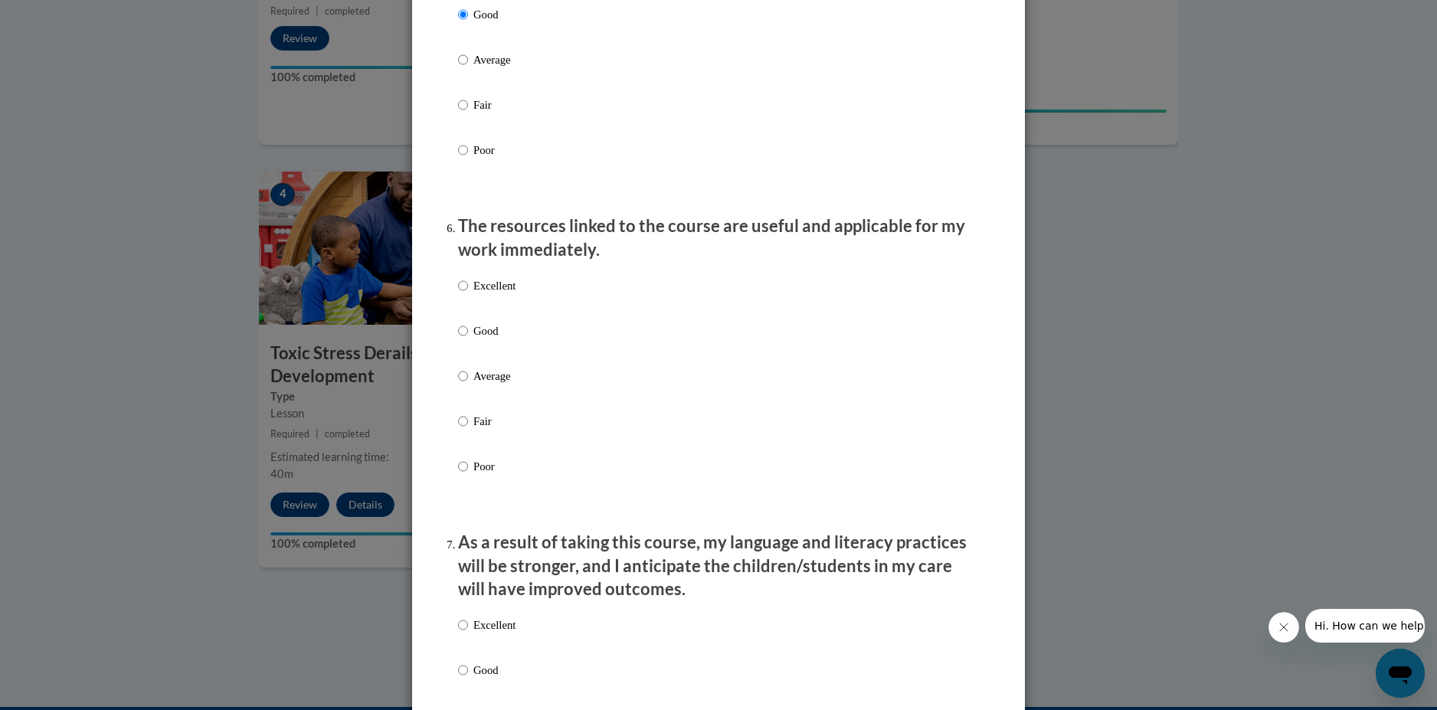
click at [466, 347] on label "Good" at bounding box center [486, 342] width 57 height 41
click at [466, 339] on input "Good" at bounding box center [463, 330] width 10 height 17
radio input "true"
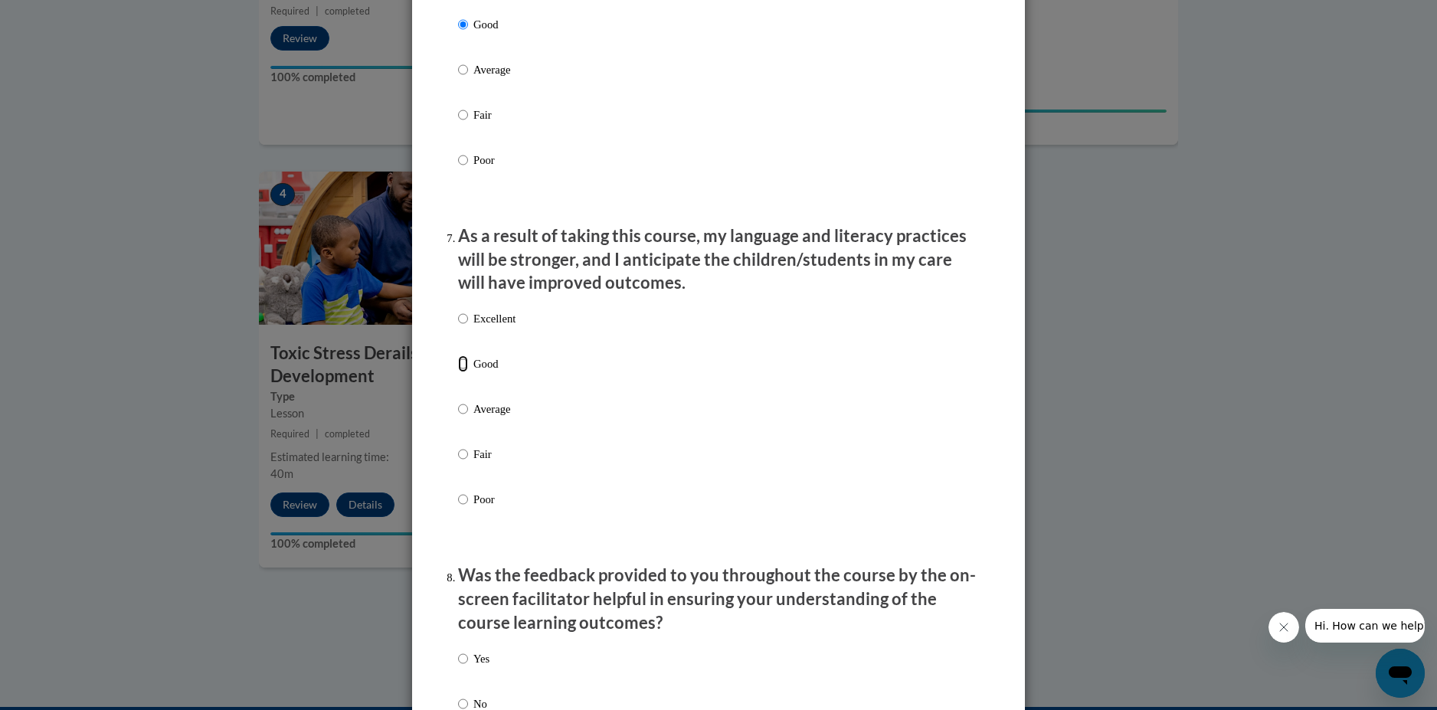
drag, startPoint x: 458, startPoint y: 378, endPoint x: 468, endPoint y: 377, distance: 10.1
click at [465, 378] on label "Good" at bounding box center [486, 375] width 57 height 41
click at [465, 372] on input "Good" at bounding box center [463, 363] width 10 height 17
radio input "true"
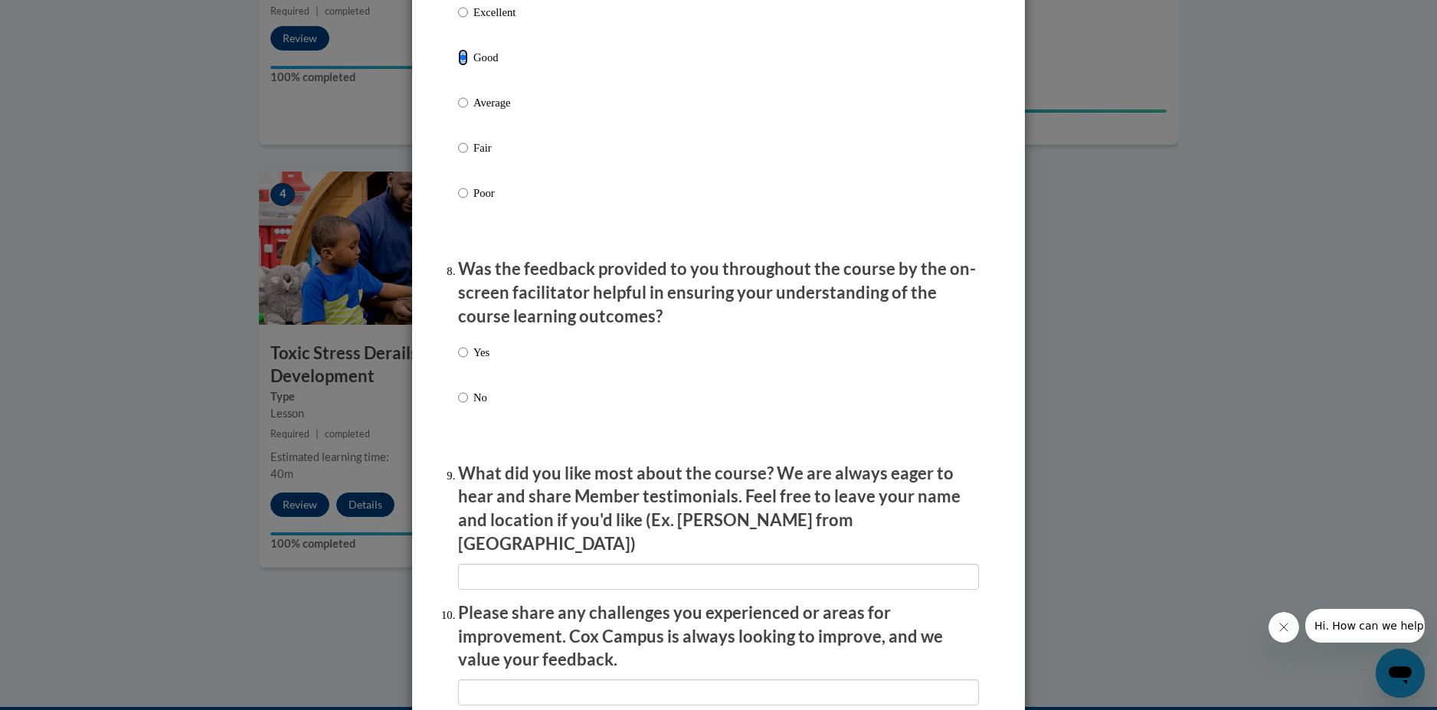
scroll to position [2221, 0]
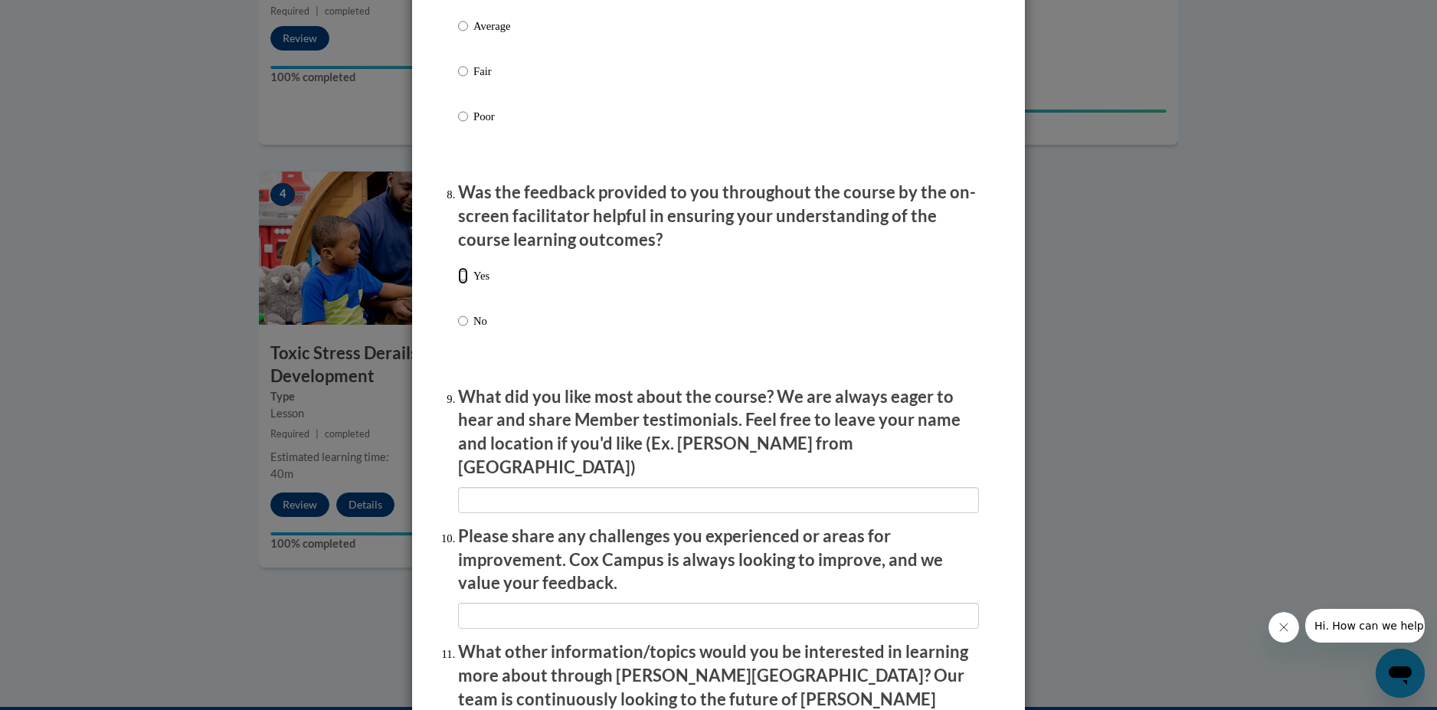
drag, startPoint x: 459, startPoint y: 288, endPoint x: 503, endPoint y: 281, distance: 44.9
click at [459, 284] on input "Yes" at bounding box center [463, 275] width 10 height 17
radio input "true"
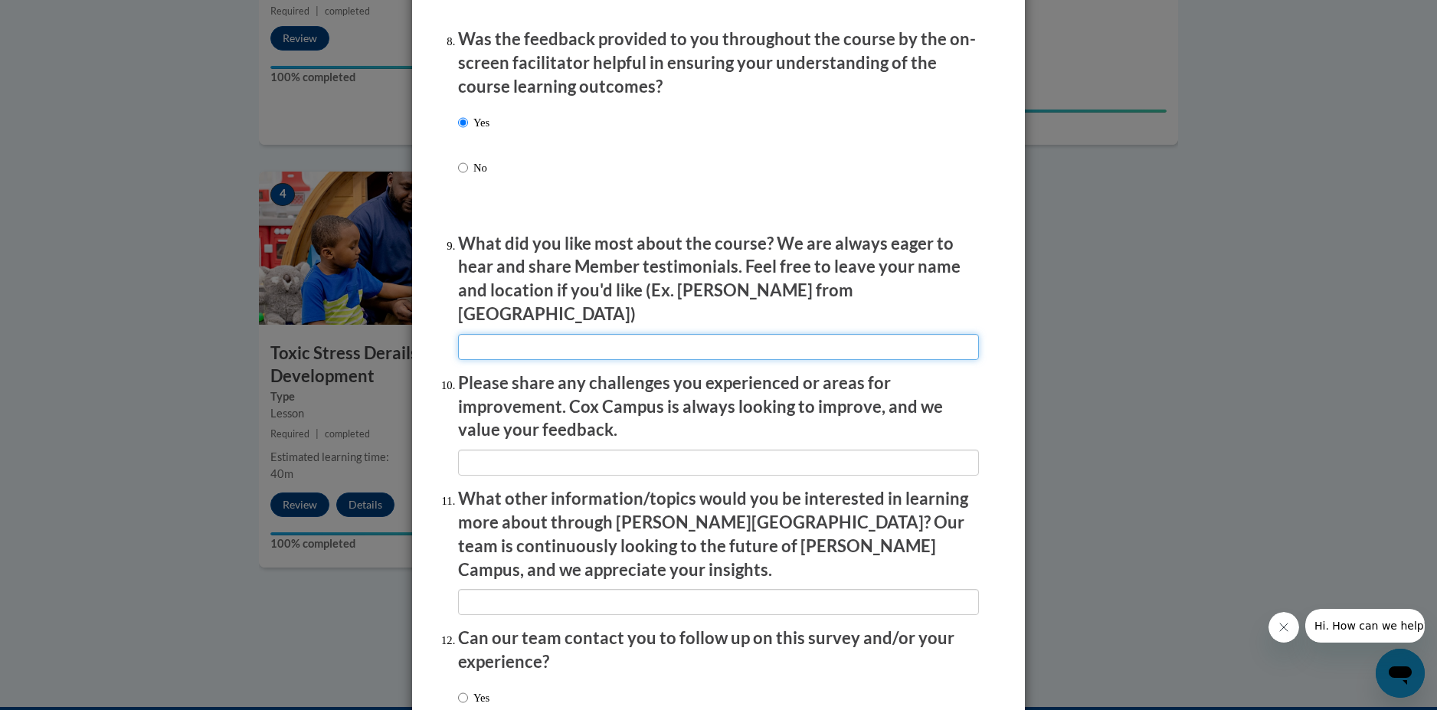
click at [836, 334] on input "textbox" at bounding box center [718, 347] width 521 height 26
type input "learning about the different stress factors"
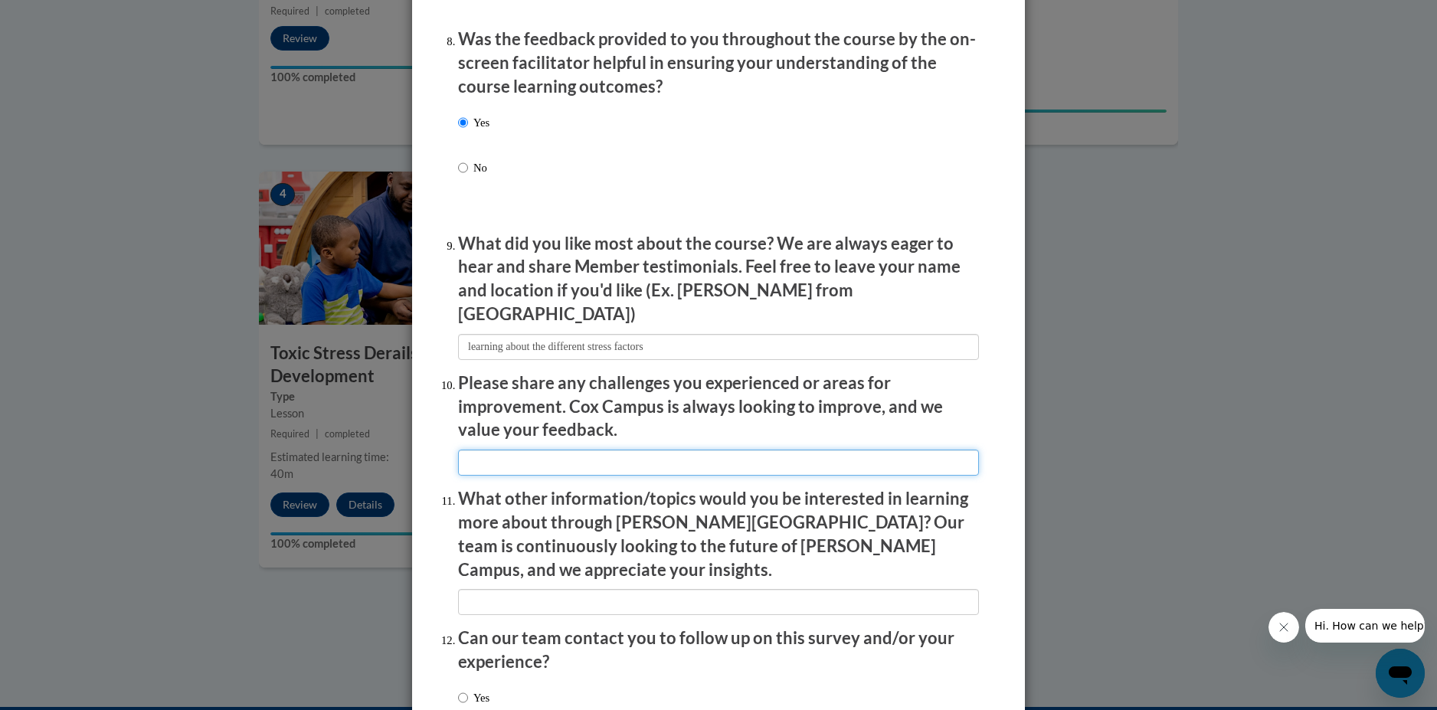
click at [667, 453] on input "textbox" at bounding box center [718, 463] width 521 height 26
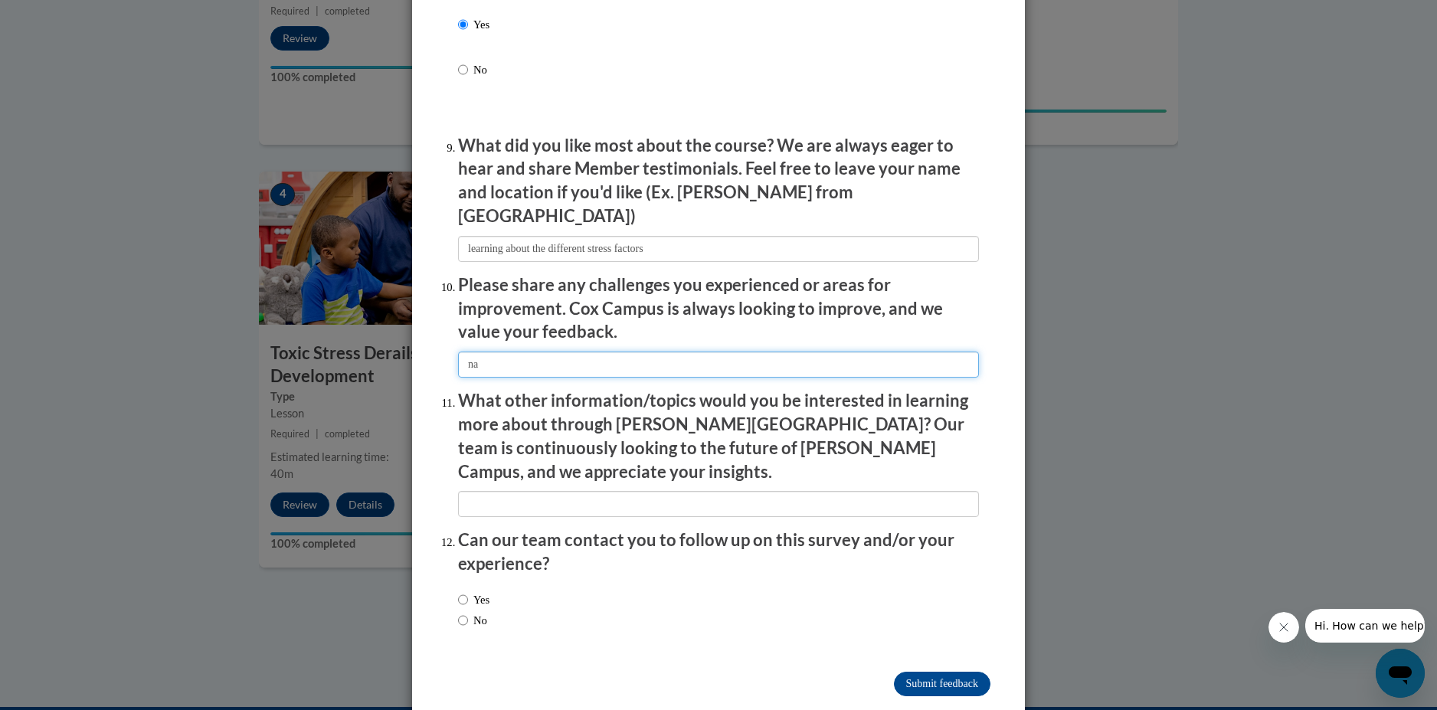
type input "na"
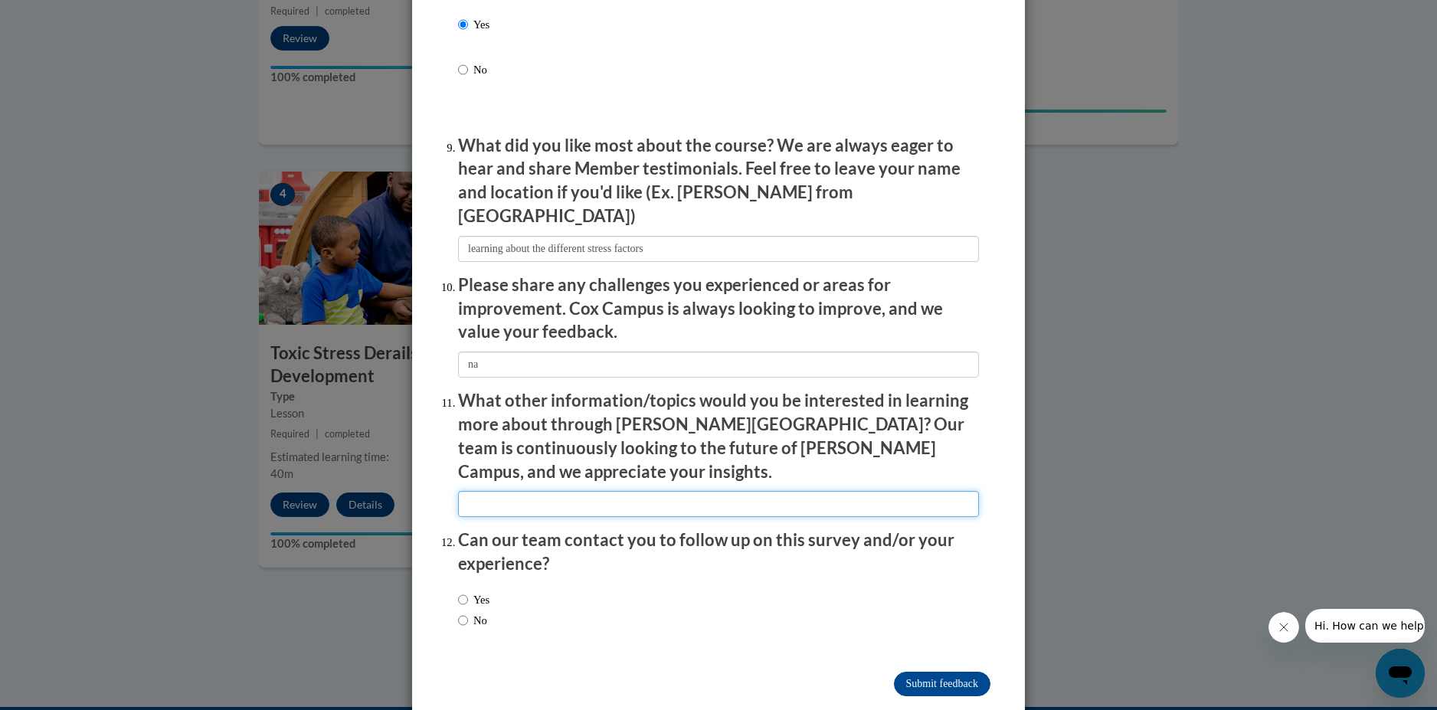
click at [664, 491] on input "textbox" at bounding box center [718, 504] width 521 height 26
type input "na"
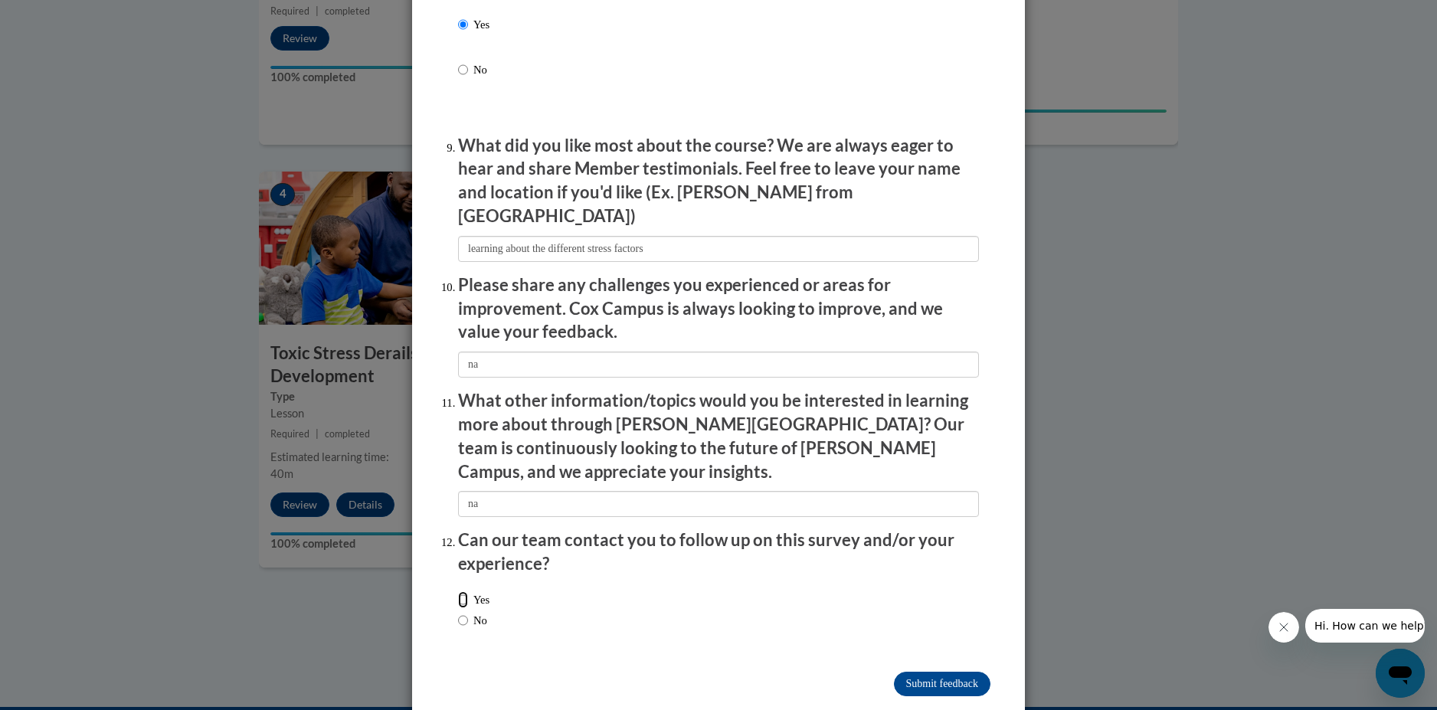
click at [458, 591] on input "Yes" at bounding box center [463, 599] width 10 height 17
radio input "true"
click at [952, 672] on input "Submit feedback" at bounding box center [942, 684] width 96 height 25
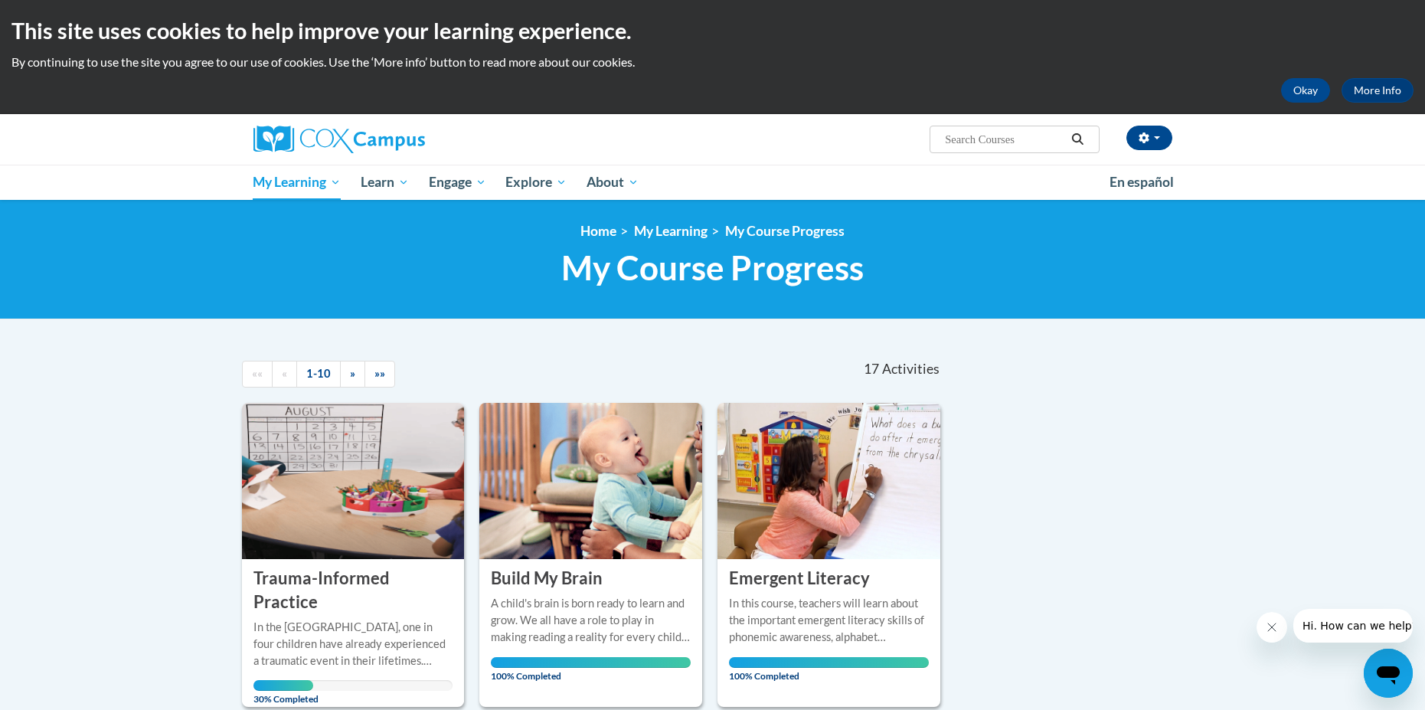
scroll to position [153, 0]
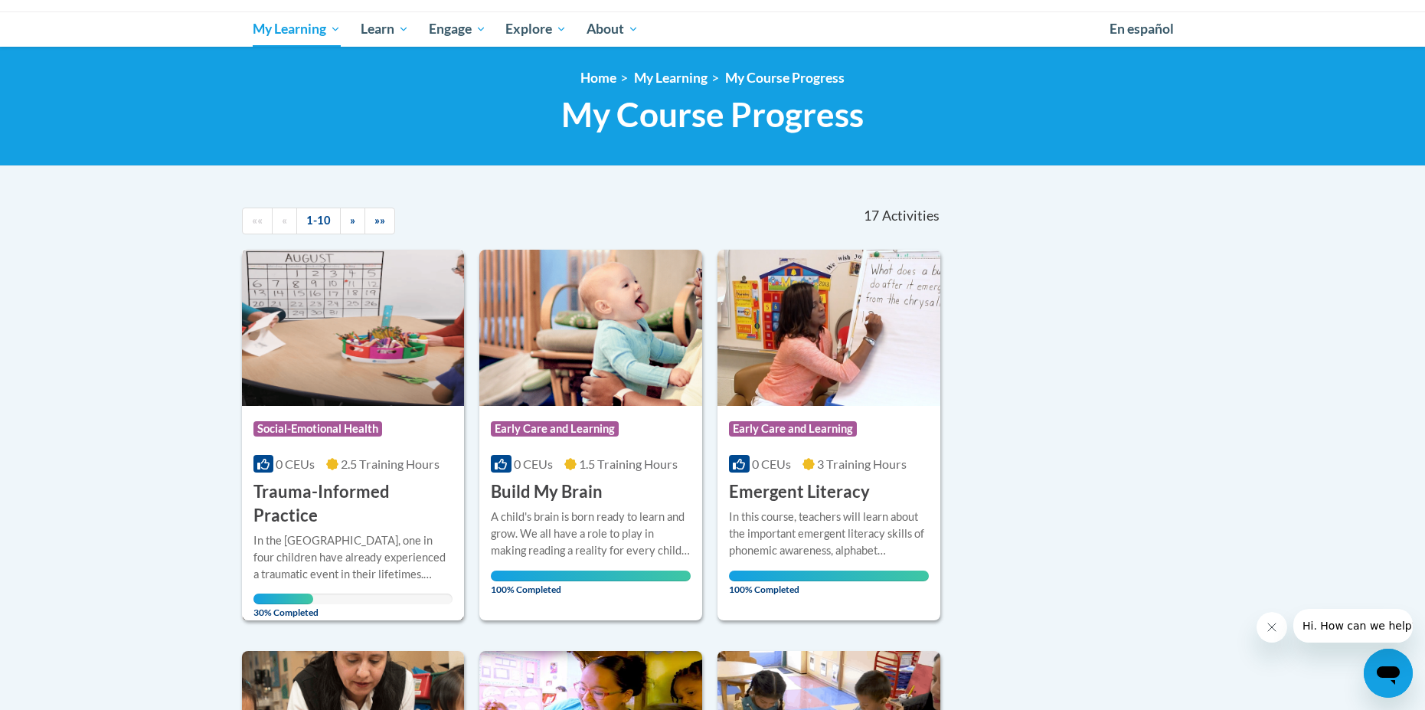
click at [319, 484] on h3 "Trauma-Informed Practice" at bounding box center [353, 503] width 200 height 47
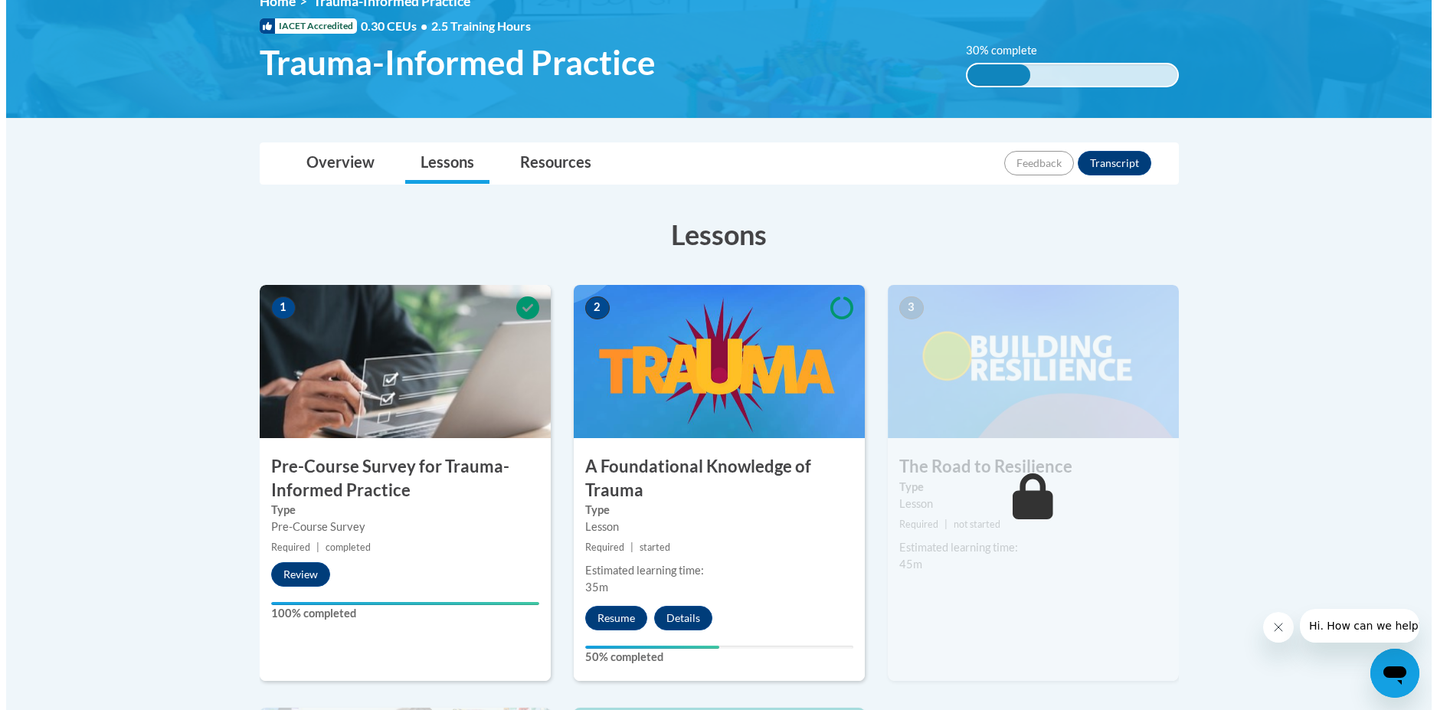
scroll to position [383, 0]
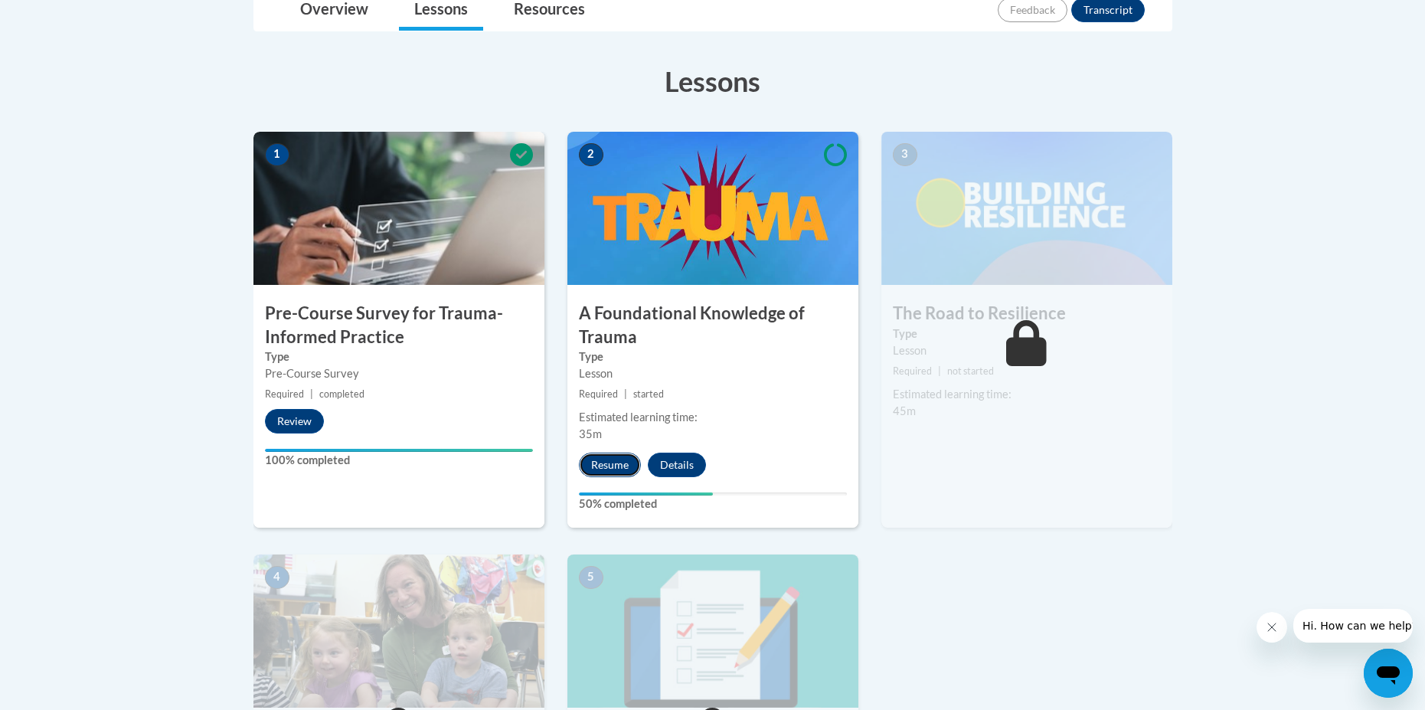
click at [600, 469] on button "Resume" at bounding box center [610, 465] width 62 height 25
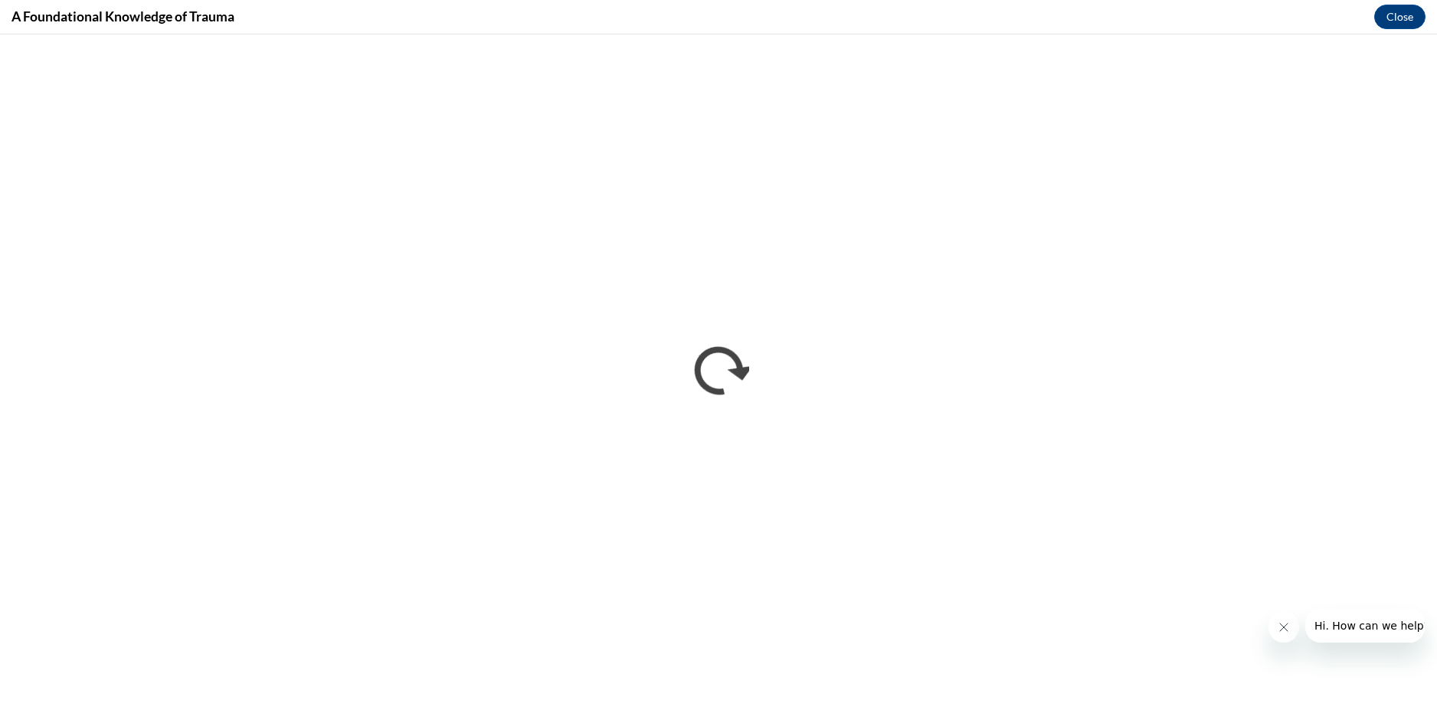
scroll to position [0, 0]
